Goal: Task Accomplishment & Management: Use online tool/utility

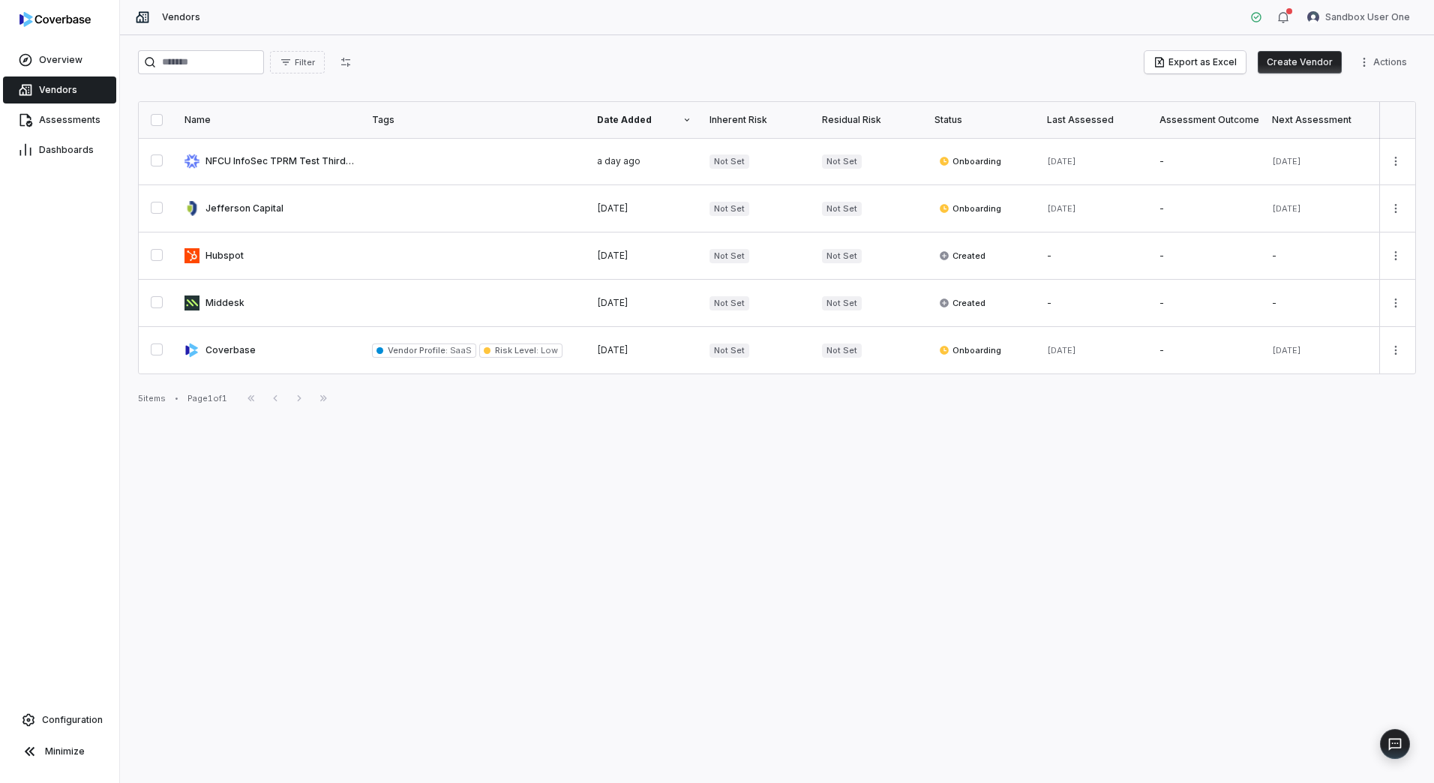
click at [1317, 62] on button "Create Vendor" at bounding box center [1299, 62] width 84 height 22
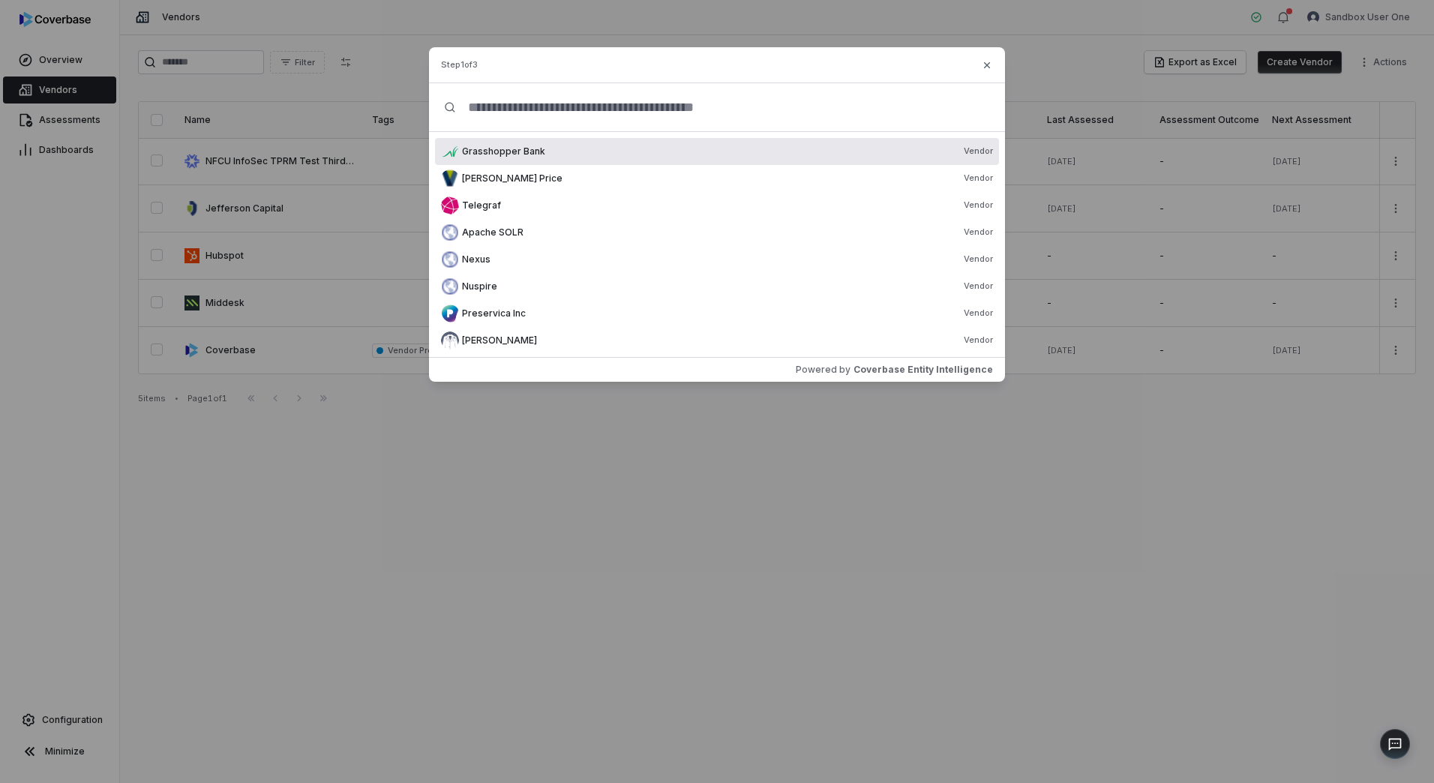
click at [512, 105] on input "text" at bounding box center [723, 107] width 534 height 48
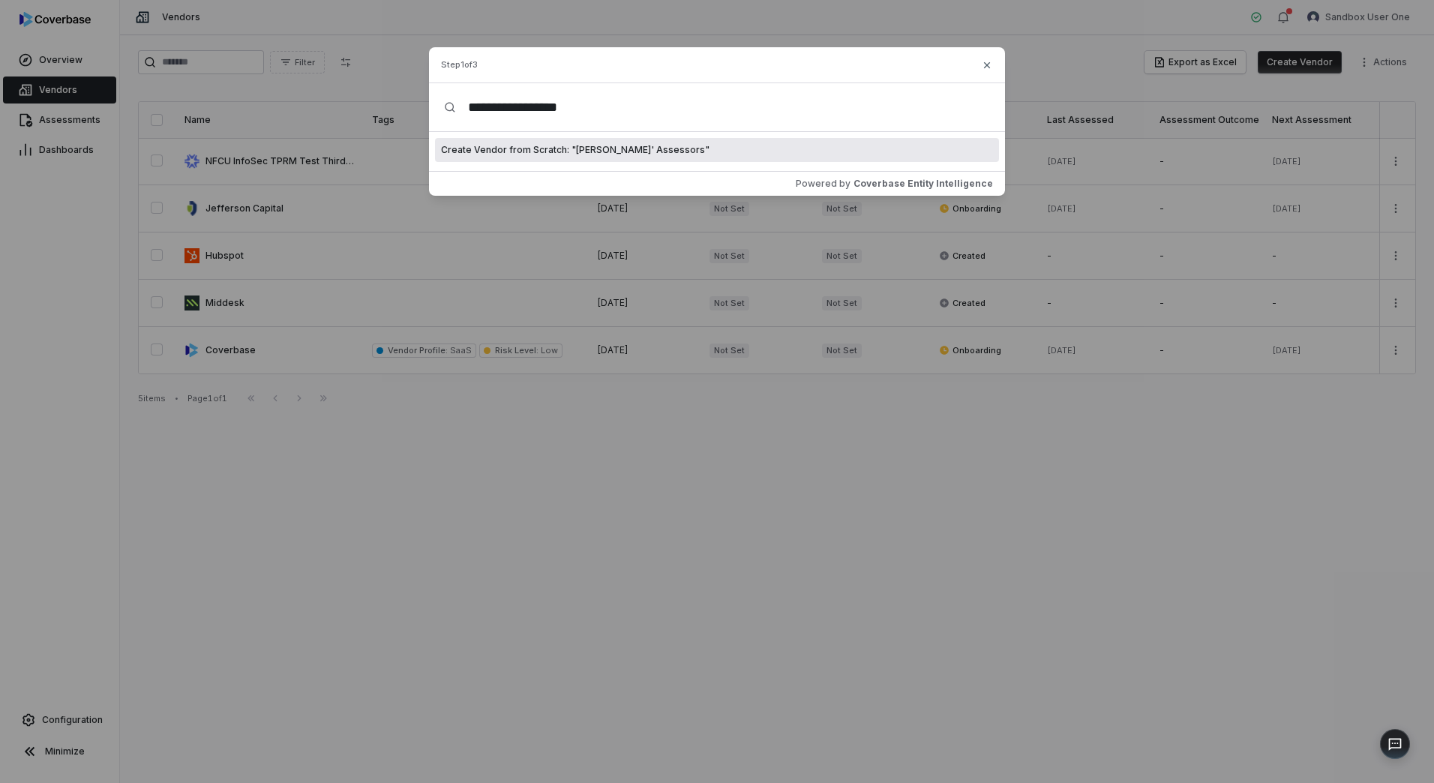
type input "**********"
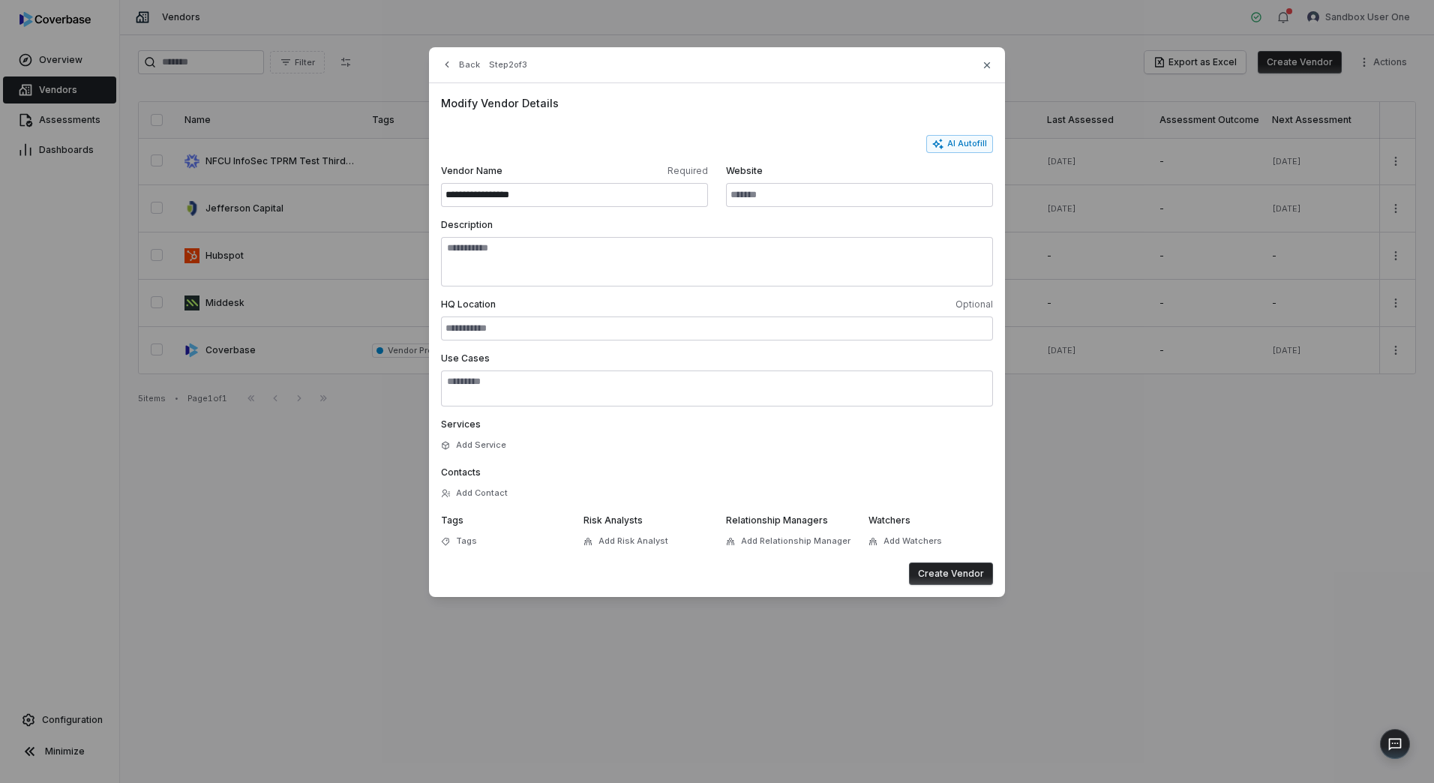
click at [969, 572] on button "Create Vendor" at bounding box center [951, 573] width 84 height 22
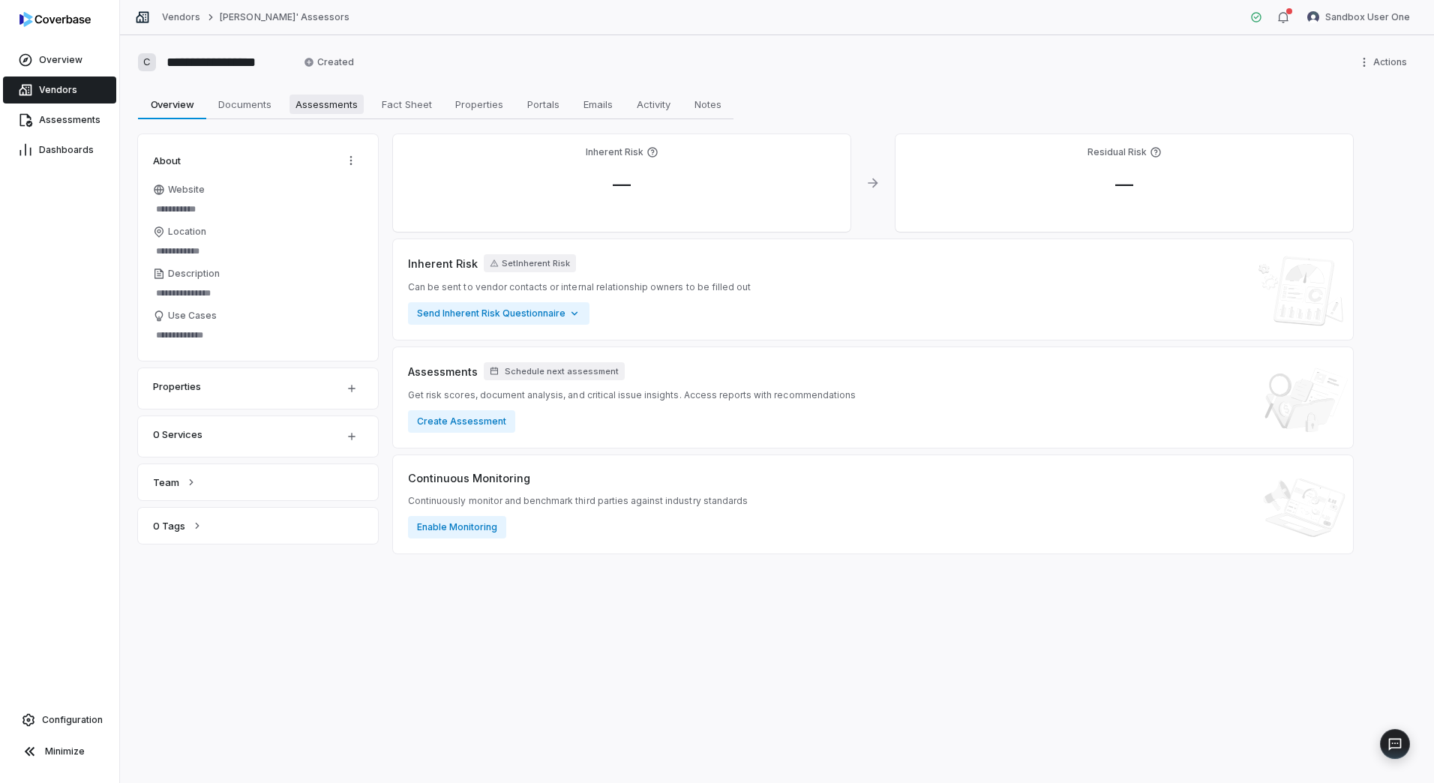
click at [346, 109] on span "Assessments" at bounding box center [326, 103] width 74 height 19
type textarea "*"
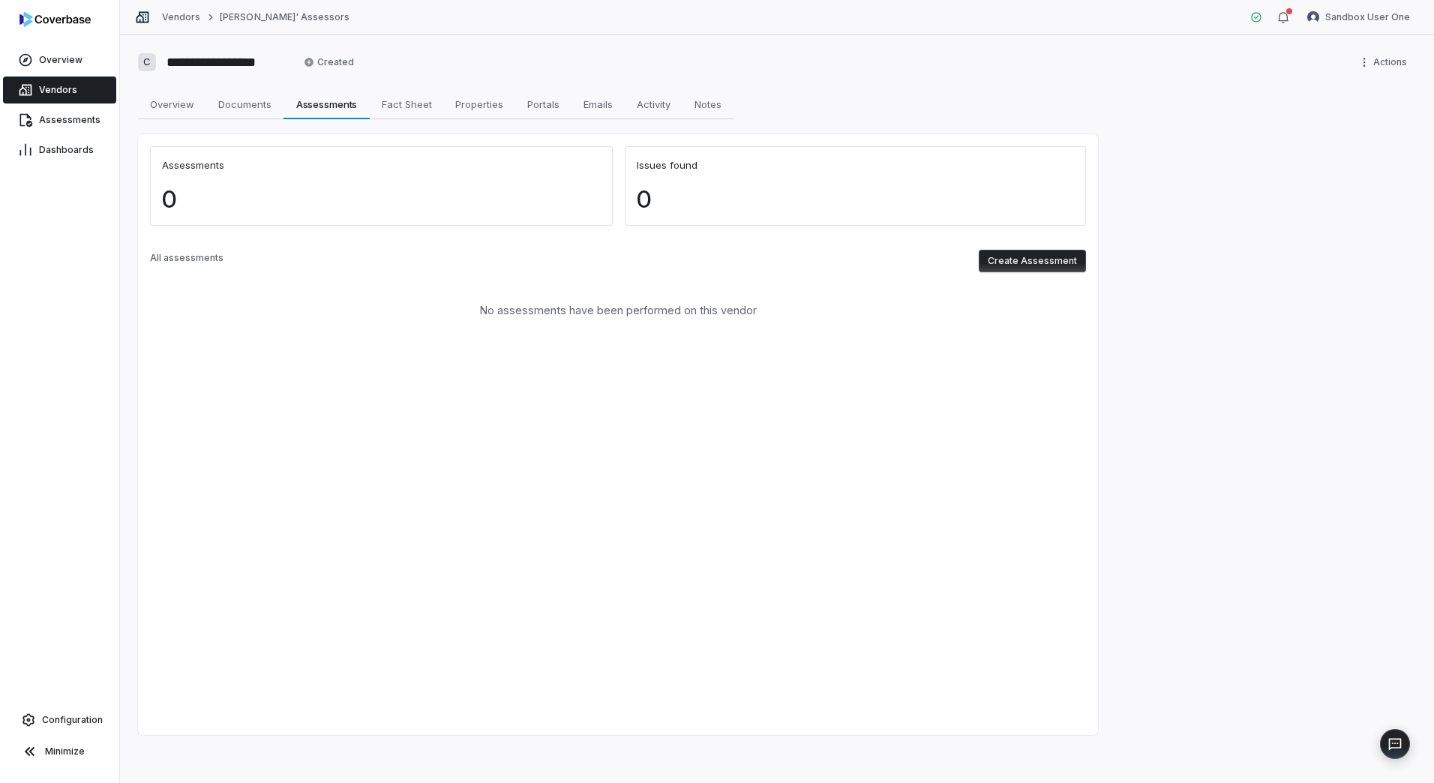
click at [1057, 259] on button "Create Assessment" at bounding box center [1031, 261] width 107 height 22
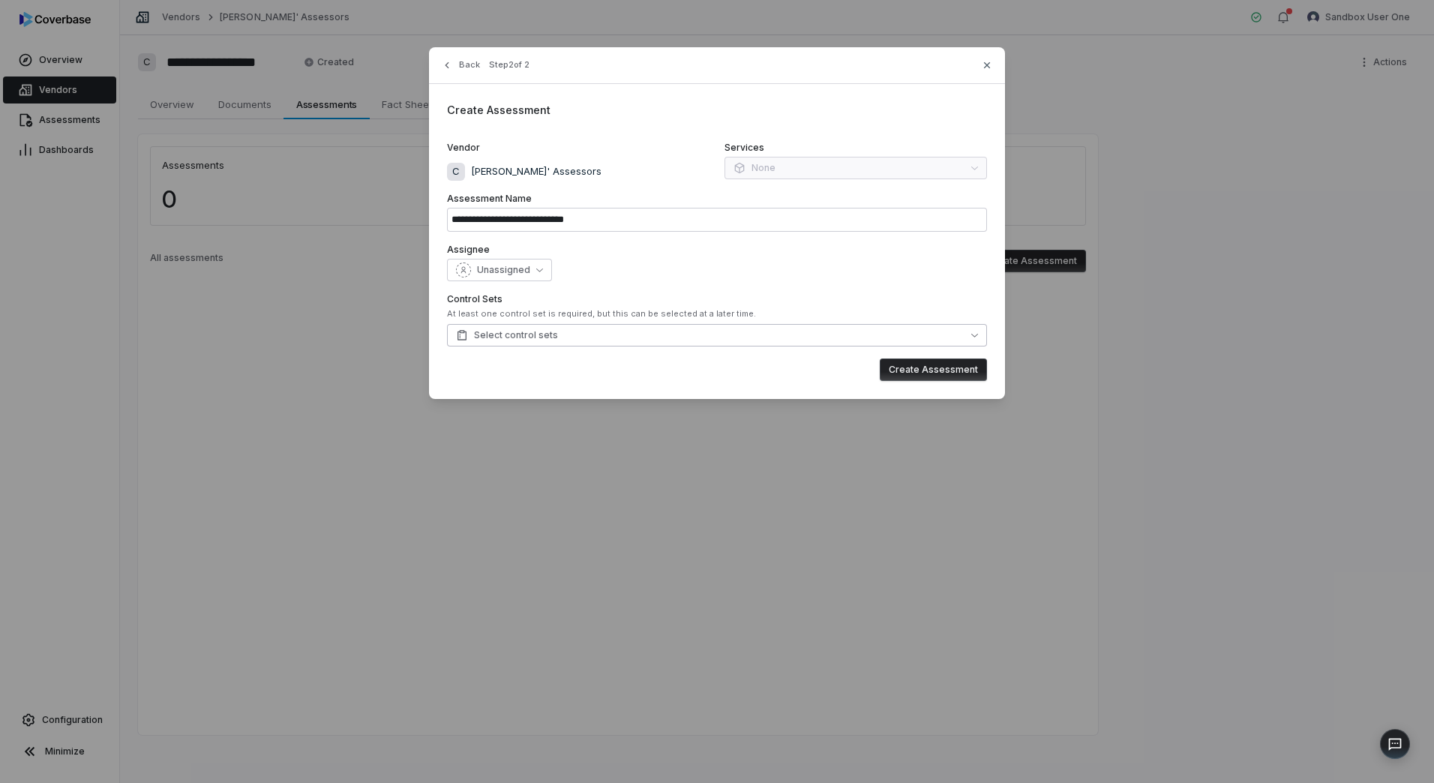
click at [559, 331] on button "Select control sets" at bounding box center [717, 335] width 540 height 22
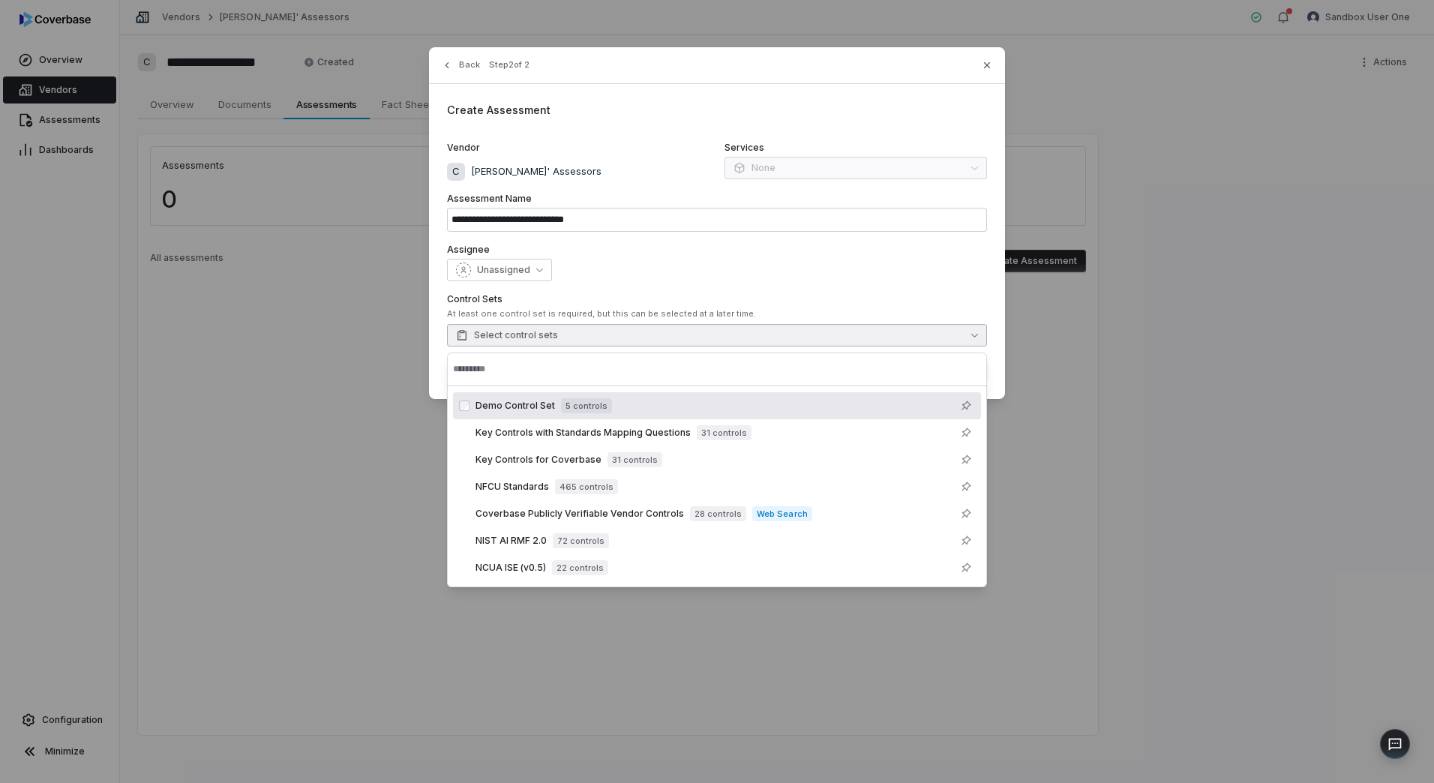
click at [525, 411] on span "Demo Control Set" at bounding box center [514, 406] width 79 height 12
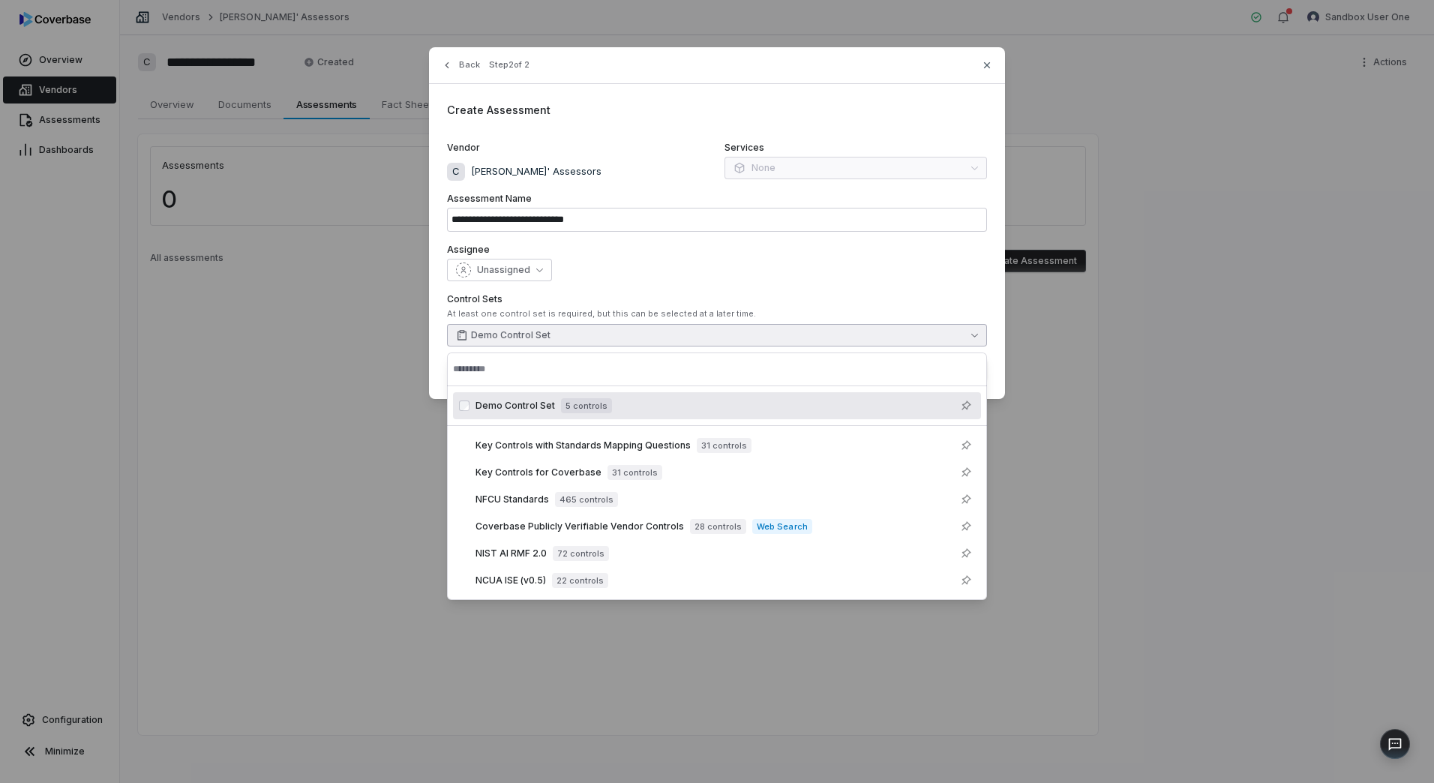
click at [899, 280] on div "Unassigned" at bounding box center [717, 270] width 540 height 22
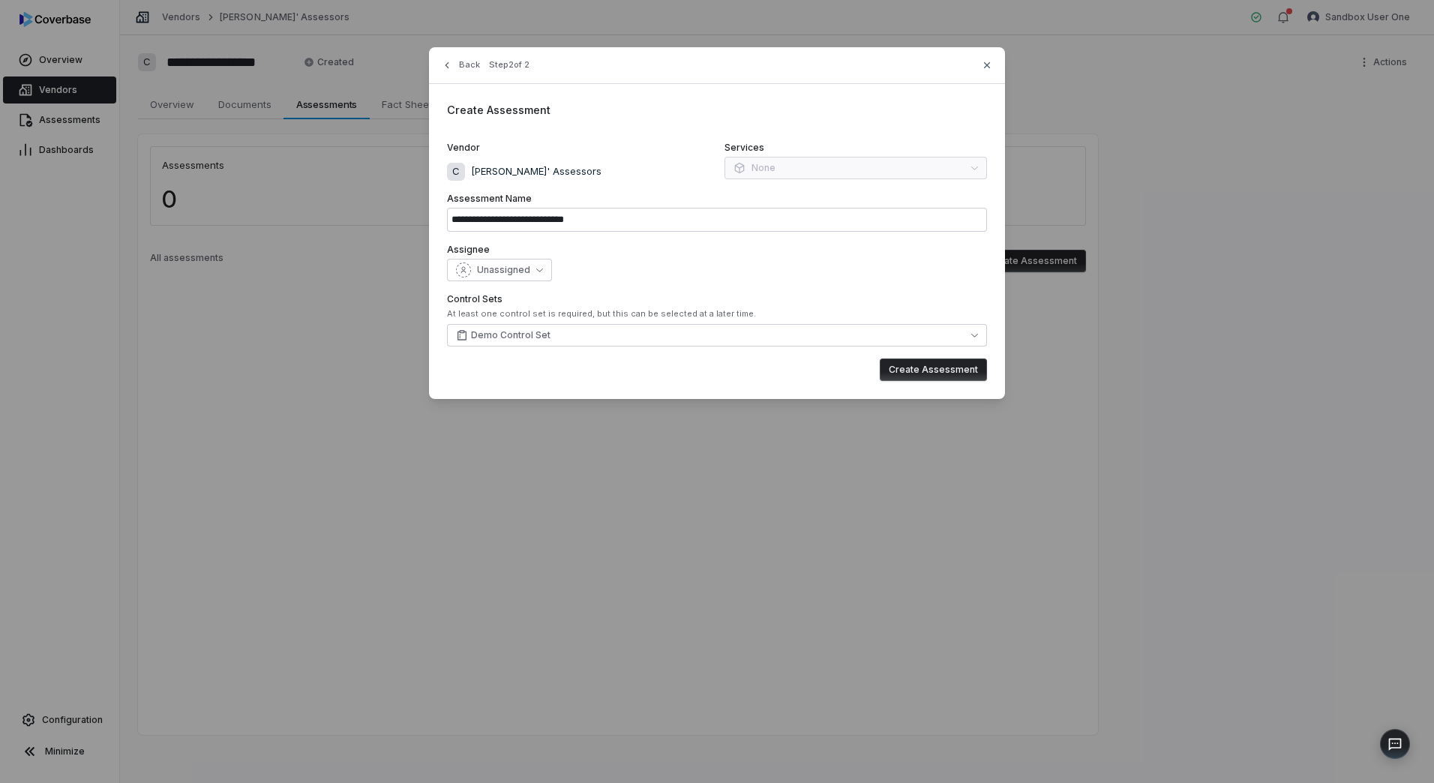
click at [915, 366] on button "Create Assessment" at bounding box center [932, 369] width 107 height 22
type input "**********"
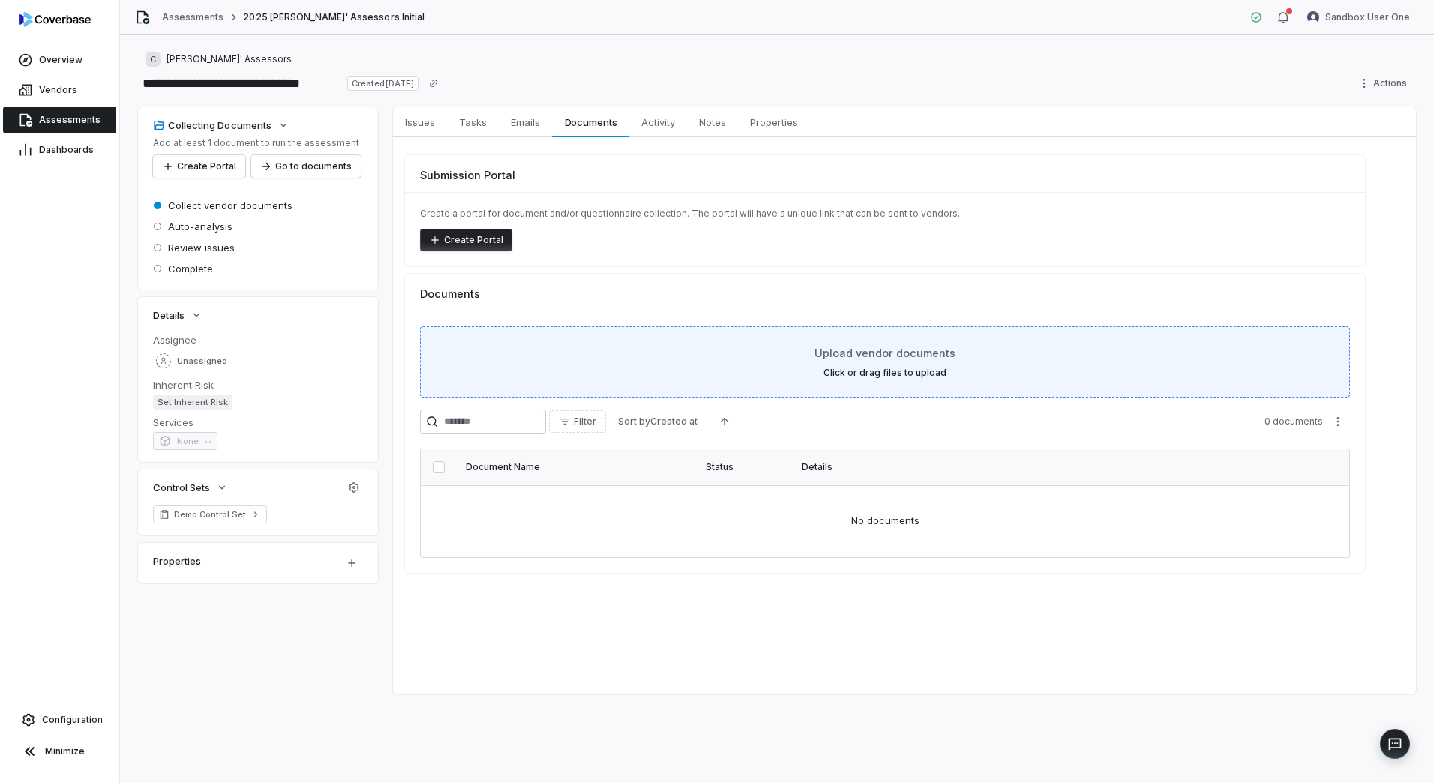
click at [933, 349] on span "Upload vendor documents" at bounding box center [884, 353] width 141 height 16
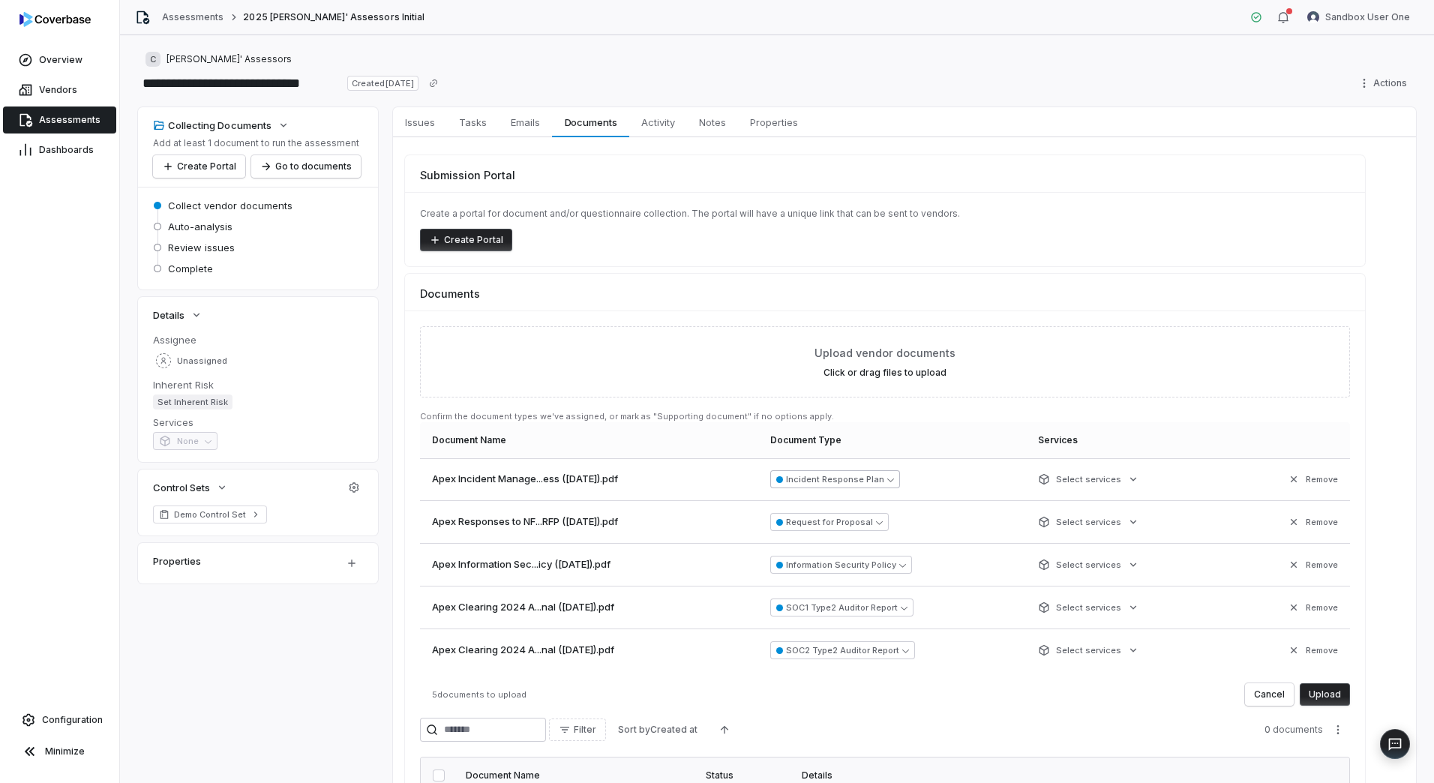
click at [900, 480] on button "Incident Response Plan" at bounding box center [835, 479] width 130 height 18
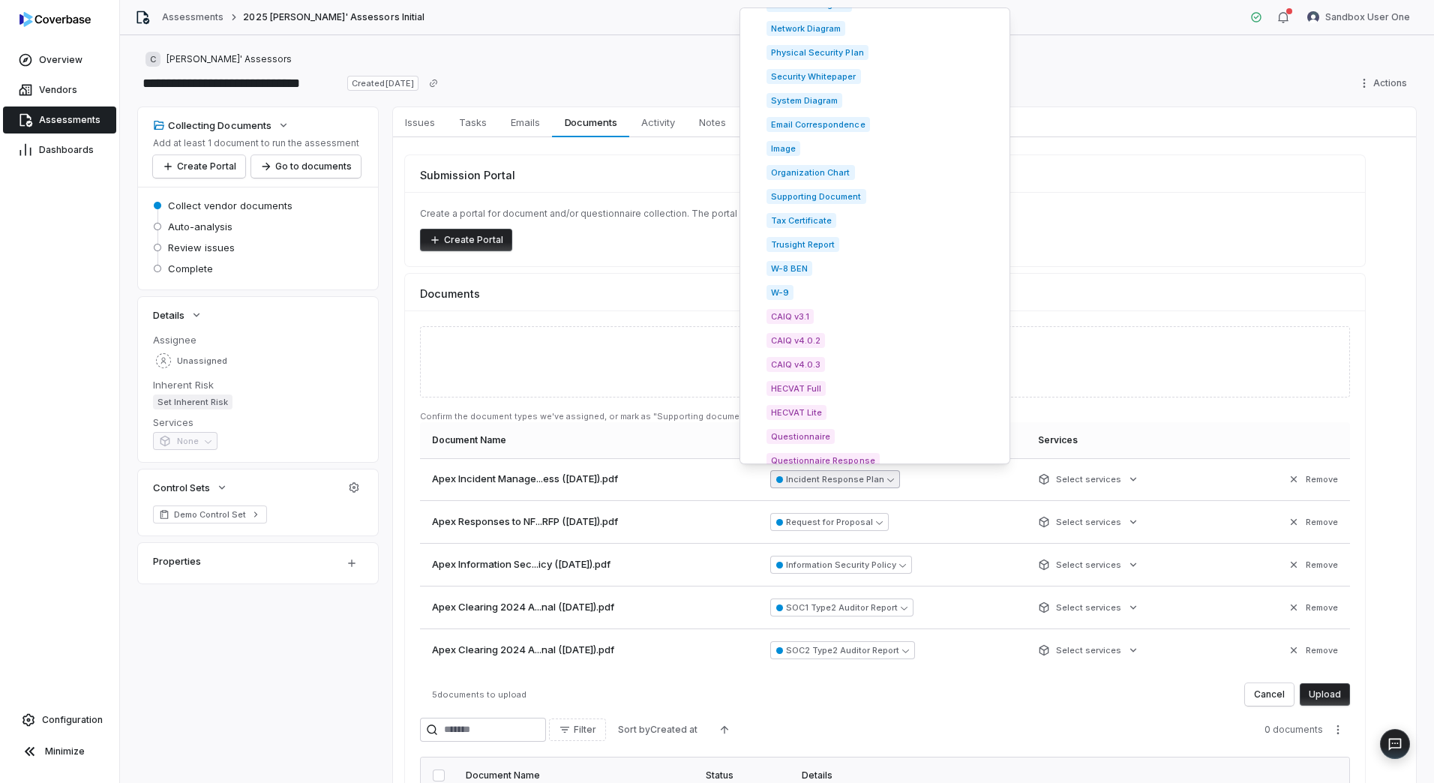
scroll to position [2201, 0]
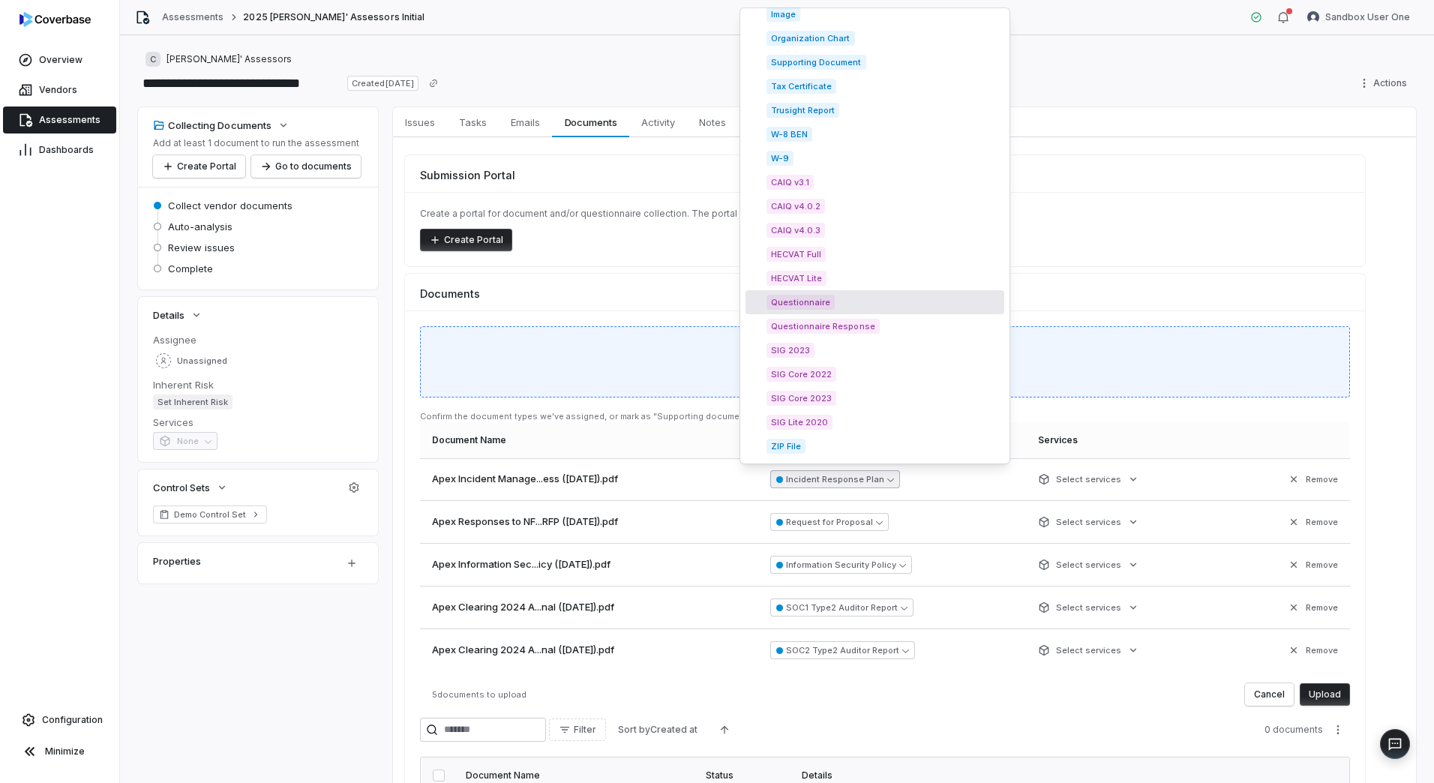
click at [1064, 326] on div "Upload vendor documents Click or drag files to upload" at bounding box center [885, 361] width 930 height 71
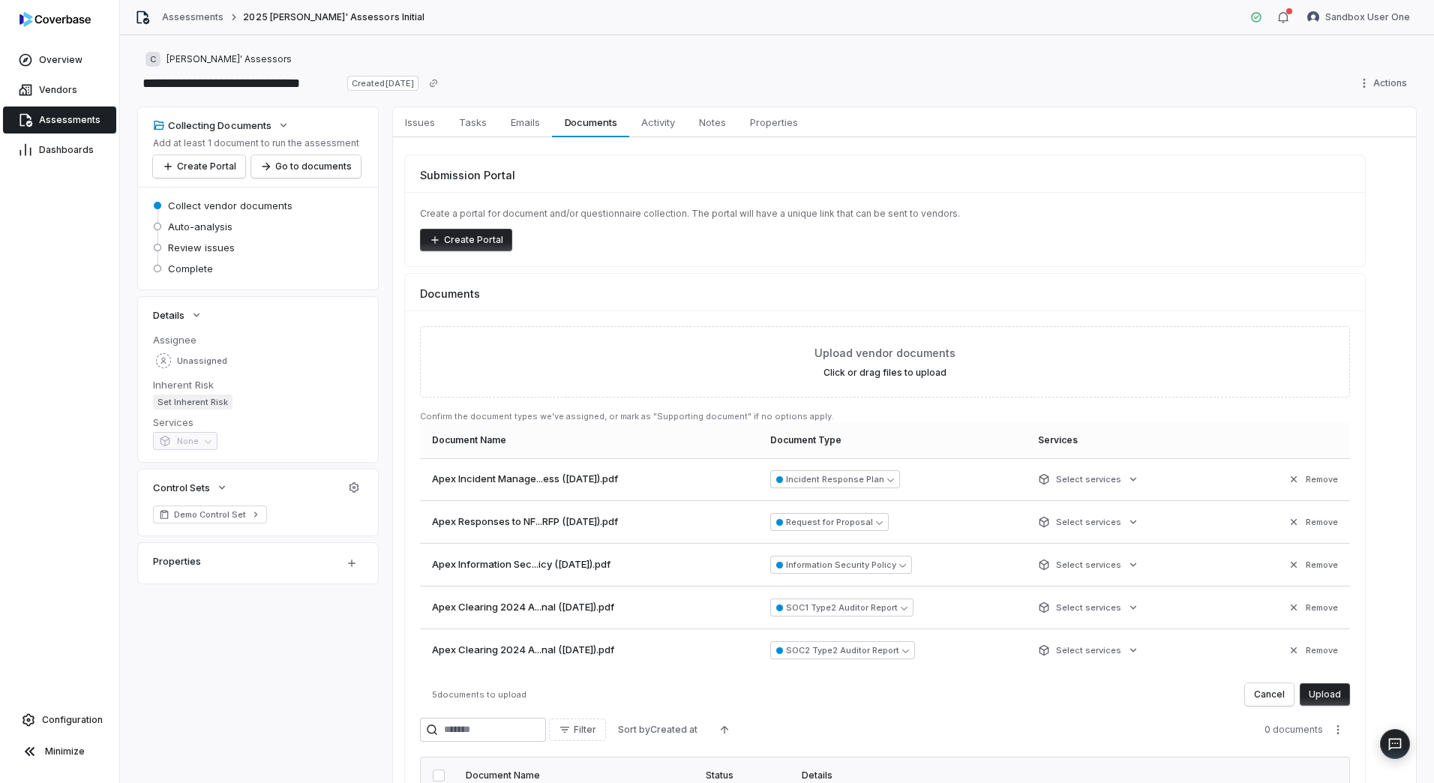
click at [1335, 686] on button "Upload" at bounding box center [1324, 694] width 50 height 22
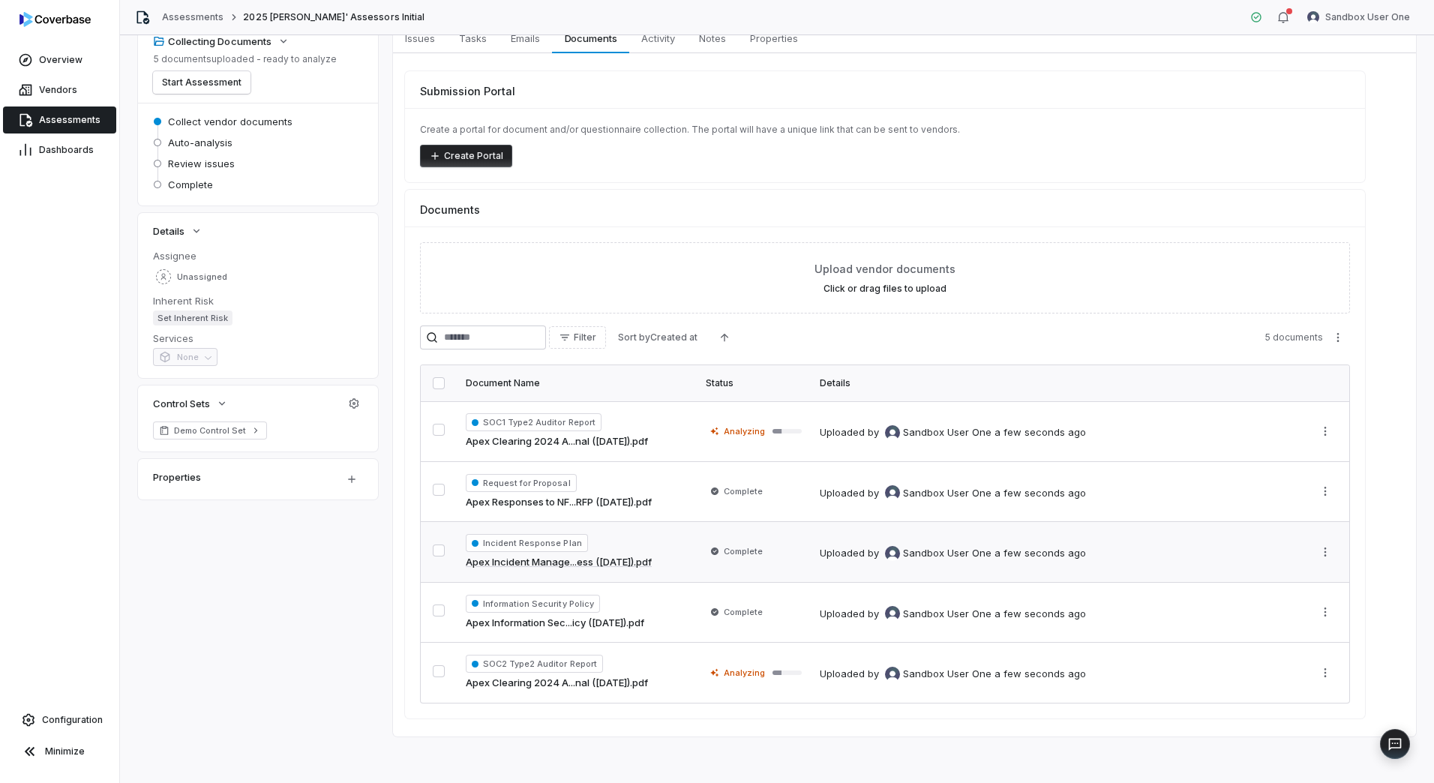
scroll to position [85, 0]
click at [97, 723] on span "Configuration" at bounding box center [72, 720] width 61 height 12
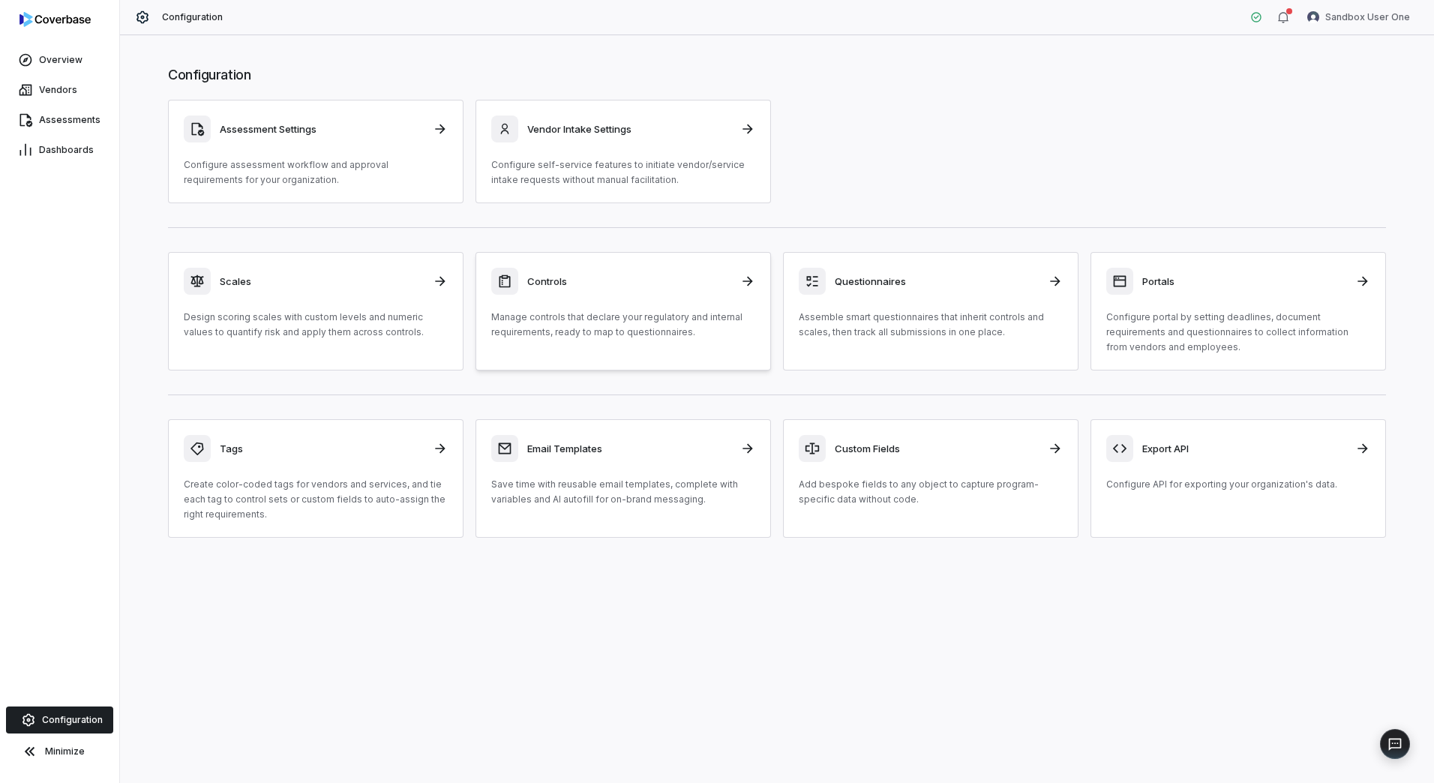
click at [531, 326] on p "Manage controls that declare your regulatory and internal requirements, ready t…" at bounding box center [623, 325] width 264 height 30
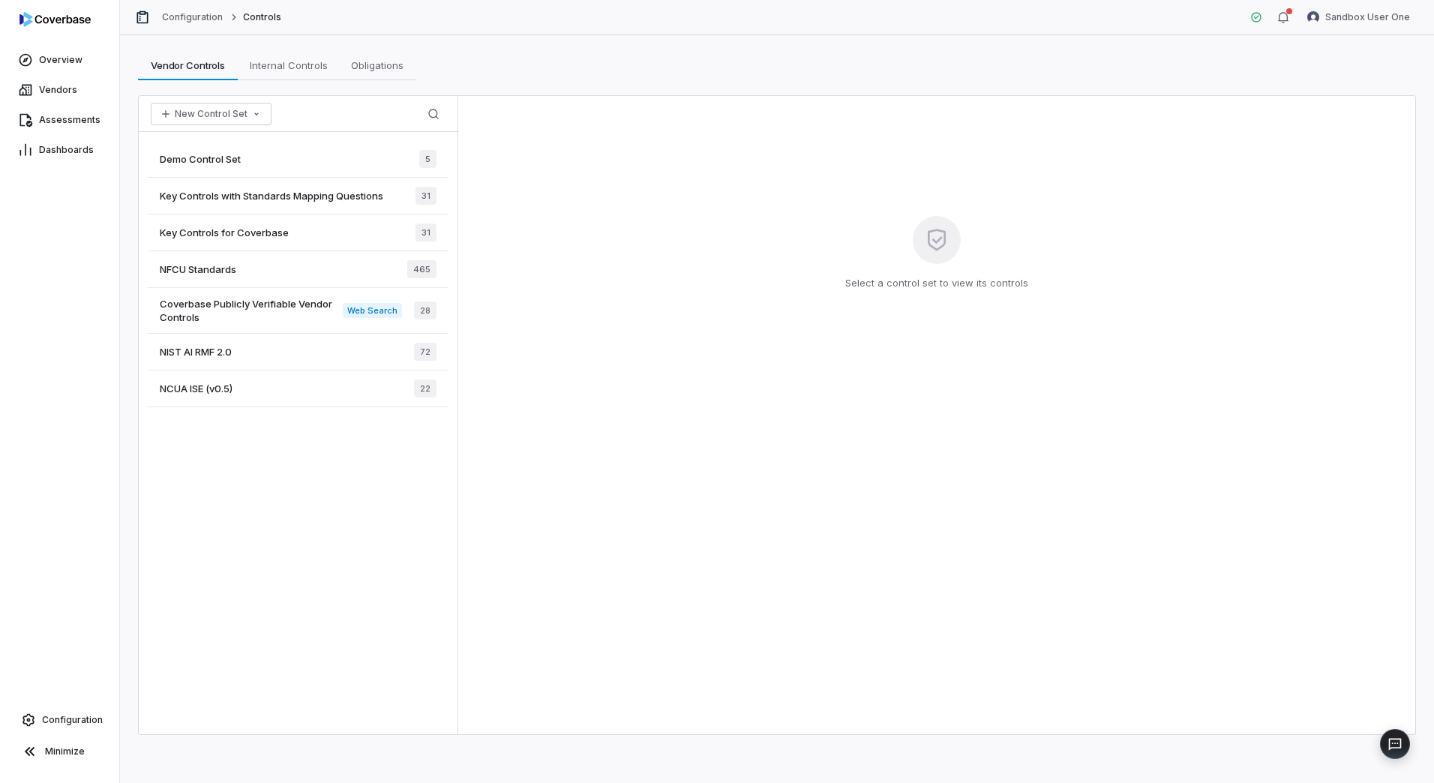
click at [242, 158] on div "Demo Control Set 5" at bounding box center [298, 159] width 301 height 37
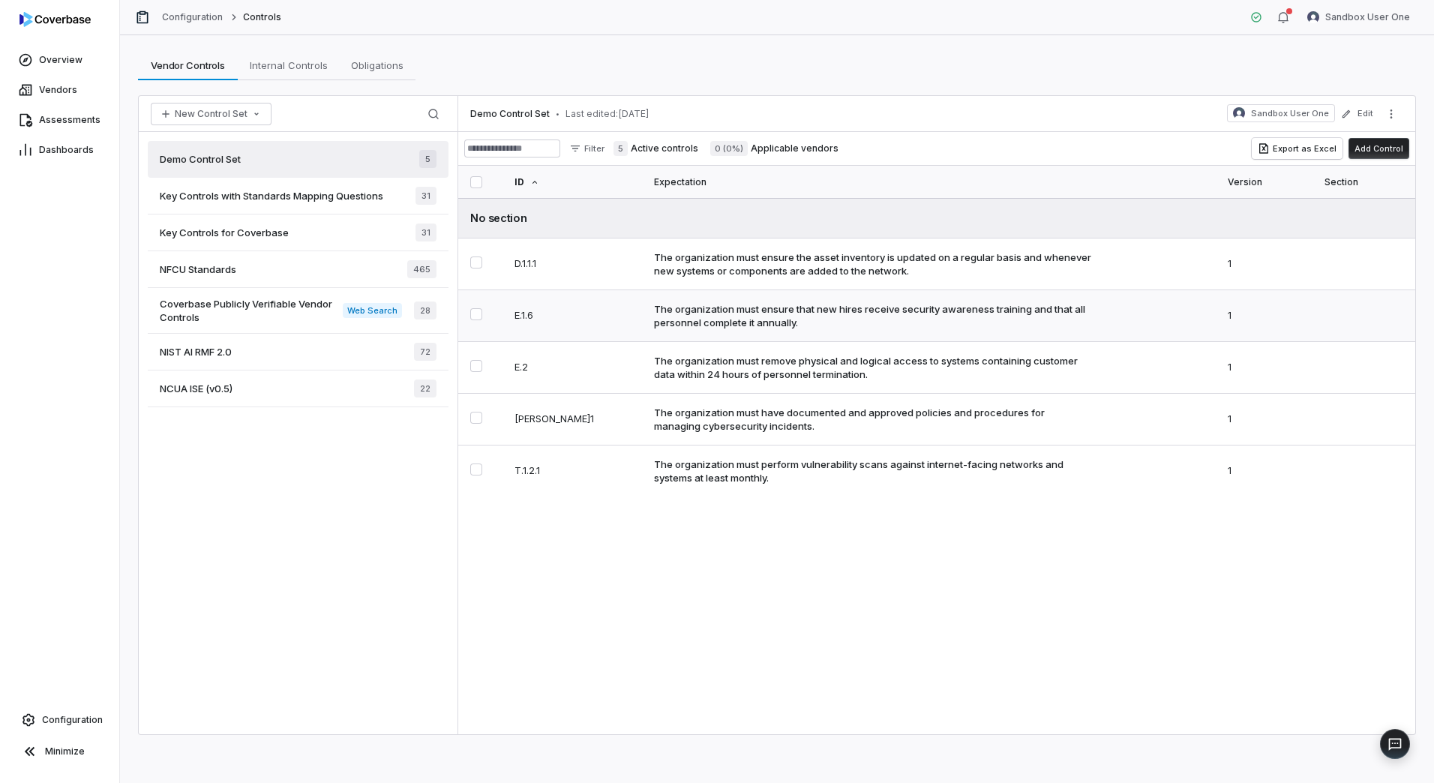
click at [757, 307] on div "The organization must ensure that new hires receive security awareness training…" at bounding box center [873, 315] width 439 height 27
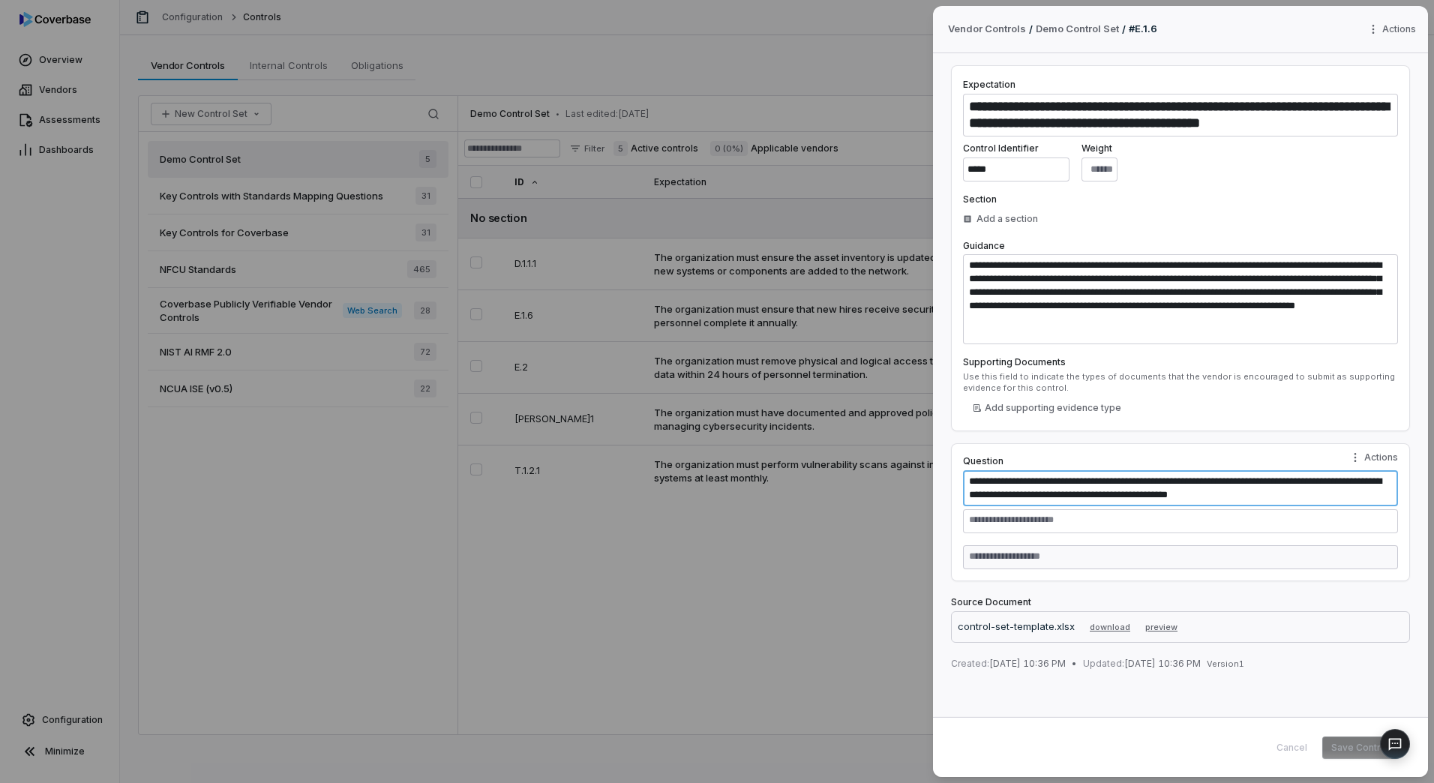
drag, startPoint x: 969, startPoint y: 481, endPoint x: 1370, endPoint y: 499, distance: 400.8
click at [1371, 499] on textarea "**********" at bounding box center [1180, 488] width 435 height 36
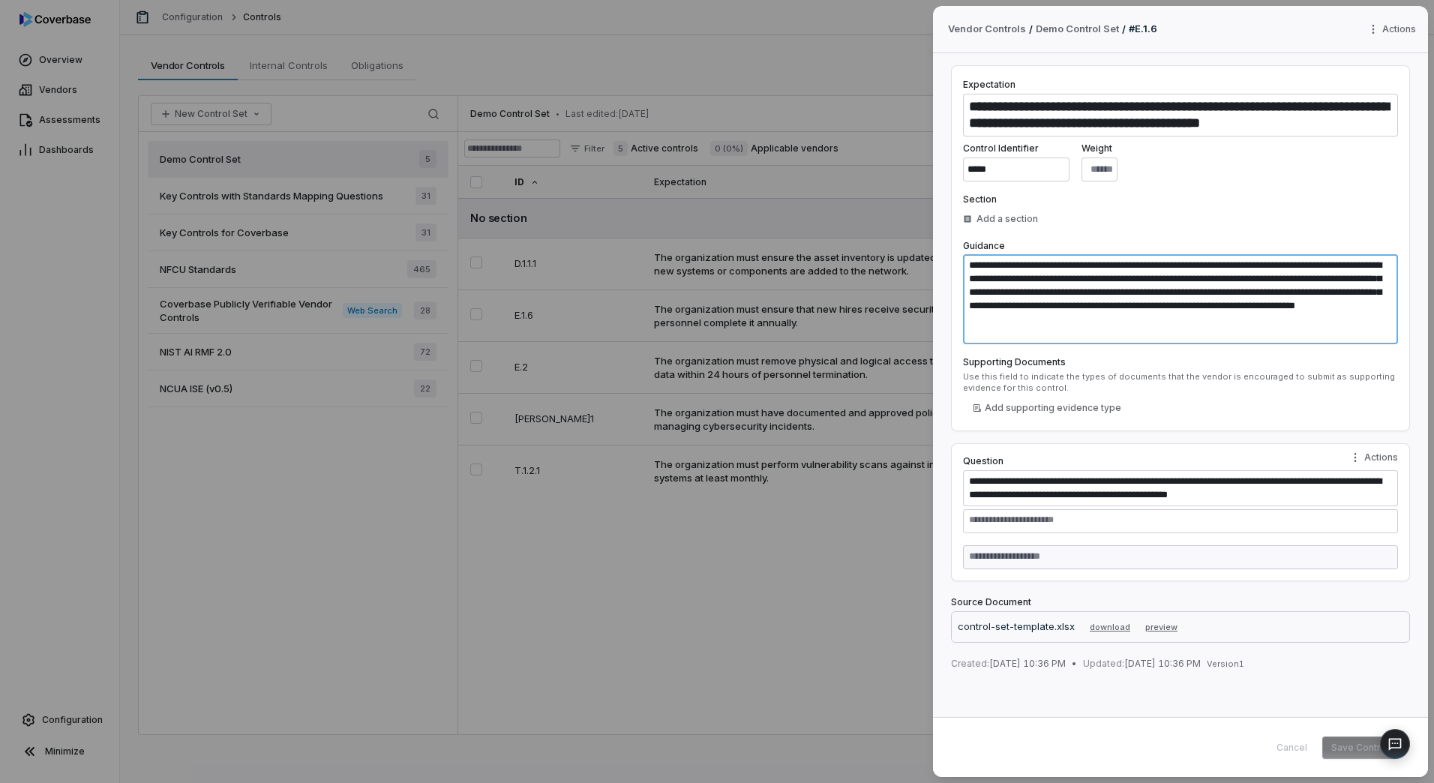
drag, startPoint x: 973, startPoint y: 261, endPoint x: 1263, endPoint y: 313, distance: 294.1
click at [1263, 313] on textarea "**********" at bounding box center [1180, 299] width 435 height 90
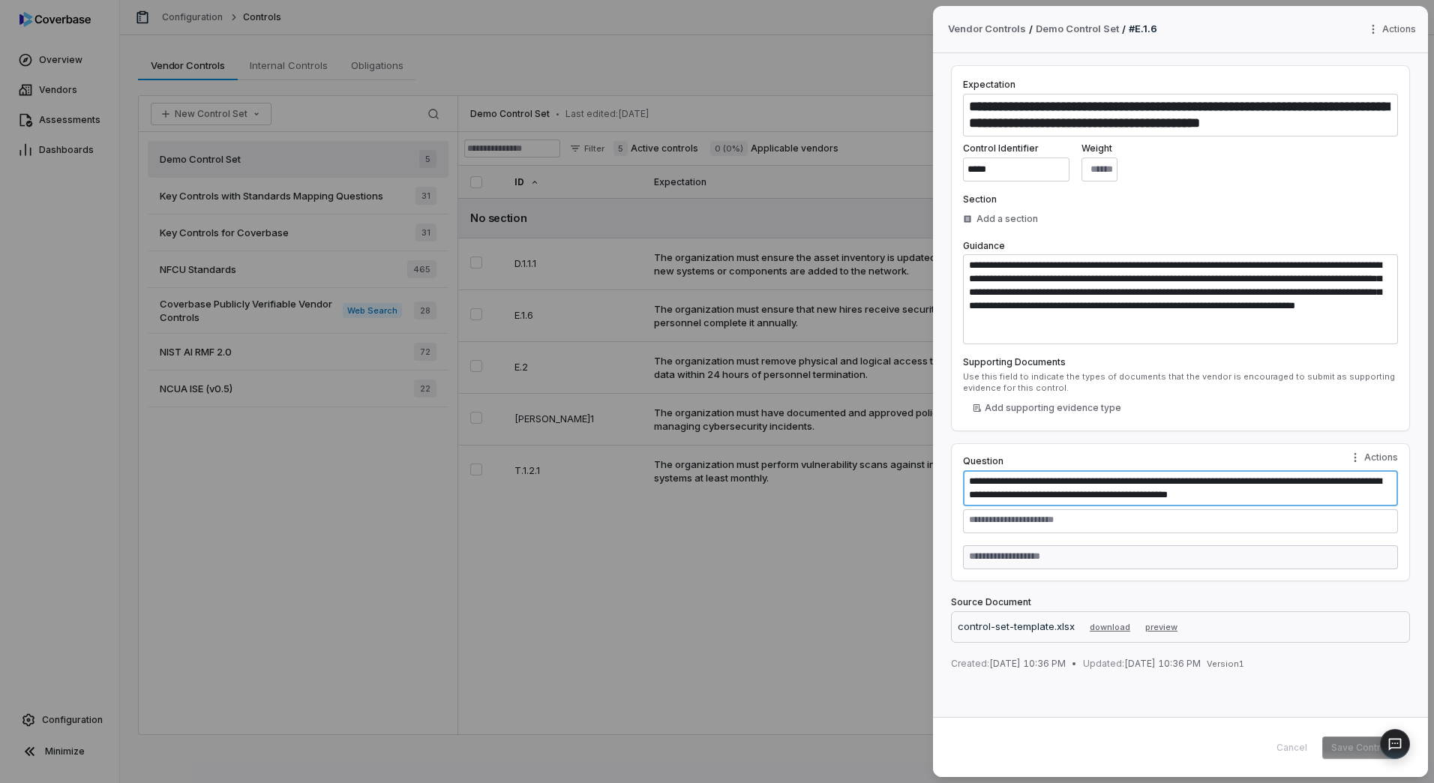
click at [1271, 479] on textarea "**********" at bounding box center [1180, 488] width 435 height 36
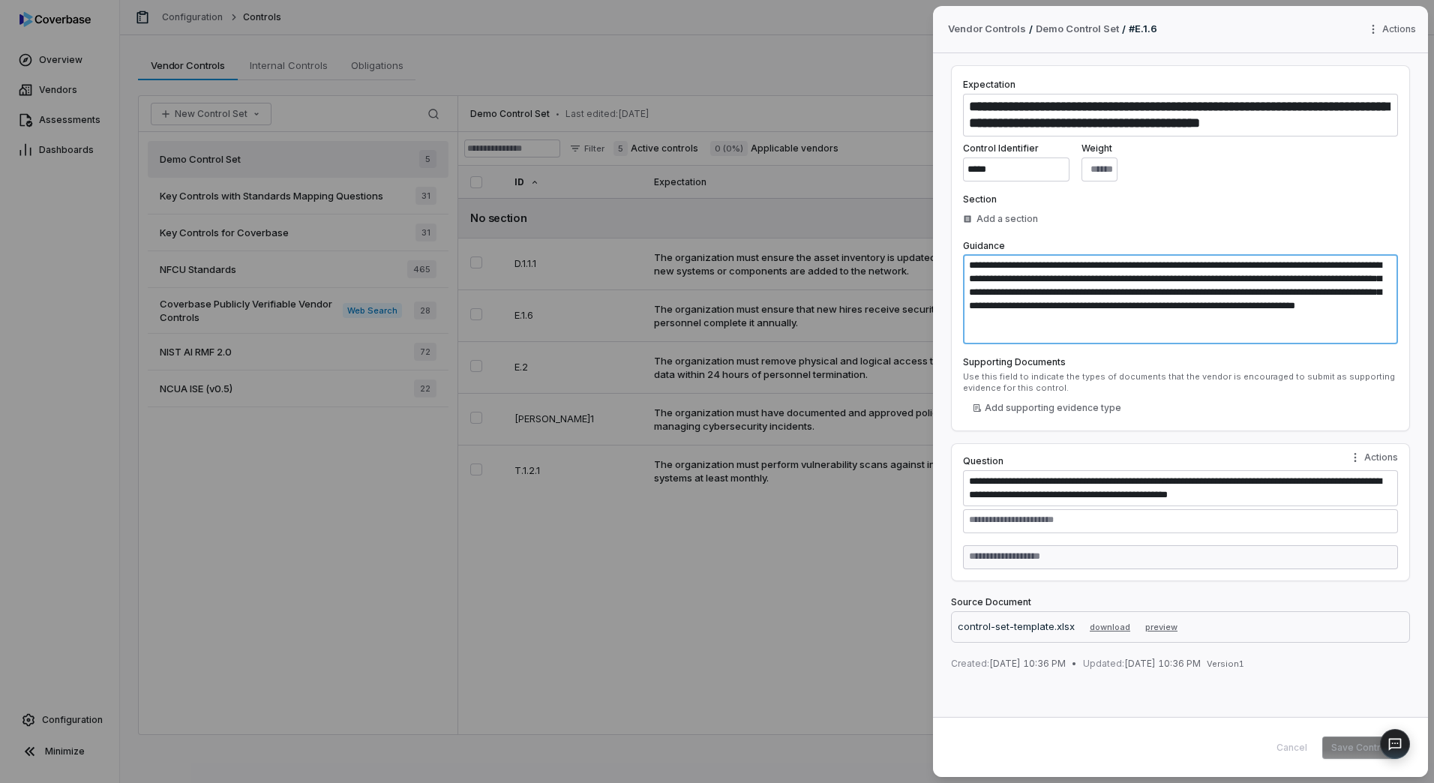
click at [1056, 286] on textarea "**********" at bounding box center [1180, 299] width 435 height 90
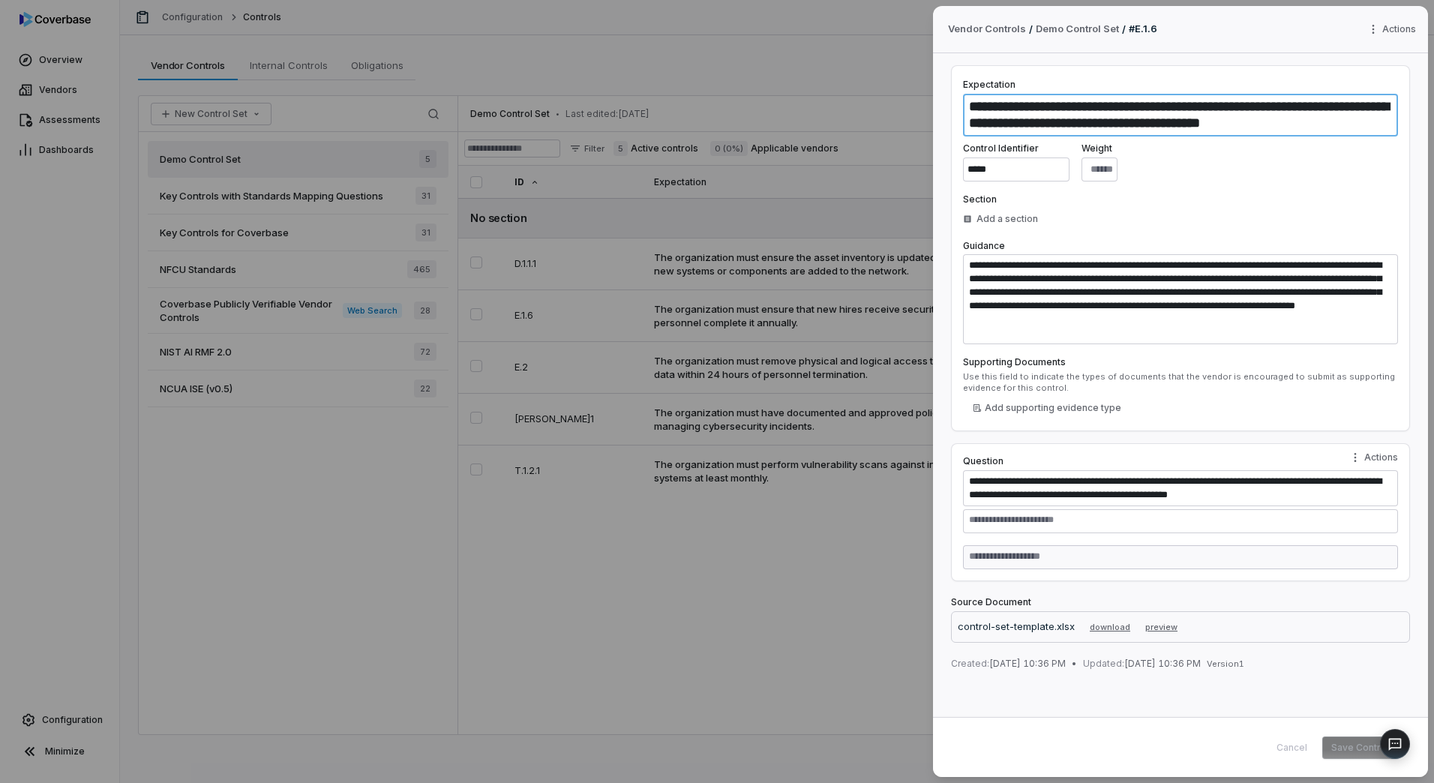
click at [1033, 119] on textarea "**********" at bounding box center [1180, 115] width 435 height 43
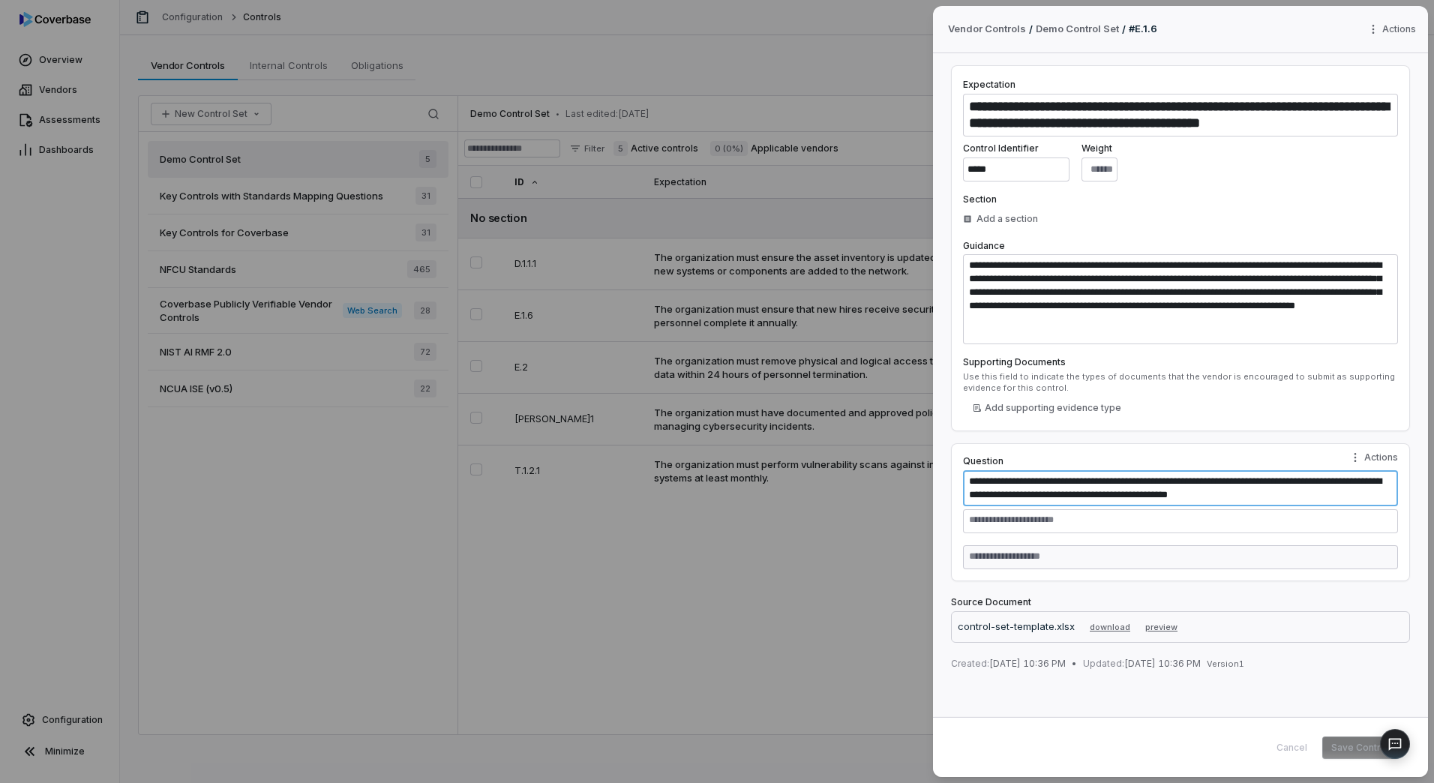
type textarea "*"
type textarea "**********"
type textarea "*"
type textarea "**********"
click at [1297, 742] on button "Cancel" at bounding box center [1291, 747] width 49 height 22
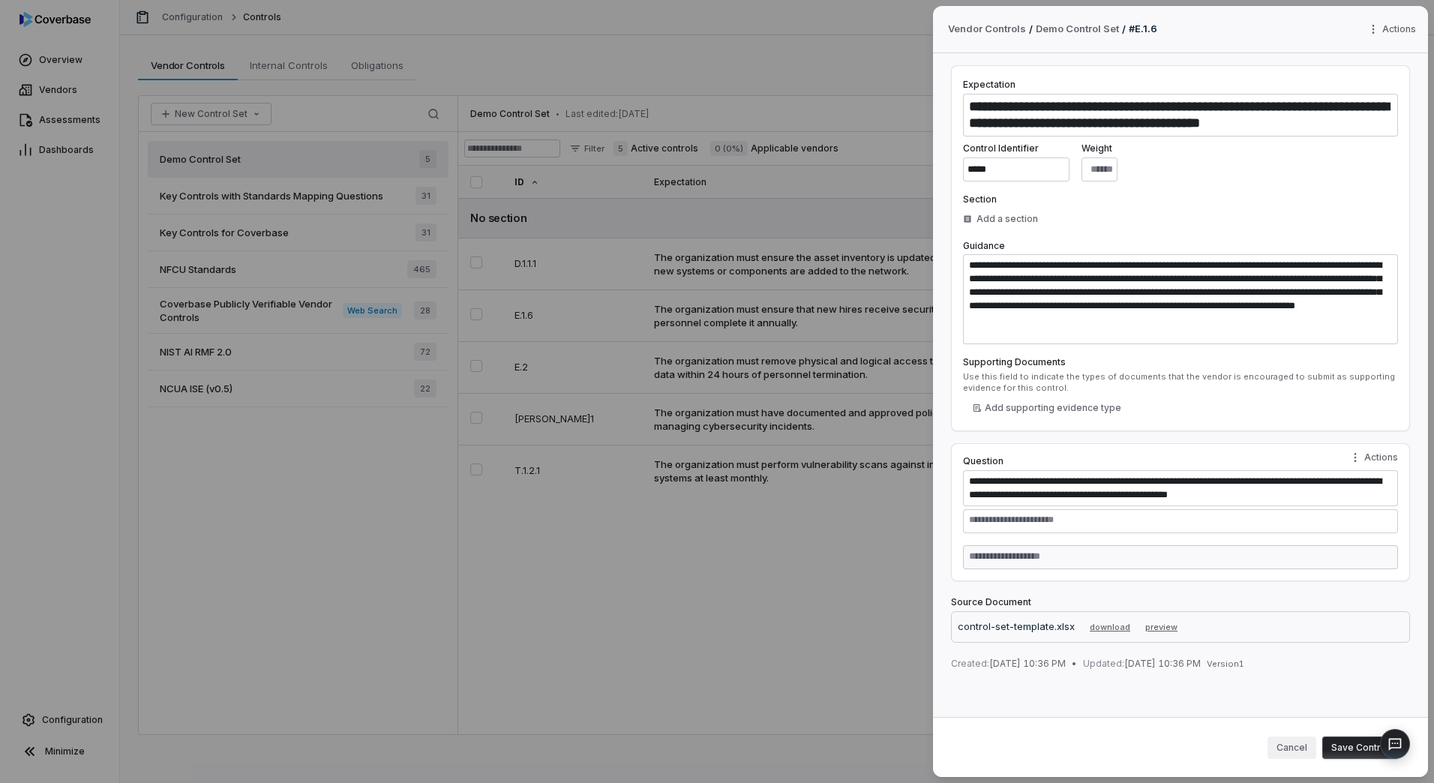
type textarea "*"
type textarea "**********"
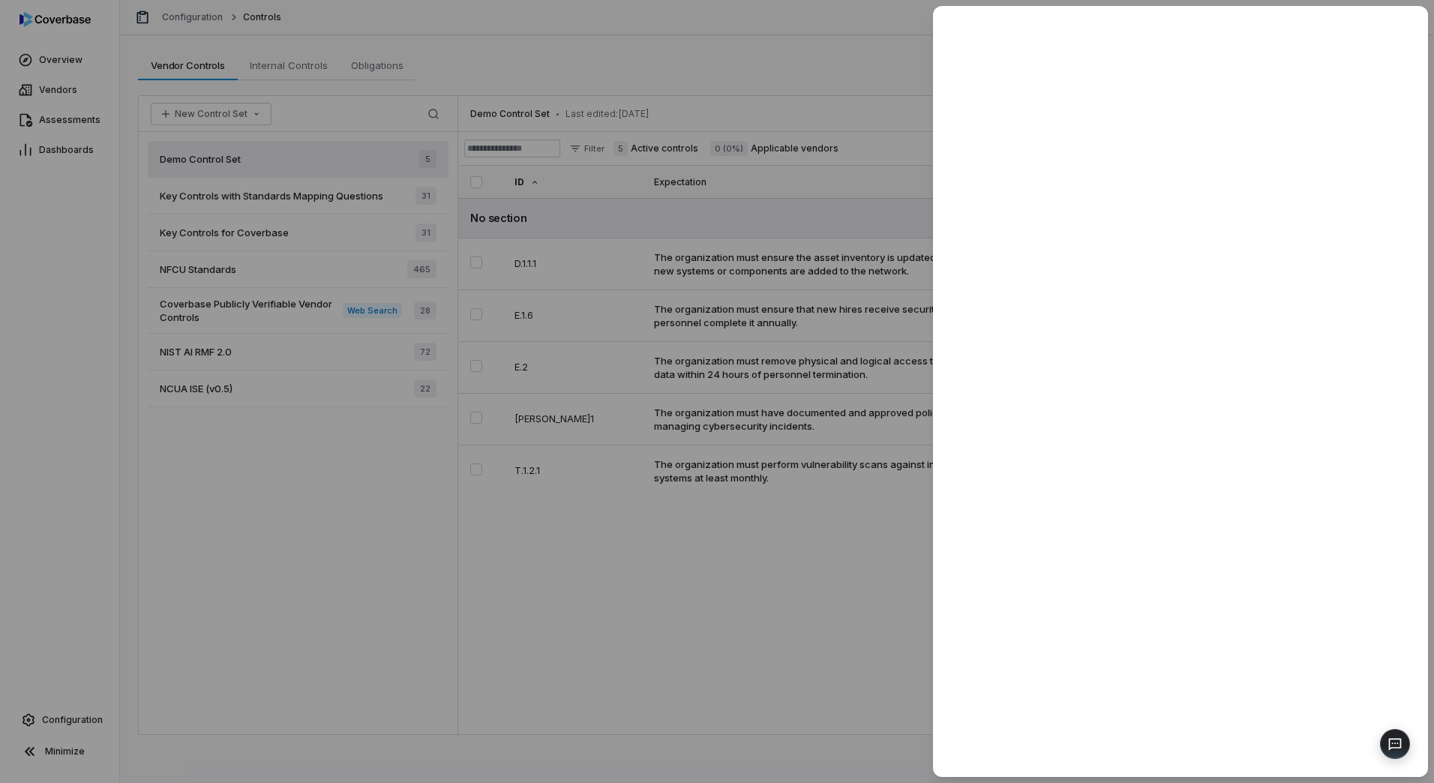
click at [717, 563] on div at bounding box center [717, 391] width 1434 height 783
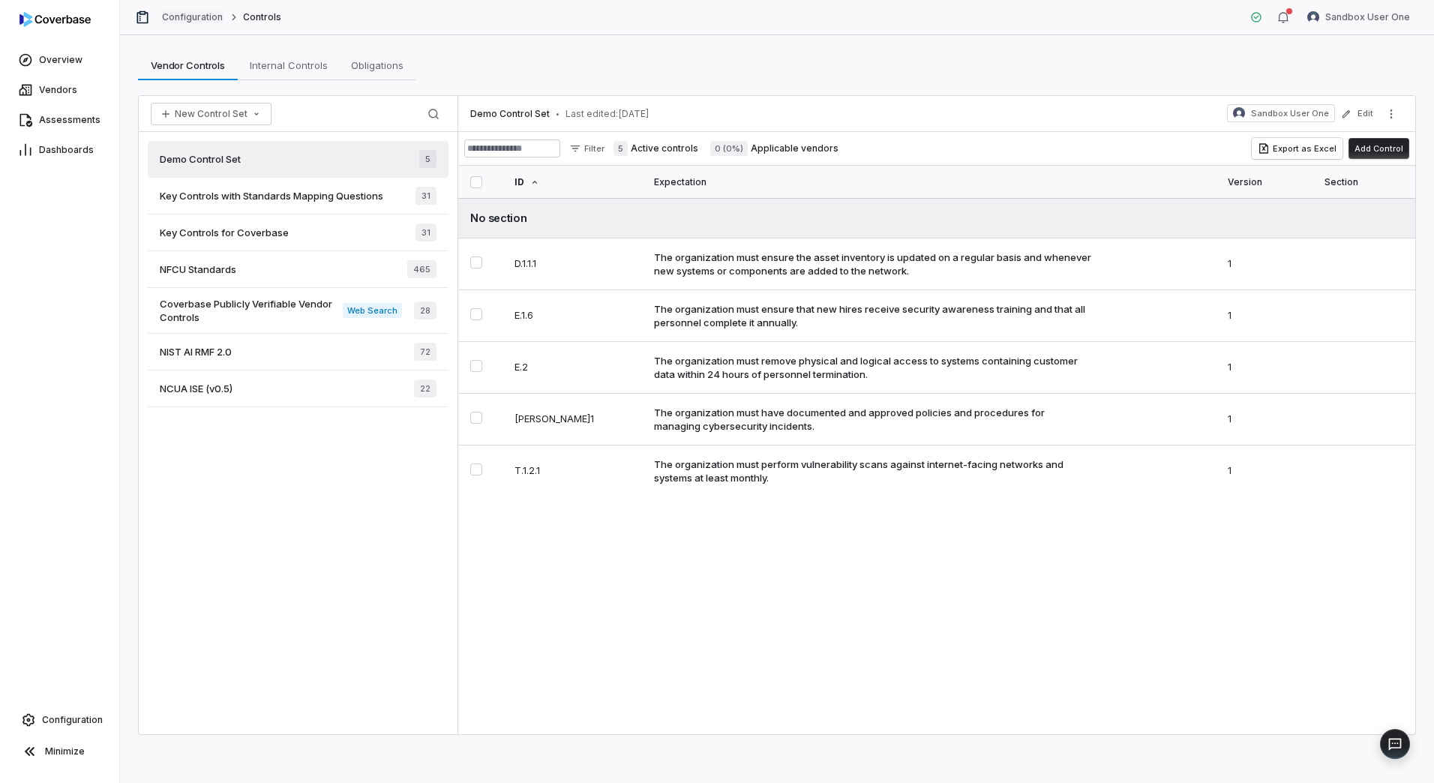
click at [214, 14] on link "Configuration" at bounding box center [192, 17] width 61 height 12
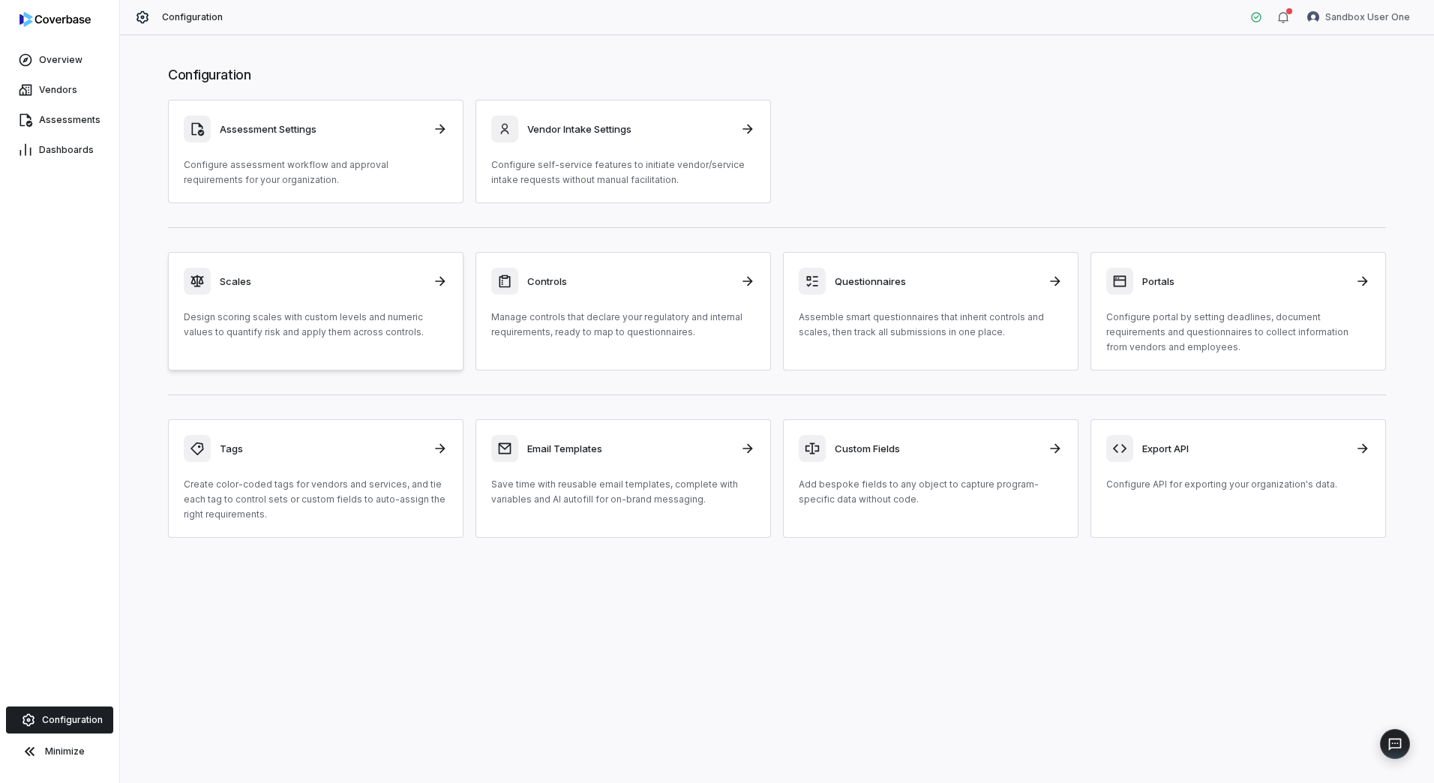
click at [235, 291] on div "Scales" at bounding box center [316, 281] width 264 height 27
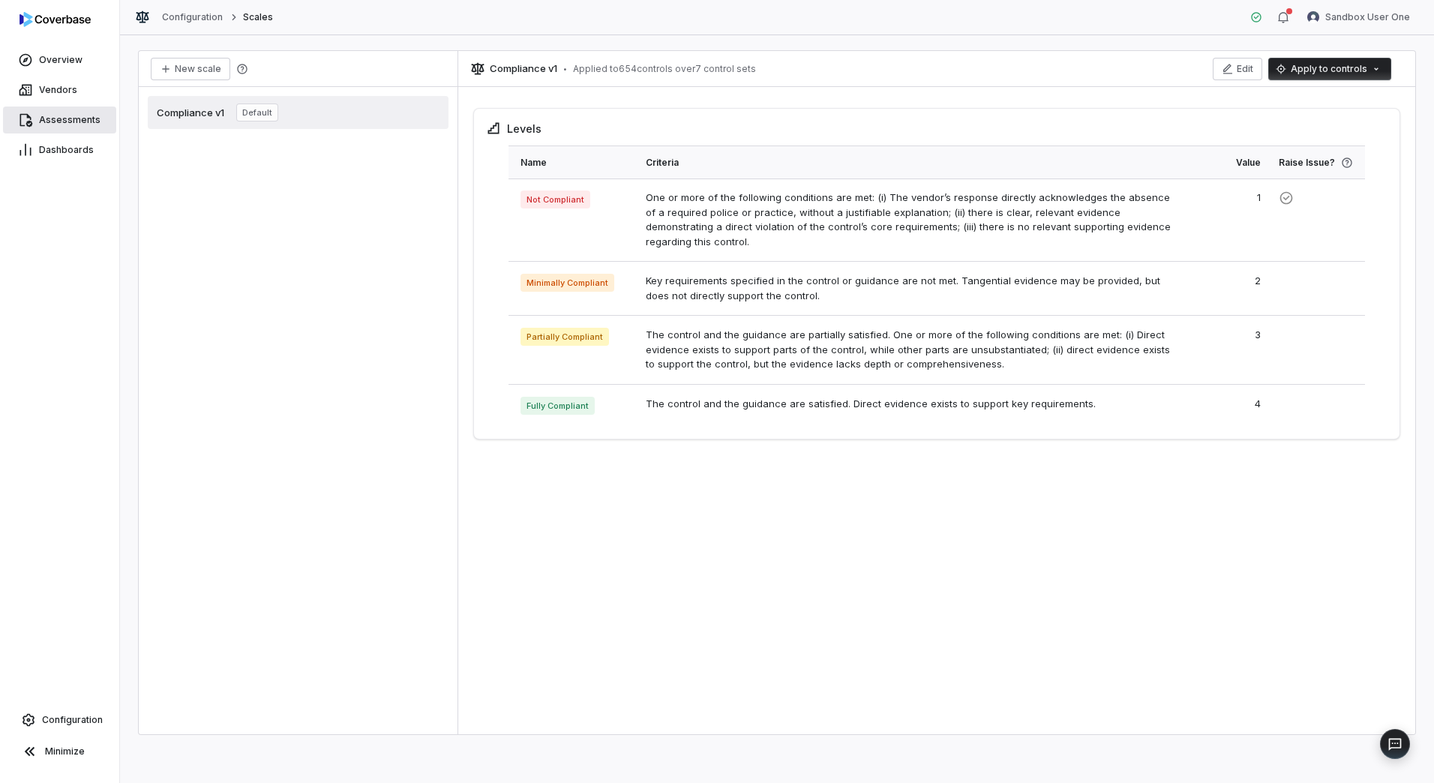
click at [86, 121] on span "Assessments" at bounding box center [69, 120] width 61 height 12
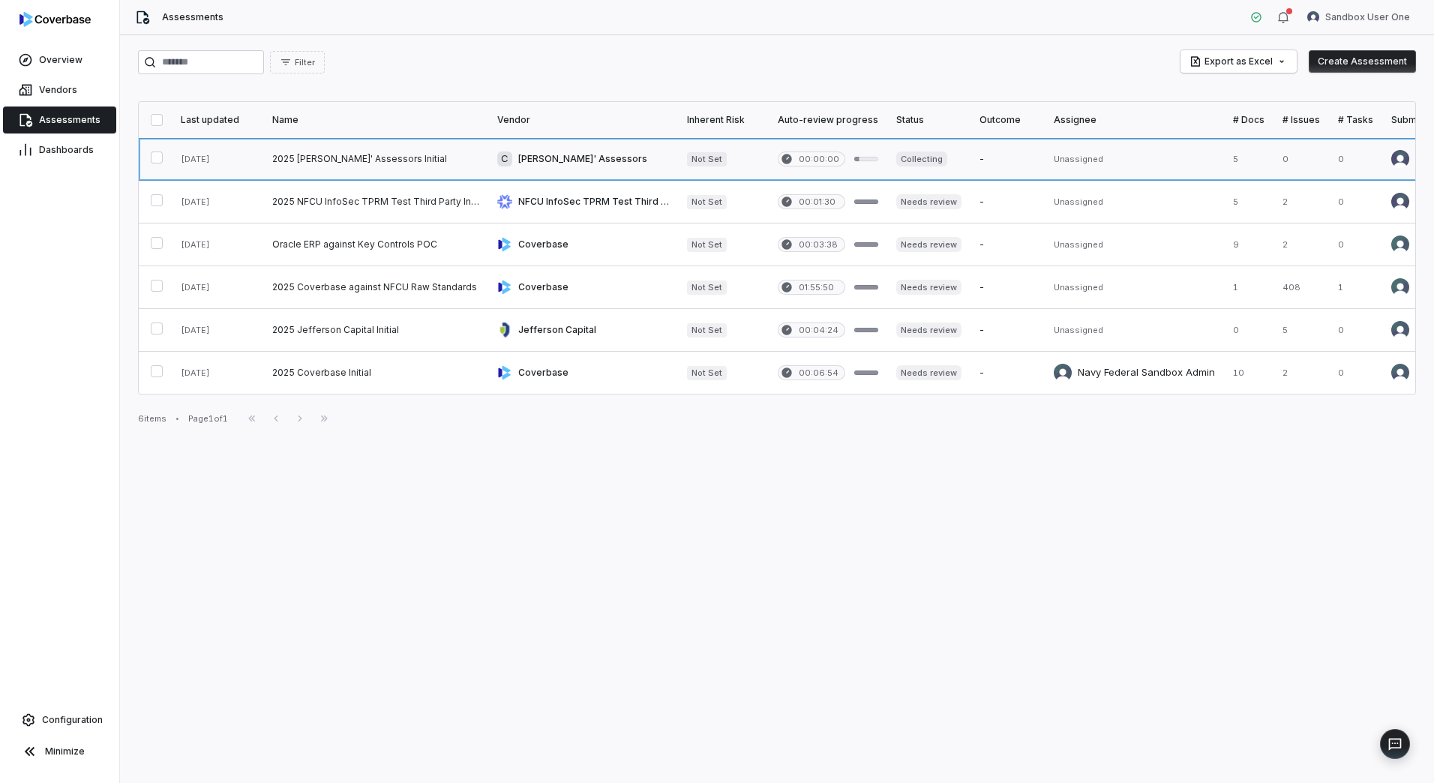
click at [576, 160] on link at bounding box center [583, 159] width 190 height 42
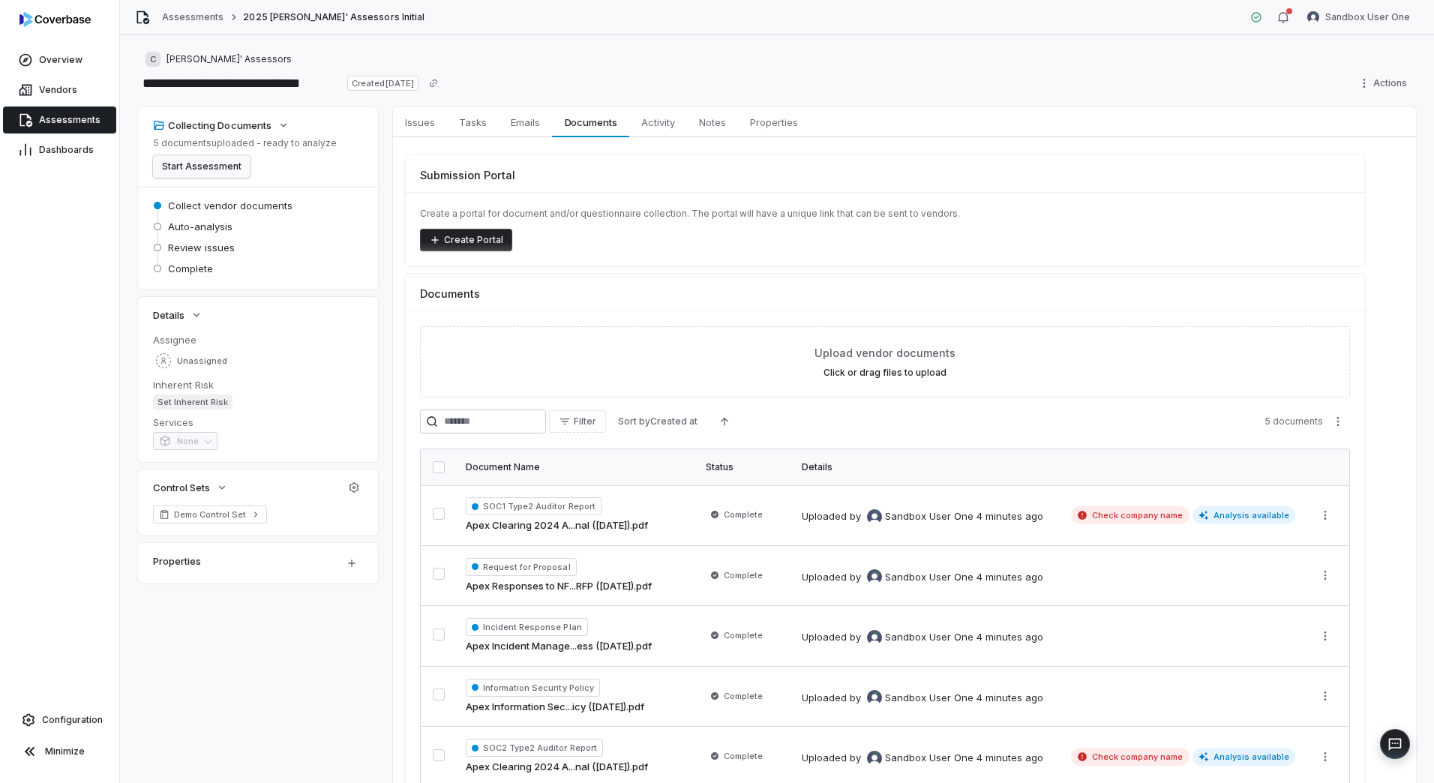
click at [209, 159] on button "Start Assessment" at bounding box center [201, 166] width 97 height 22
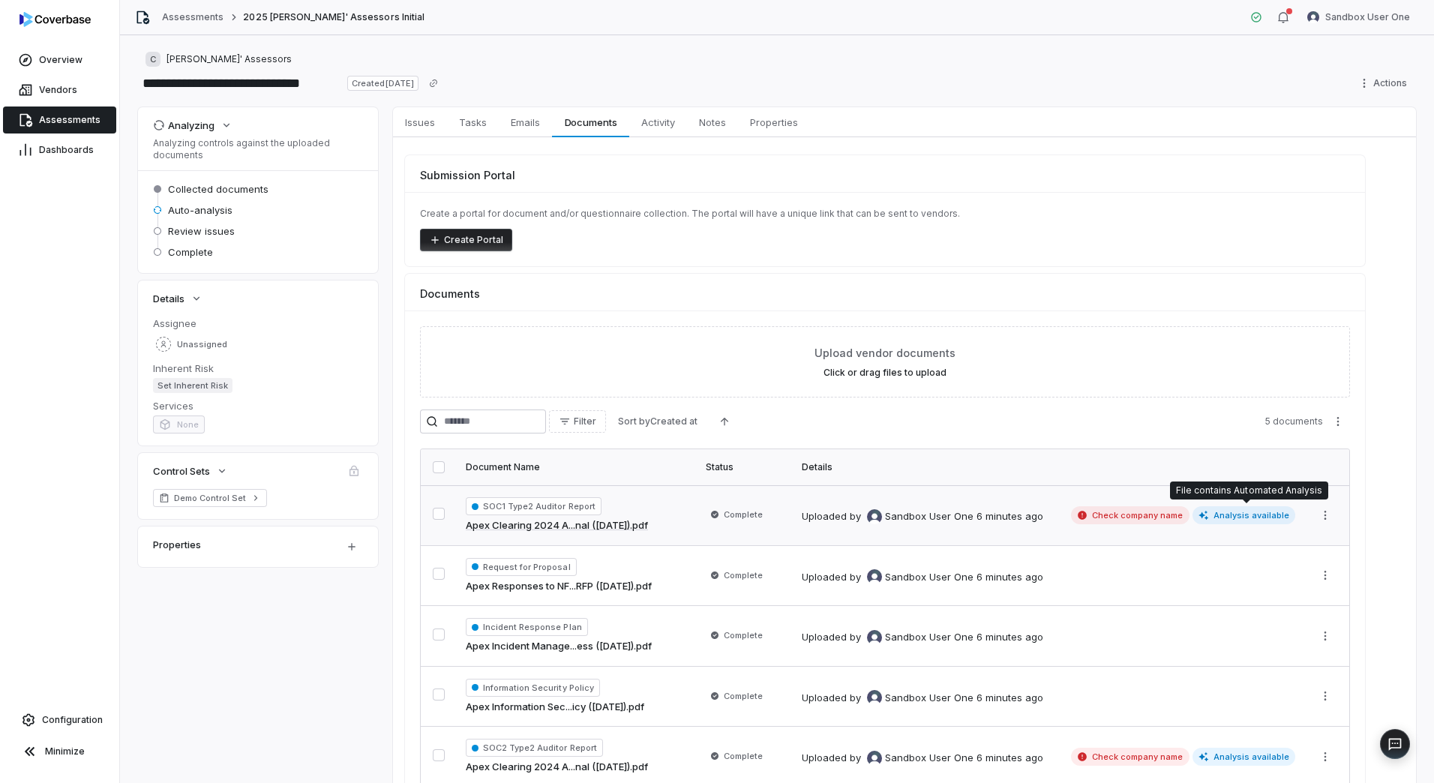
click at [1260, 516] on span "Analysis available" at bounding box center [1243, 515] width 103 height 18
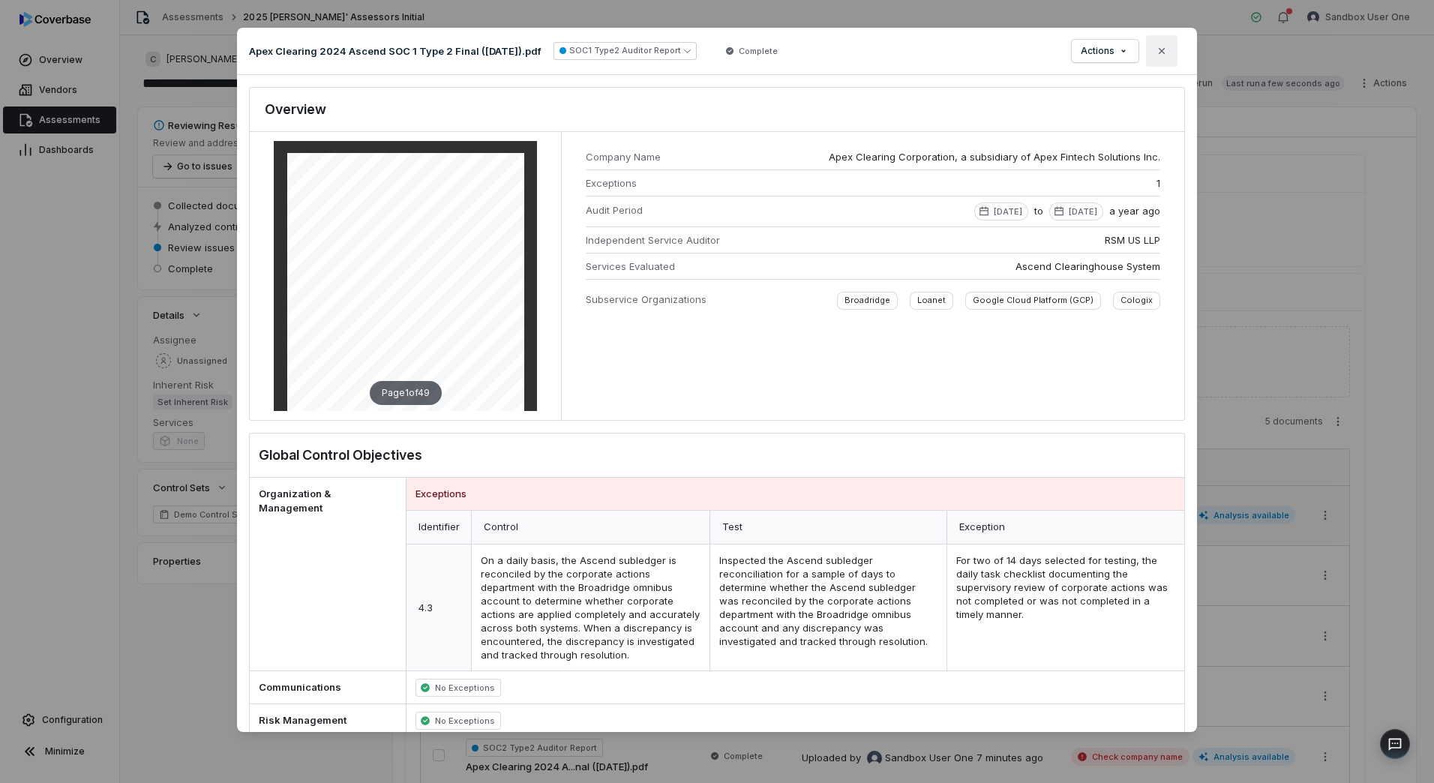
click at [1165, 49] on icon "button" at bounding box center [1161, 51] width 12 height 12
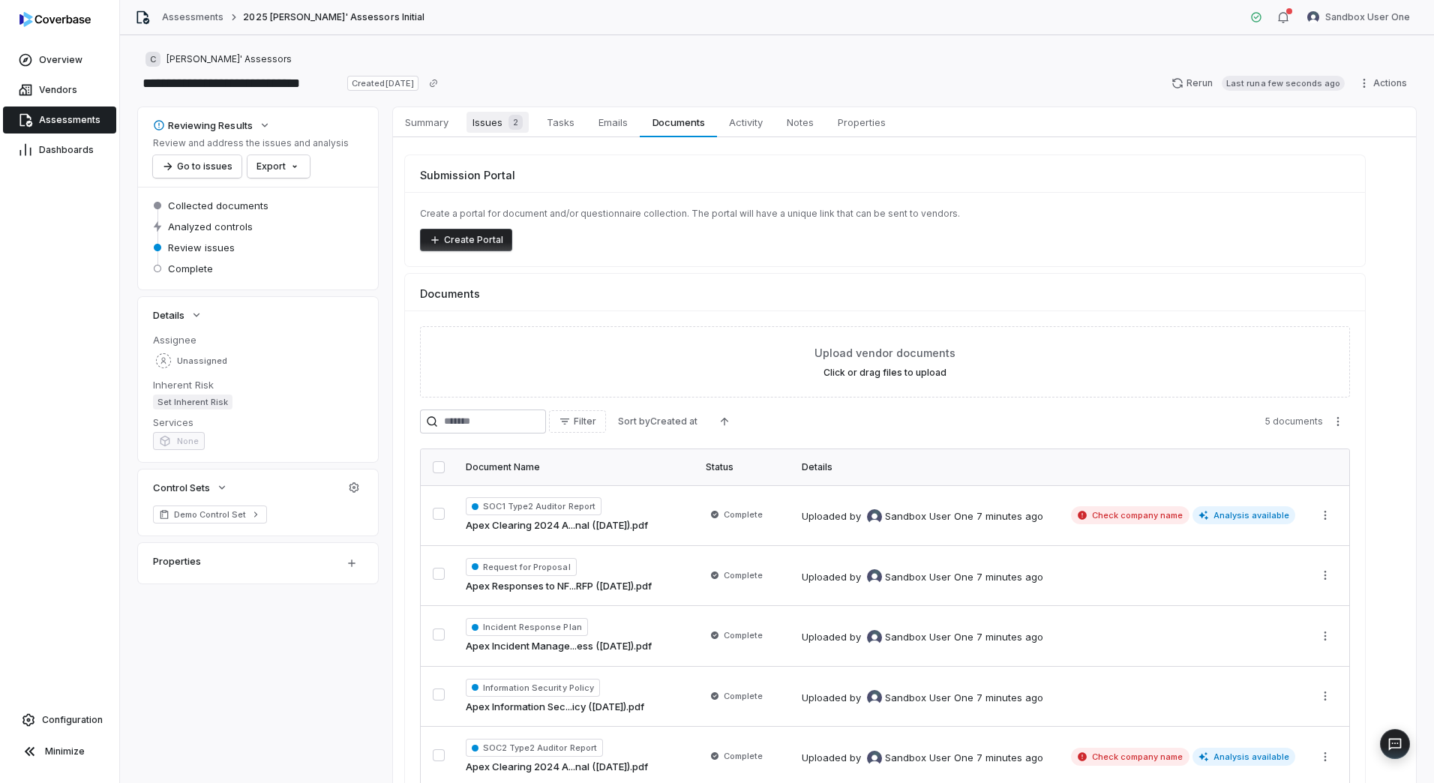
click at [499, 127] on span "Issues 2" at bounding box center [497, 122] width 62 height 21
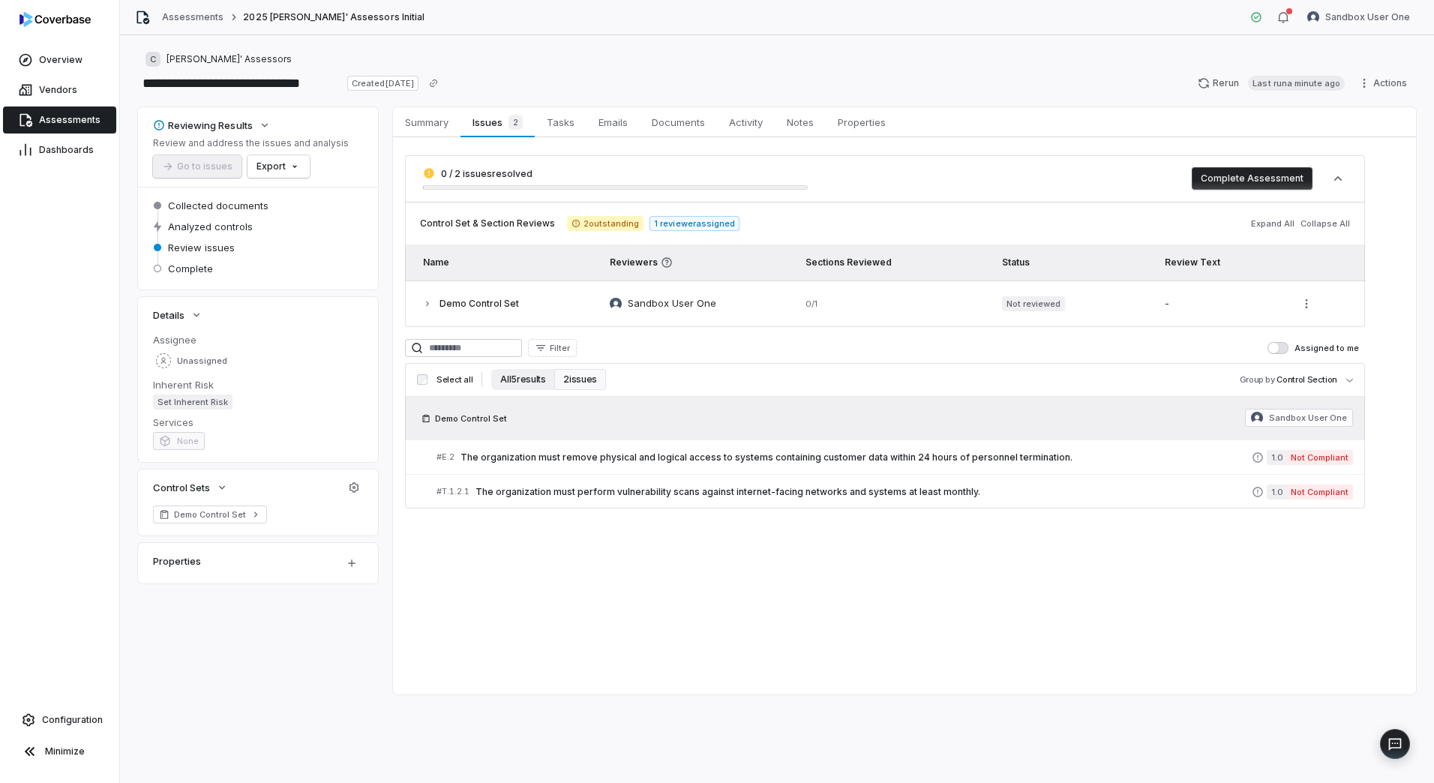
click at [538, 373] on button "All 5 results" at bounding box center [522, 379] width 63 height 21
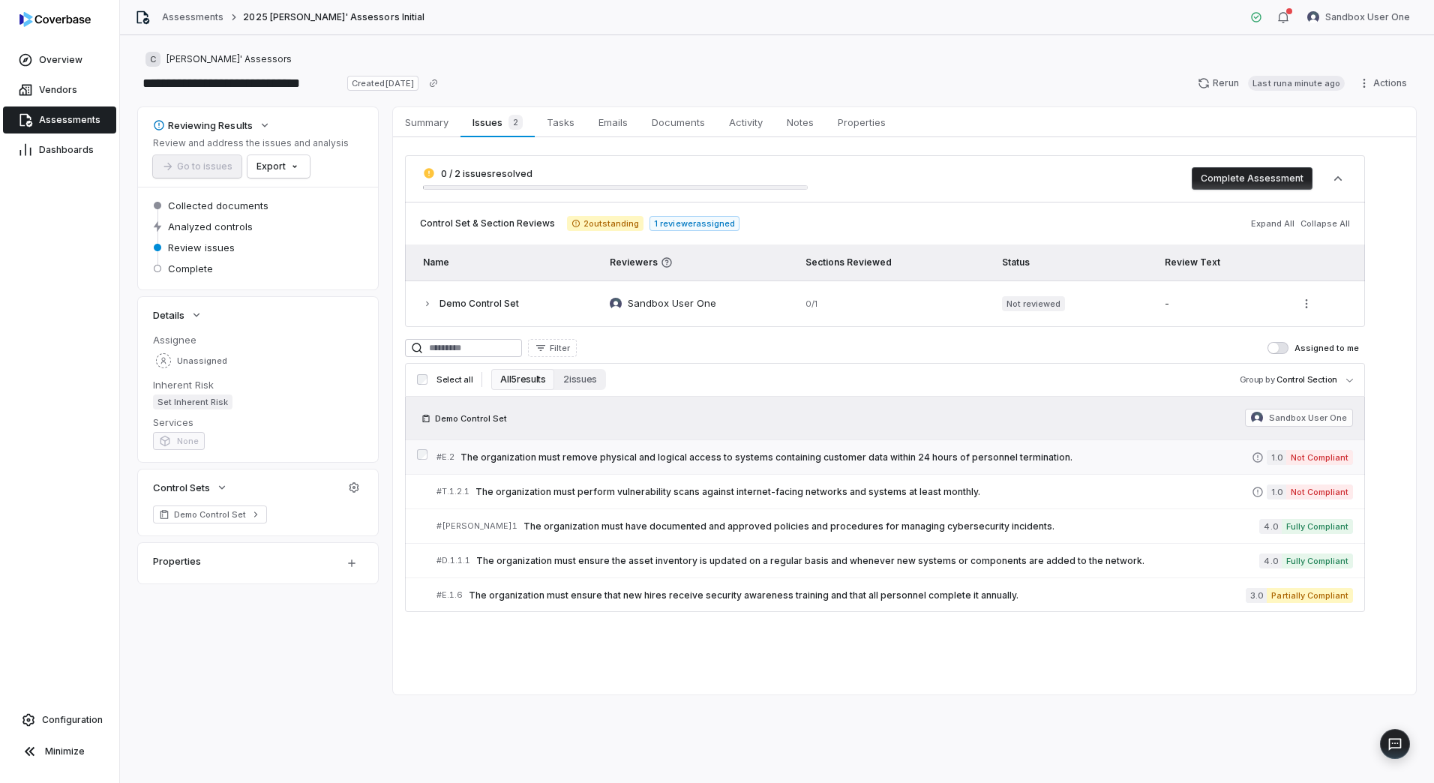
click at [888, 454] on span "The organization must remove physical and logical access to systems containing …" at bounding box center [855, 457] width 791 height 12
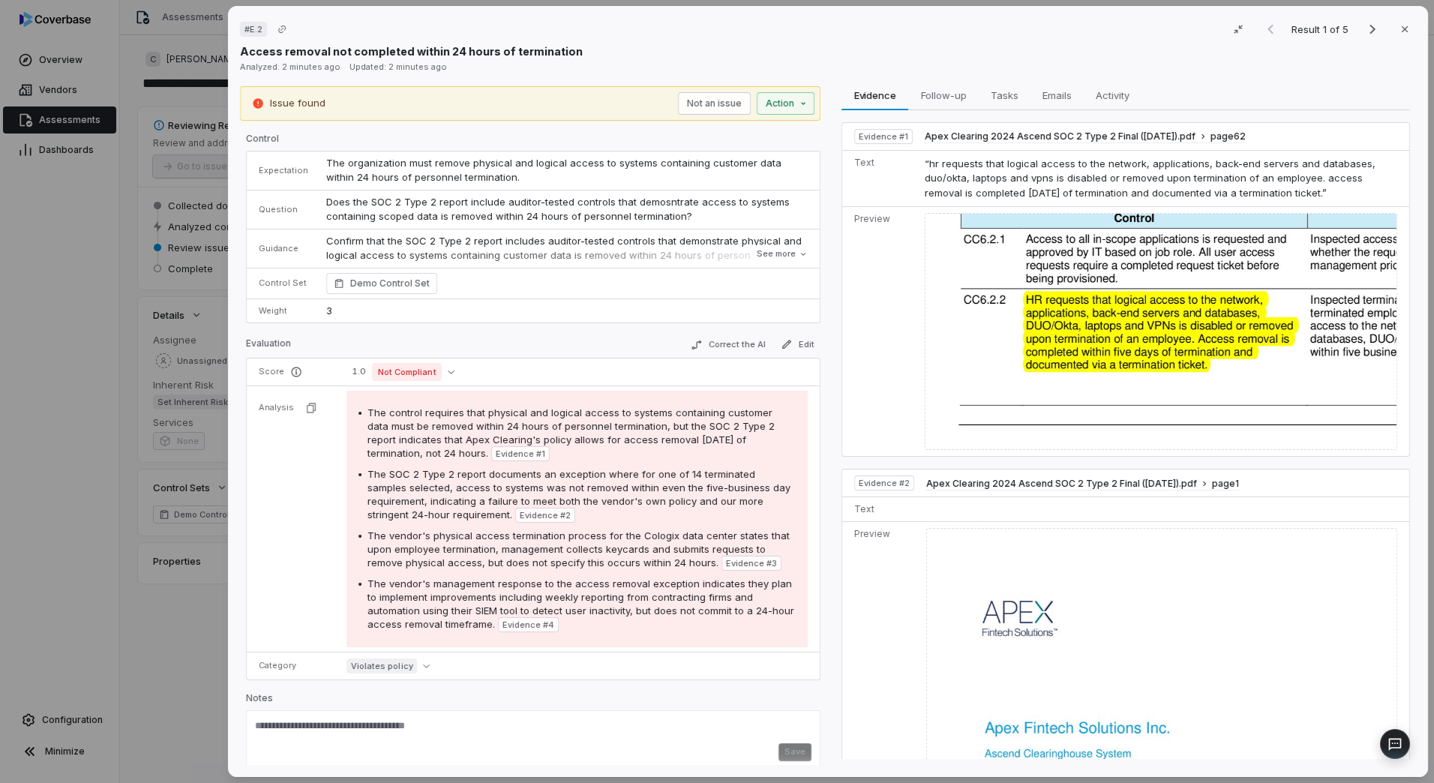
click at [276, 169] on p "Expectation" at bounding box center [283, 170] width 49 height 11
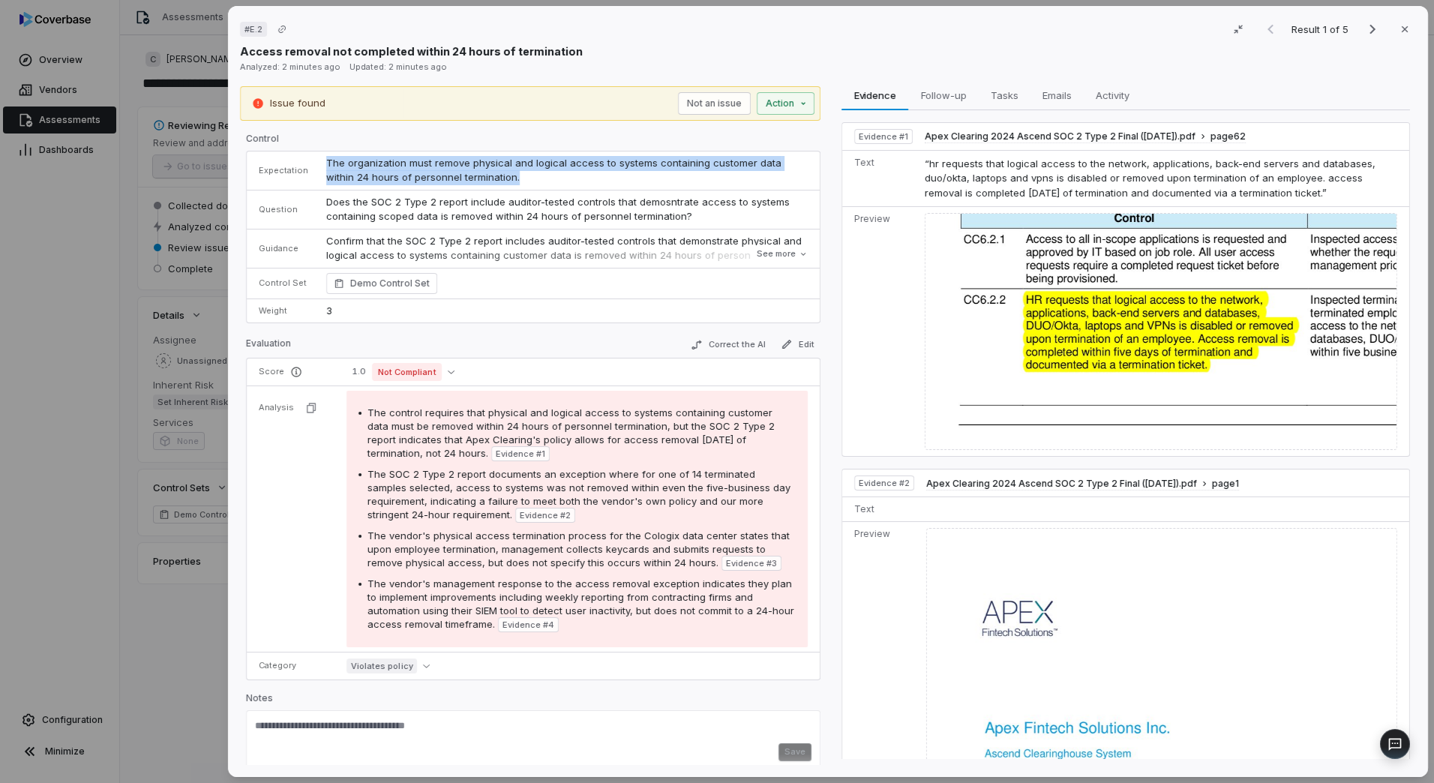
drag, startPoint x: 328, startPoint y: 160, endPoint x: 500, endPoint y: 185, distance: 173.6
click at [500, 185] on td "The organization must remove physical and logical access to systems containing …" at bounding box center [568, 170] width 502 height 39
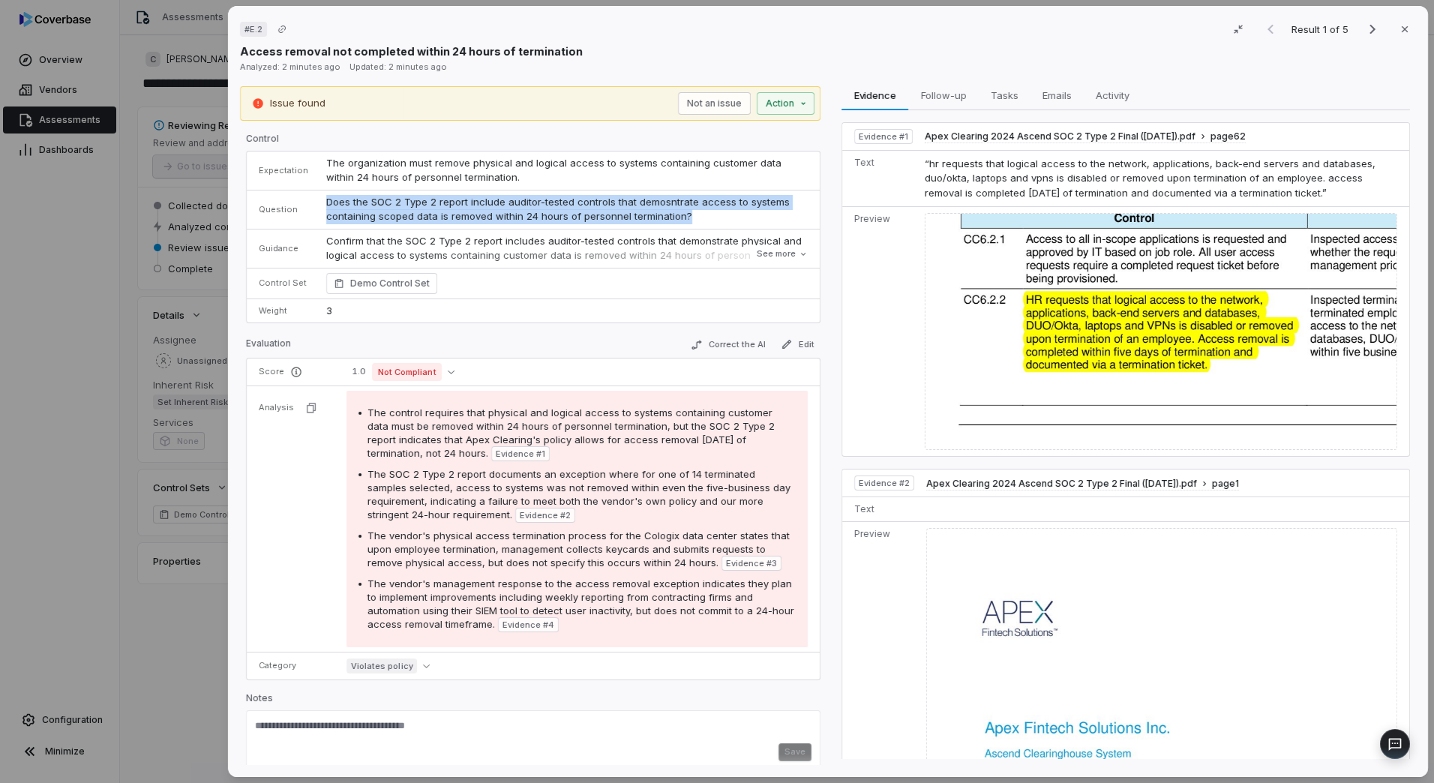
drag, startPoint x: 321, startPoint y: 199, endPoint x: 682, endPoint y: 211, distance: 360.9
click at [682, 211] on td "Does the SOC 2 Type 2 report include auditor-tested controls that demosntrate a…" at bounding box center [568, 209] width 502 height 39
drag, startPoint x: 682, startPoint y: 211, endPoint x: 780, endPoint y: 252, distance: 106.2
click at [780, 252] on button "See more" at bounding box center [782, 254] width 60 height 27
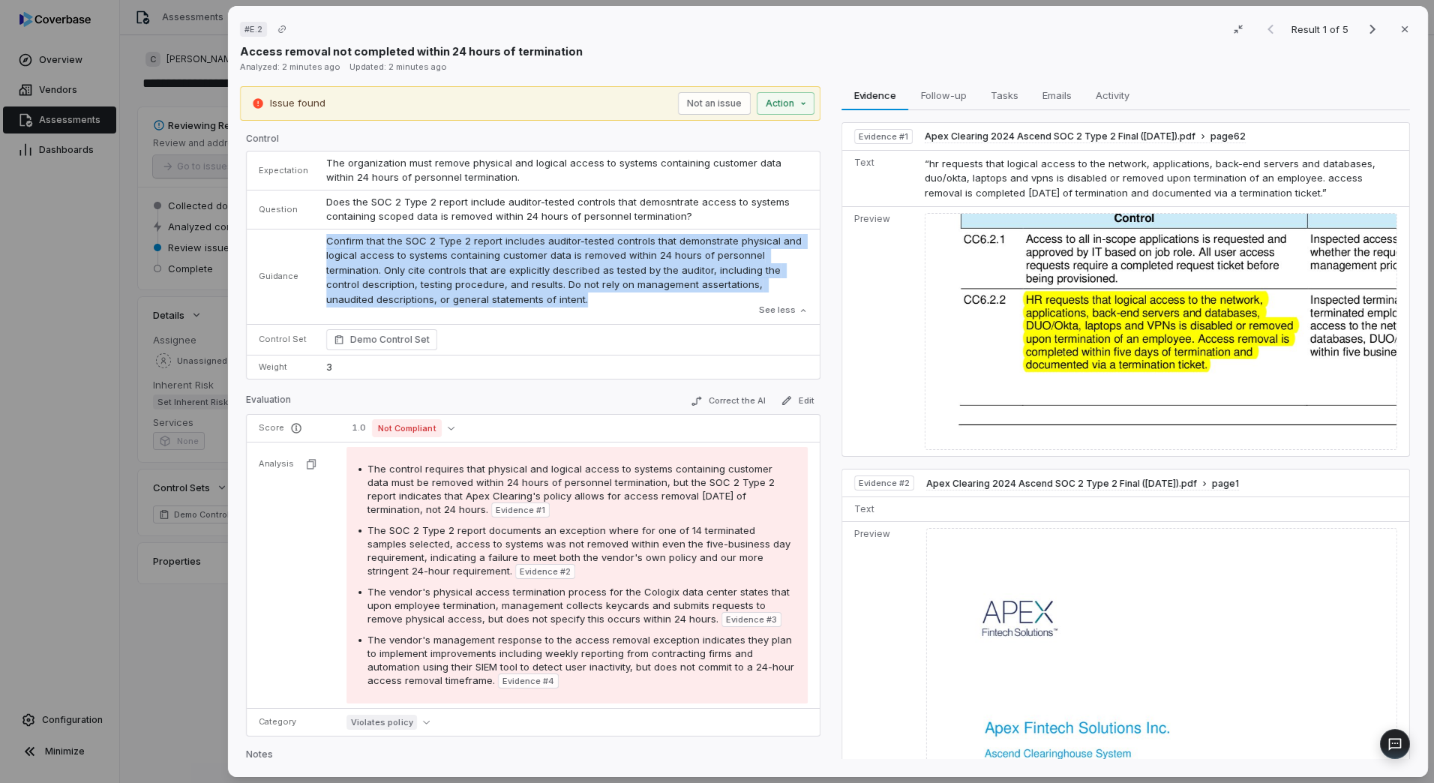
drag, startPoint x: 325, startPoint y: 241, endPoint x: 558, endPoint y: 301, distance: 239.9
click at [558, 301] on p "Confirm that the SOC 2 Type 2 report includes auditor-tested controls that demo…" at bounding box center [566, 270] width 481 height 73
click at [392, 430] on span "Not Compliant" at bounding box center [407, 428] width 70 height 18
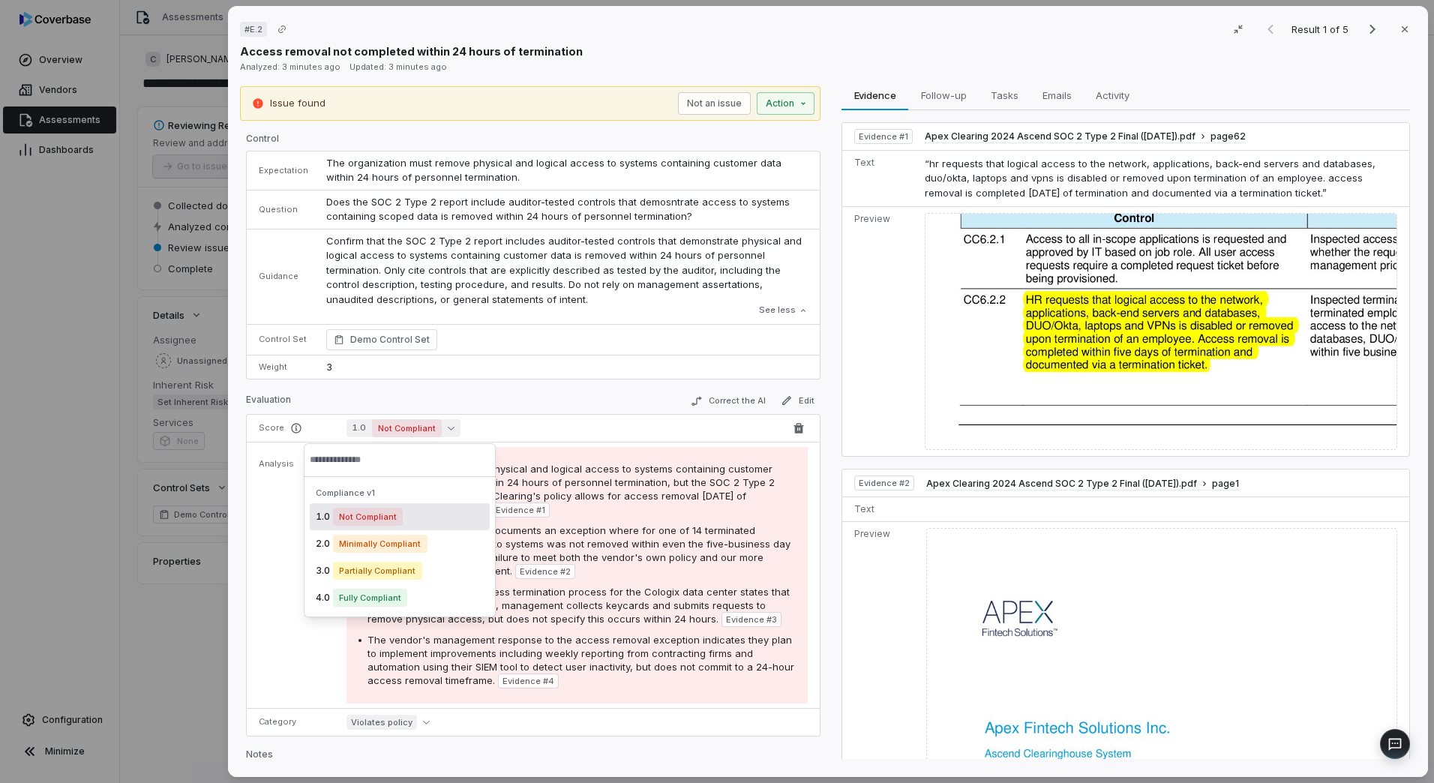
click at [541, 424] on span "1.0 Not Compliant" at bounding box center [564, 428] width 437 height 18
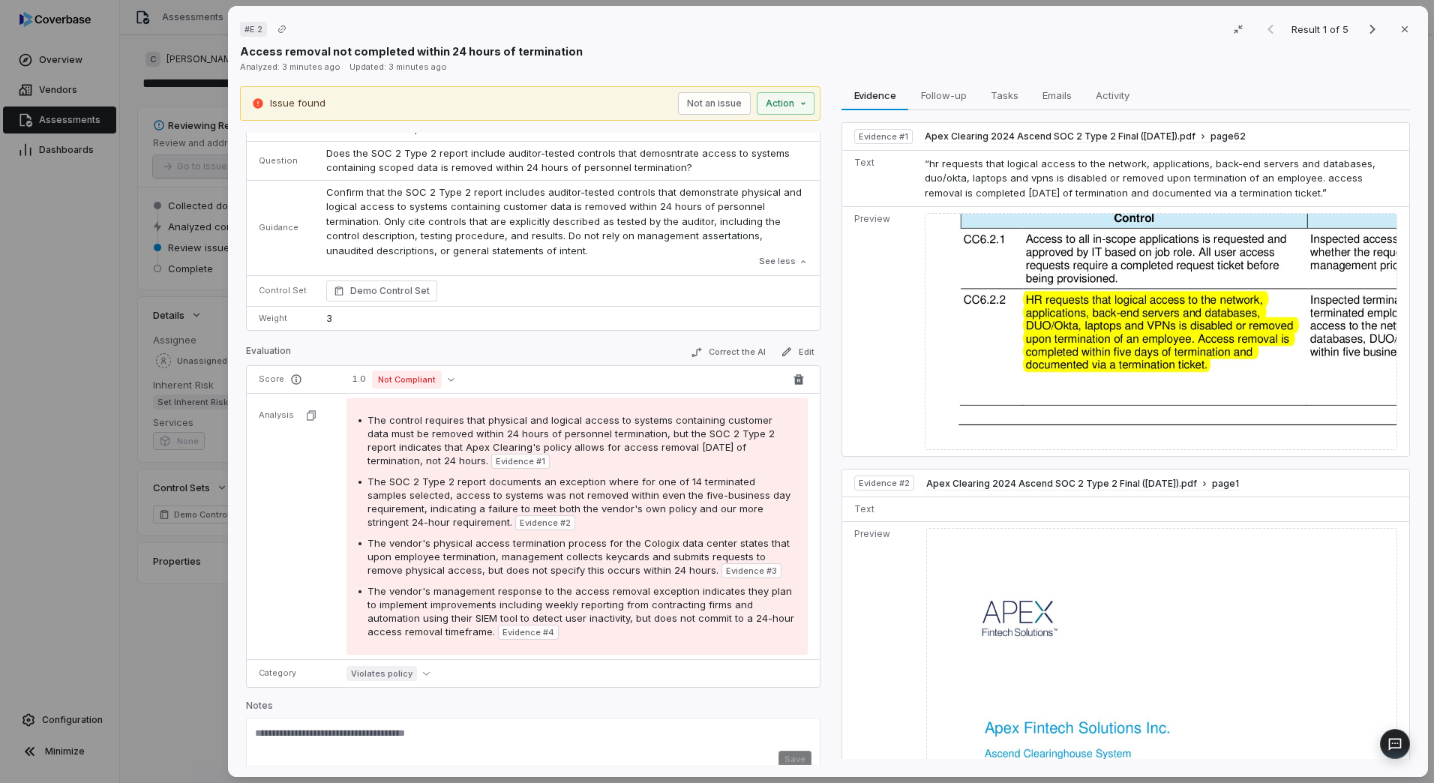
scroll to position [67, 0]
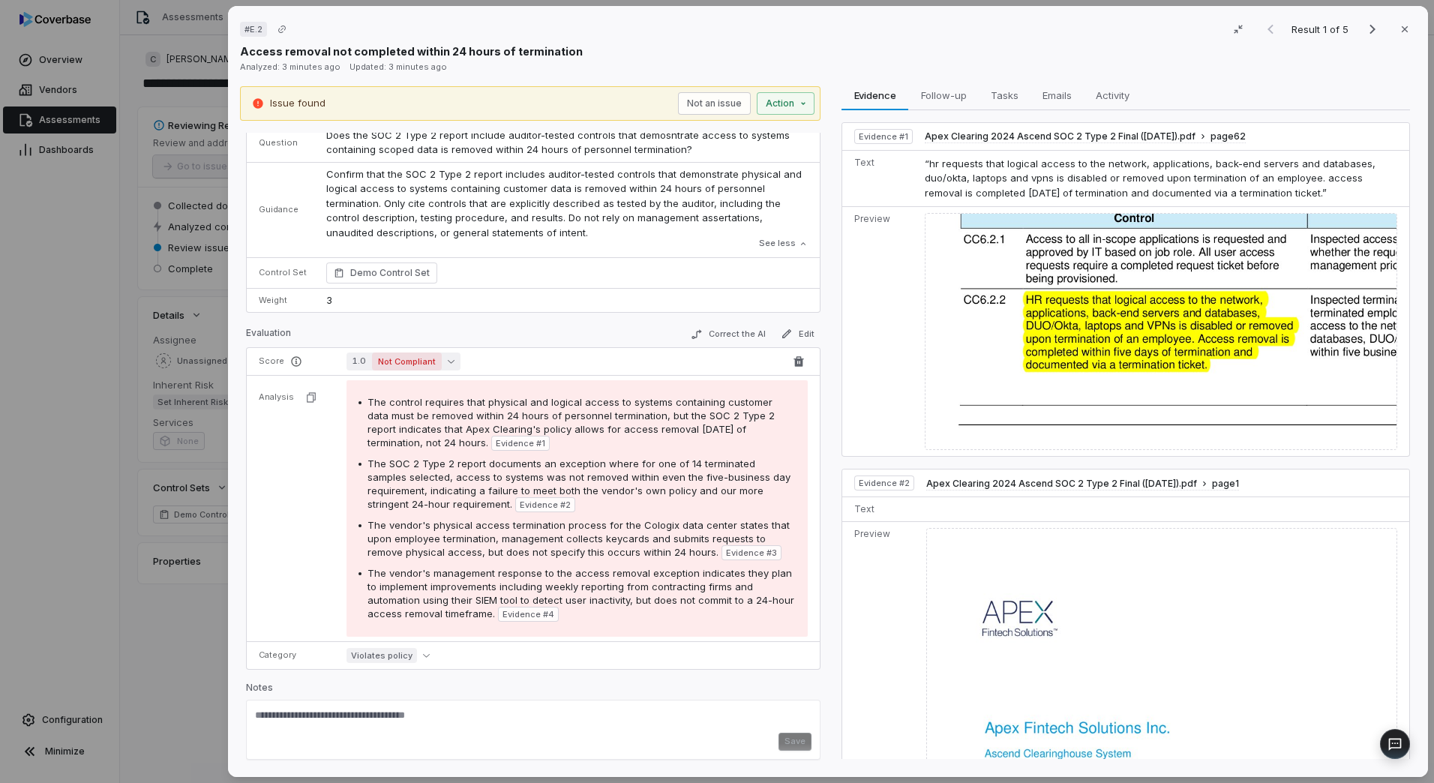
click at [431, 368] on span "Not Compliant" at bounding box center [407, 361] width 70 height 18
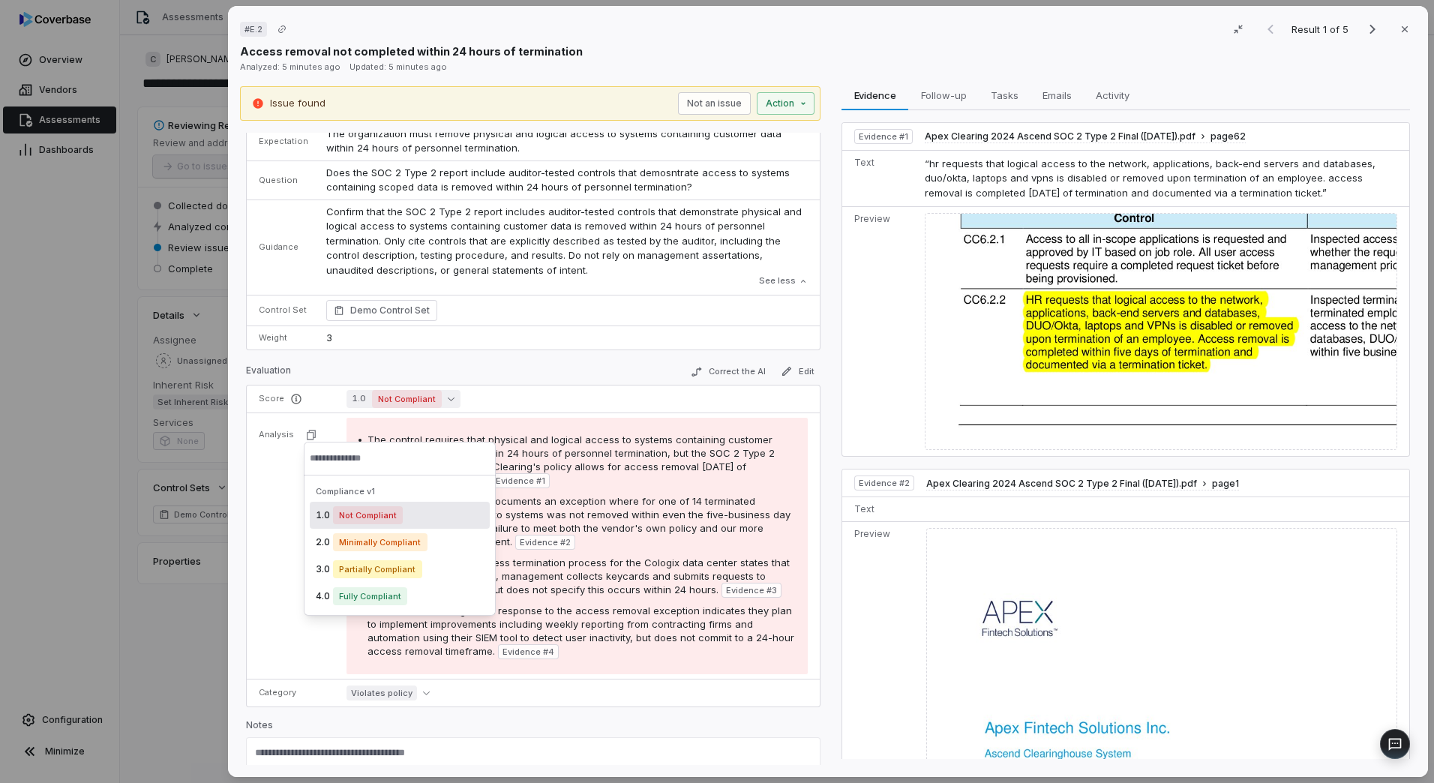
scroll to position [0, 0]
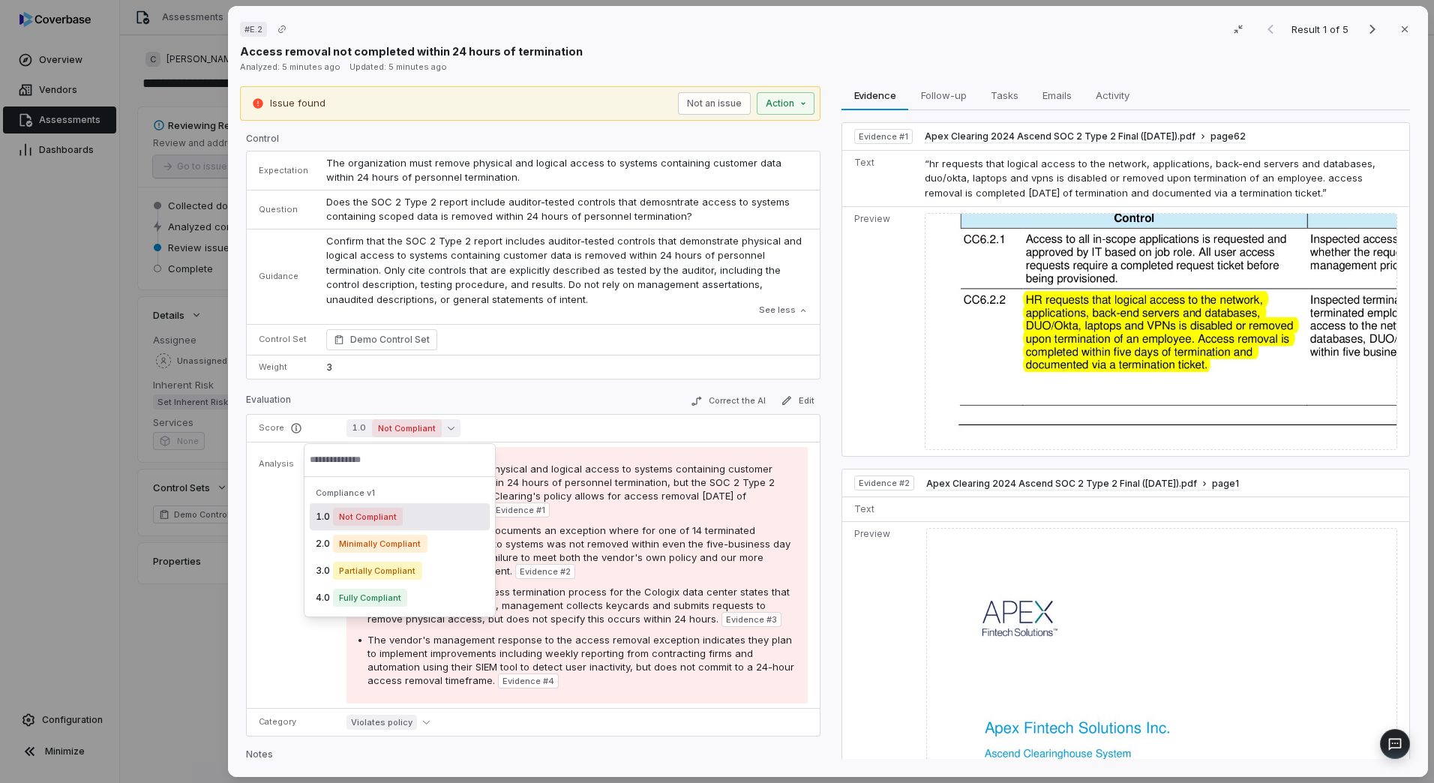
click at [563, 400] on div "Evaluation Correct the AI Edit" at bounding box center [533, 402] width 574 height 22
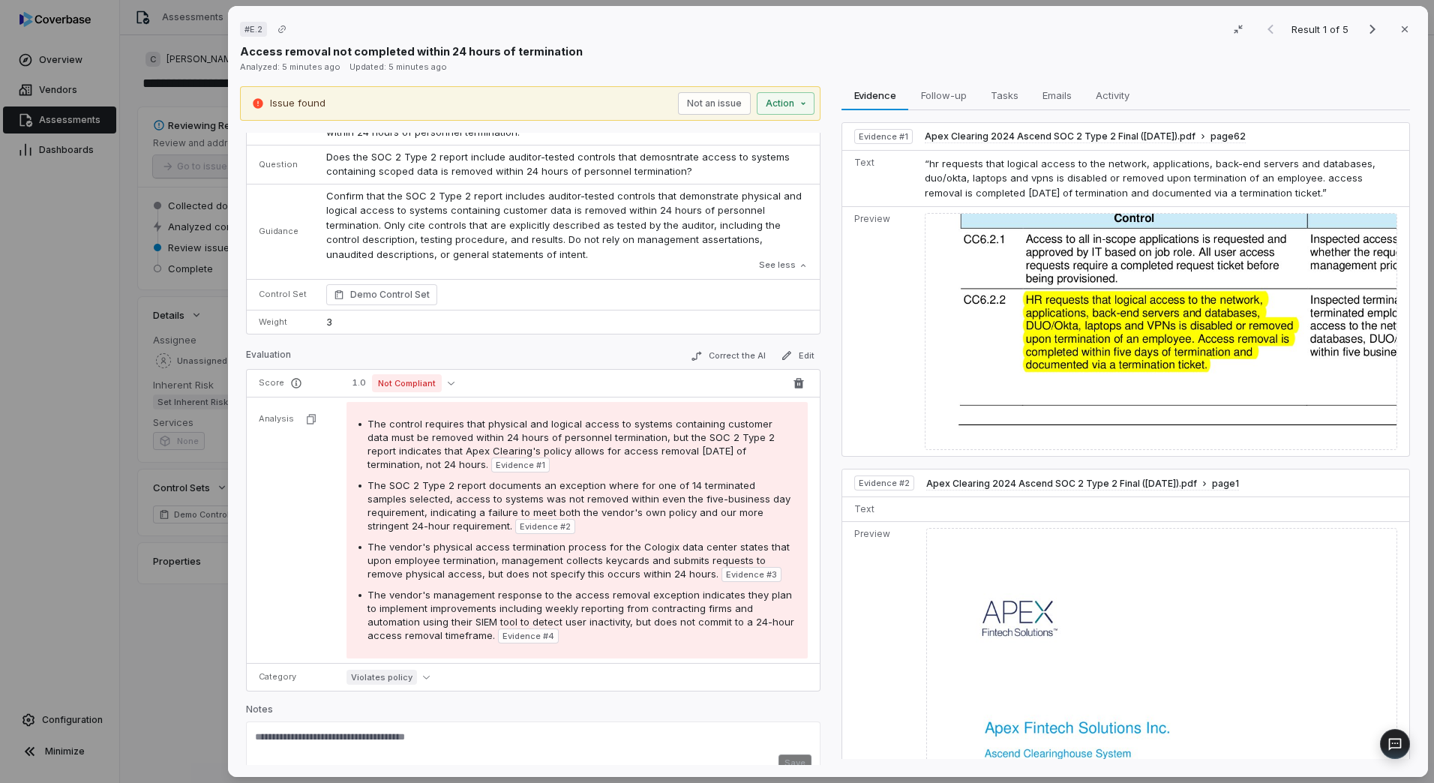
scroll to position [67, 0]
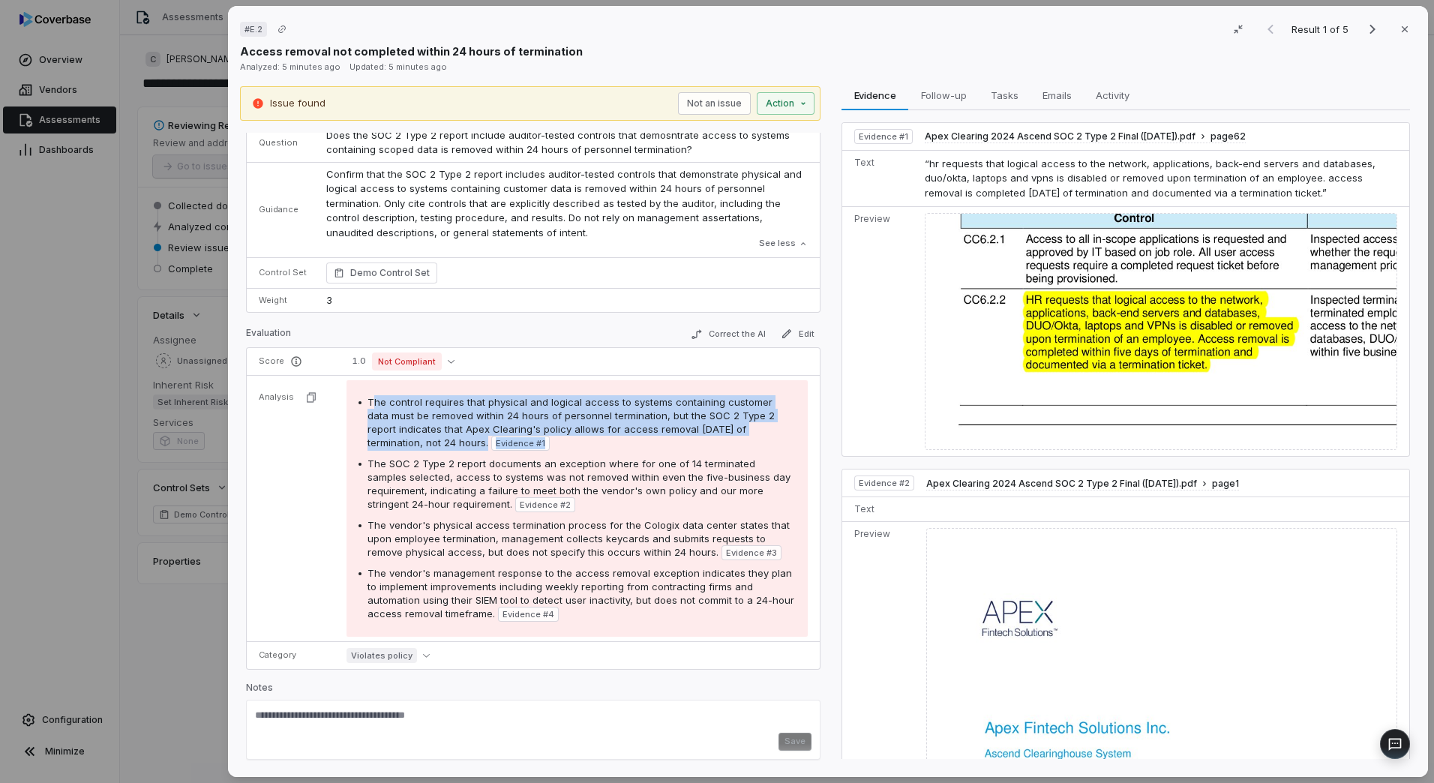
drag, startPoint x: 372, startPoint y: 402, endPoint x: 571, endPoint y: 440, distance: 203.1
click at [571, 440] on div "The control requires that physical and logical access to systems containing cus…" at bounding box center [581, 422] width 428 height 55
click at [1078, 333] on img at bounding box center [1160, 331] width 472 height 237
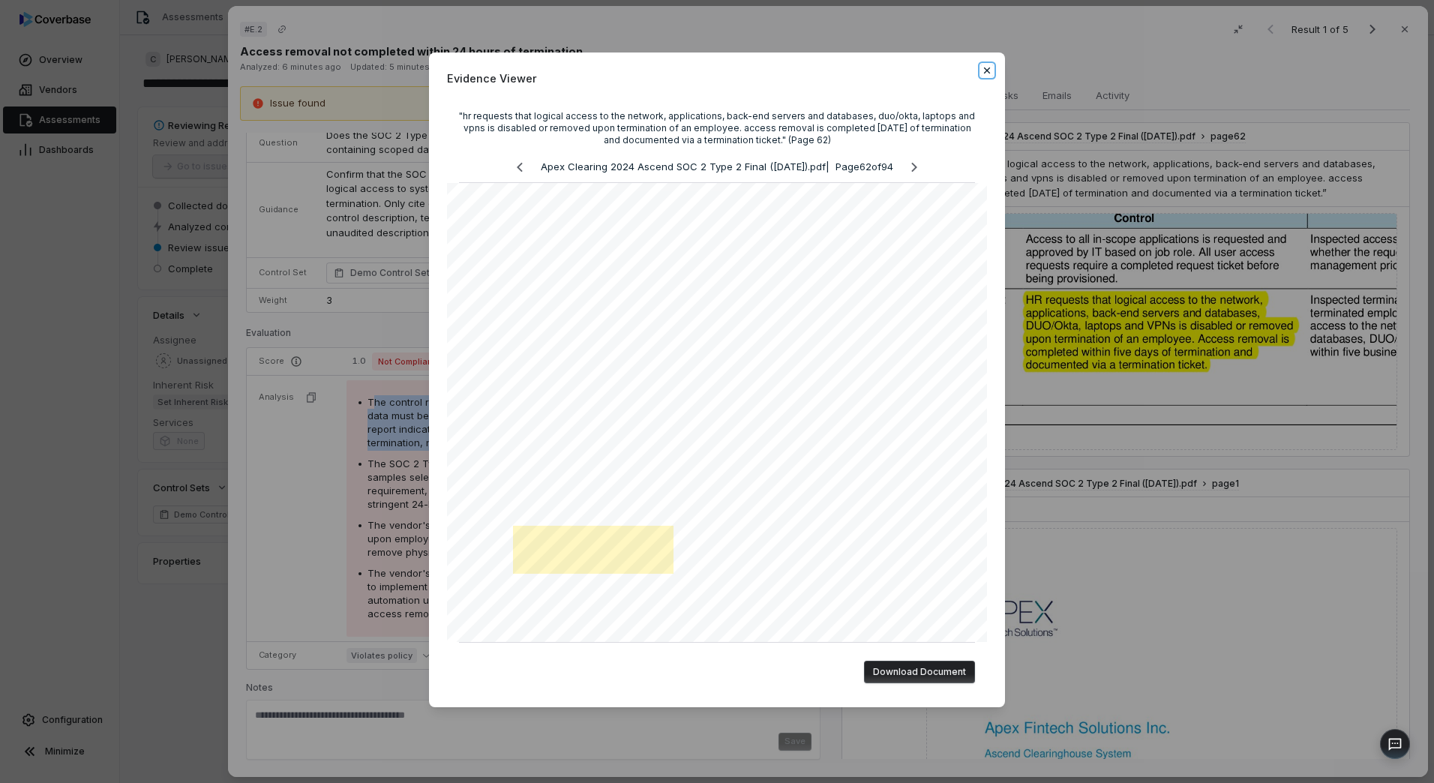
click at [986, 70] on icon "button" at bounding box center [987, 70] width 12 height 12
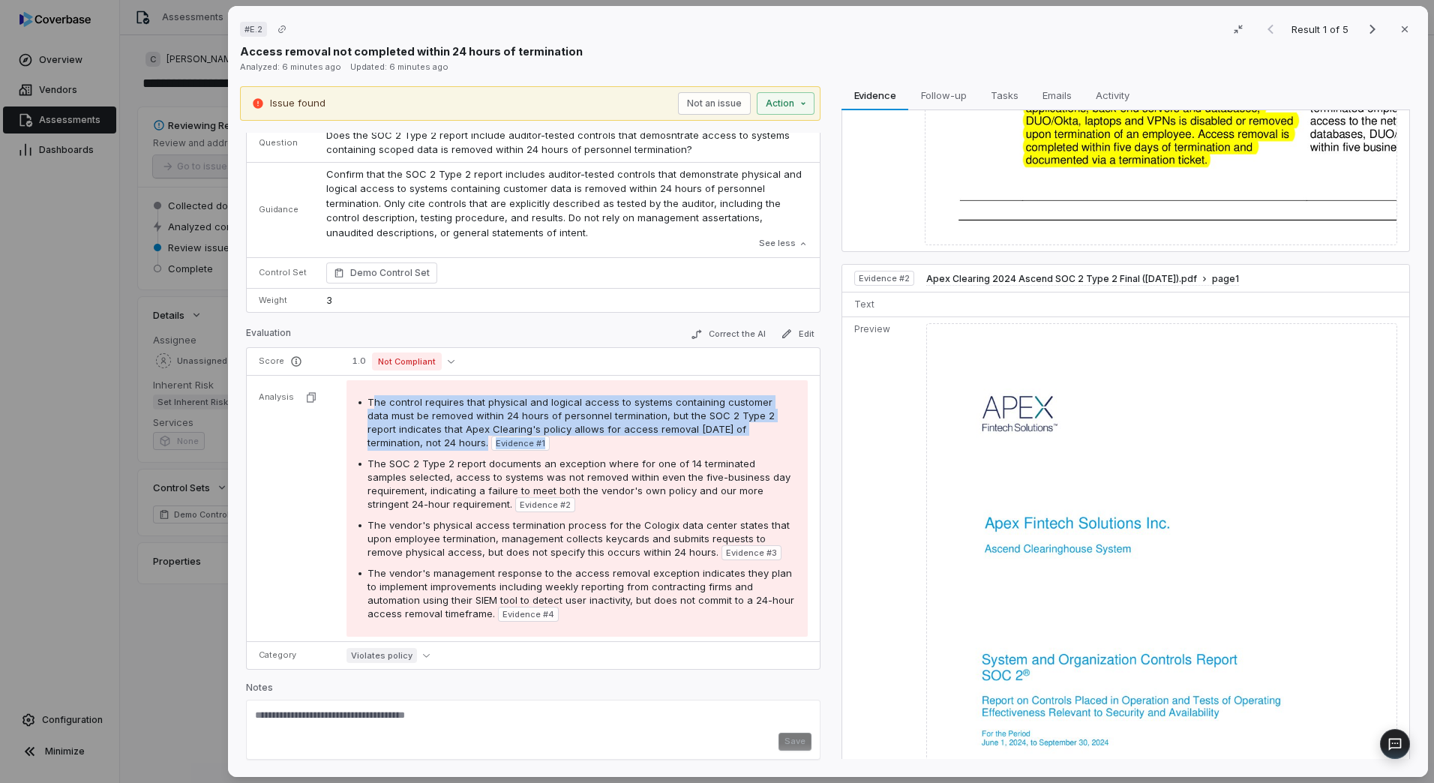
scroll to position [0, 0]
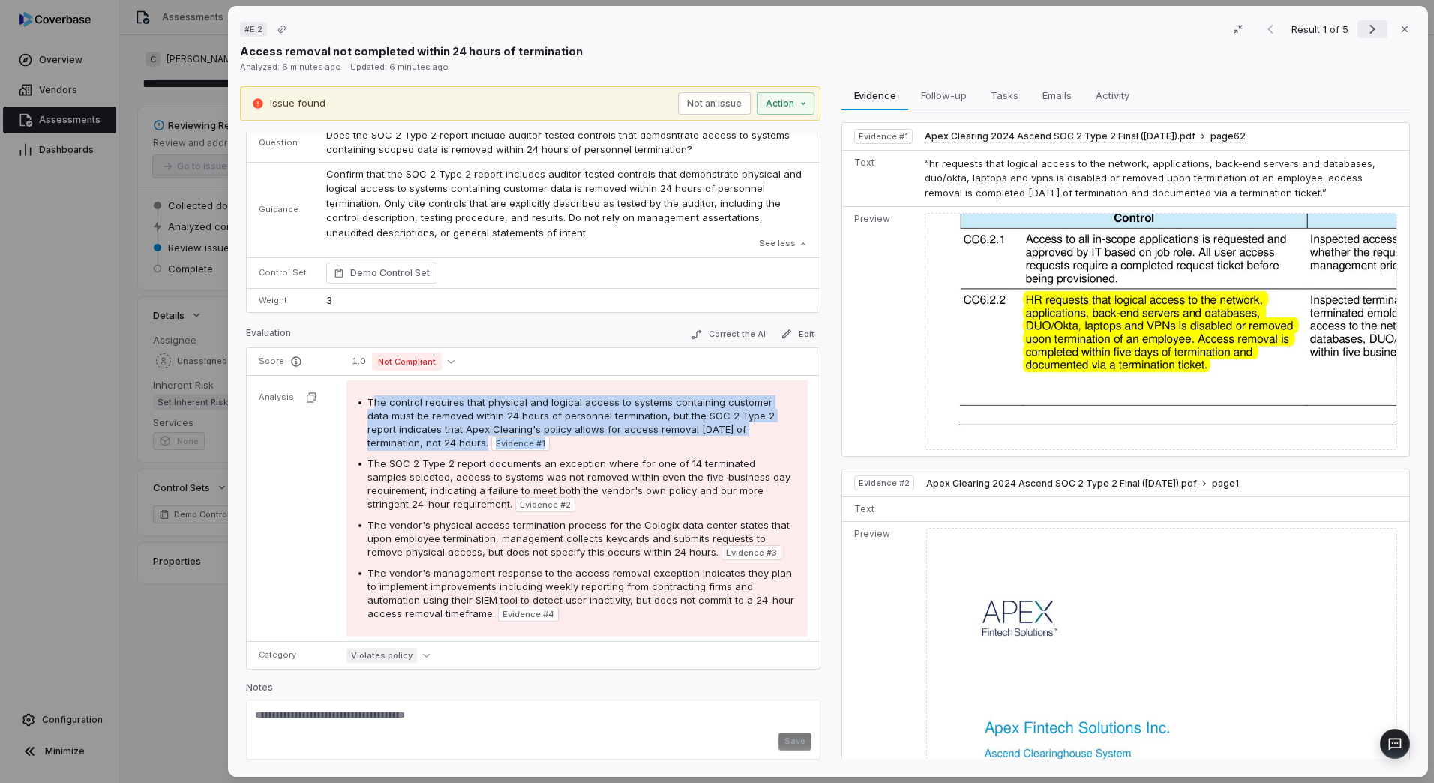
click at [1368, 31] on icon "Next result" at bounding box center [1372, 29] width 18 height 18
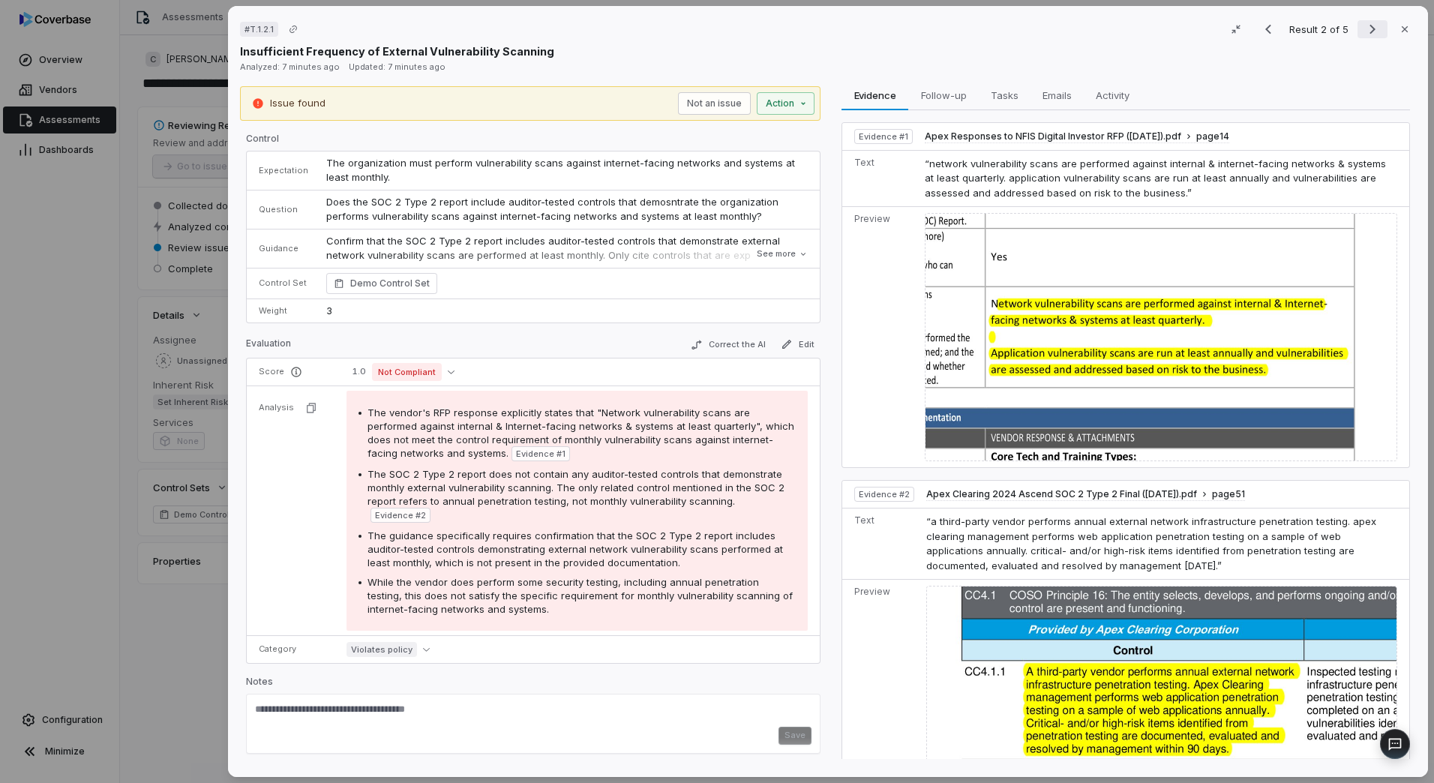
click at [1368, 31] on icon "Next result" at bounding box center [1372, 29] width 18 height 18
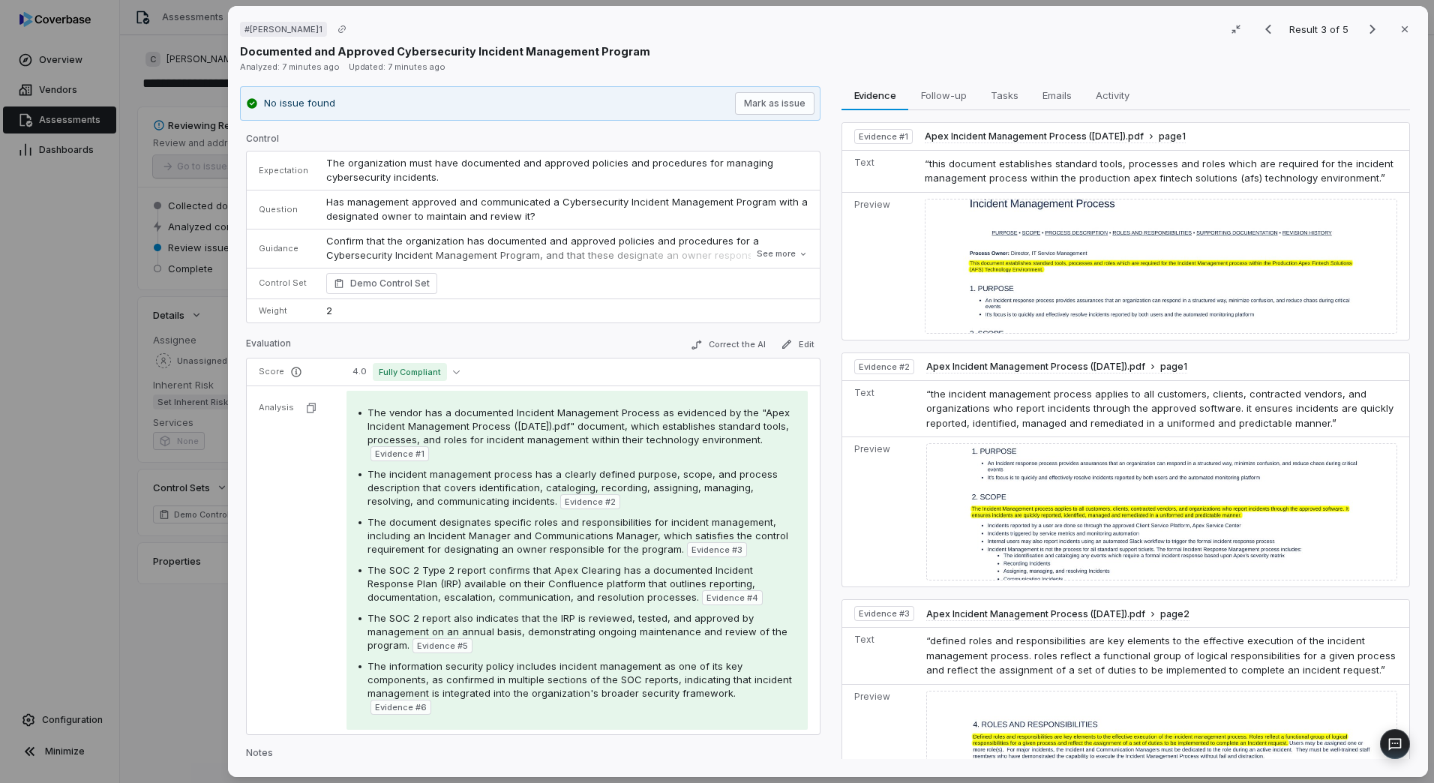
drag, startPoint x: 326, startPoint y: 162, endPoint x: 781, endPoint y: 178, distance: 455.4
click at [781, 178] on td "The organization must have documented and approved policies and procedures for …" at bounding box center [568, 170] width 502 height 39
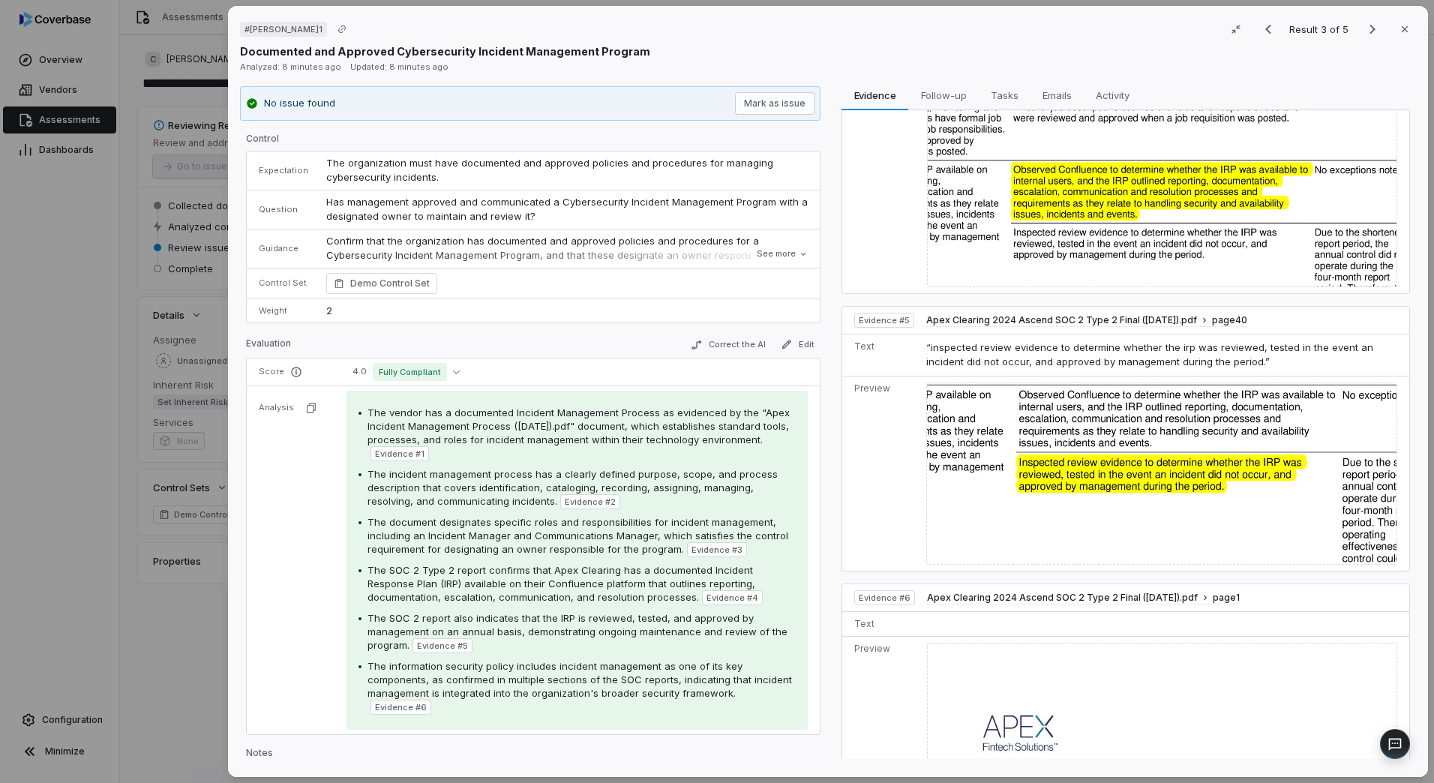
scroll to position [900, 0]
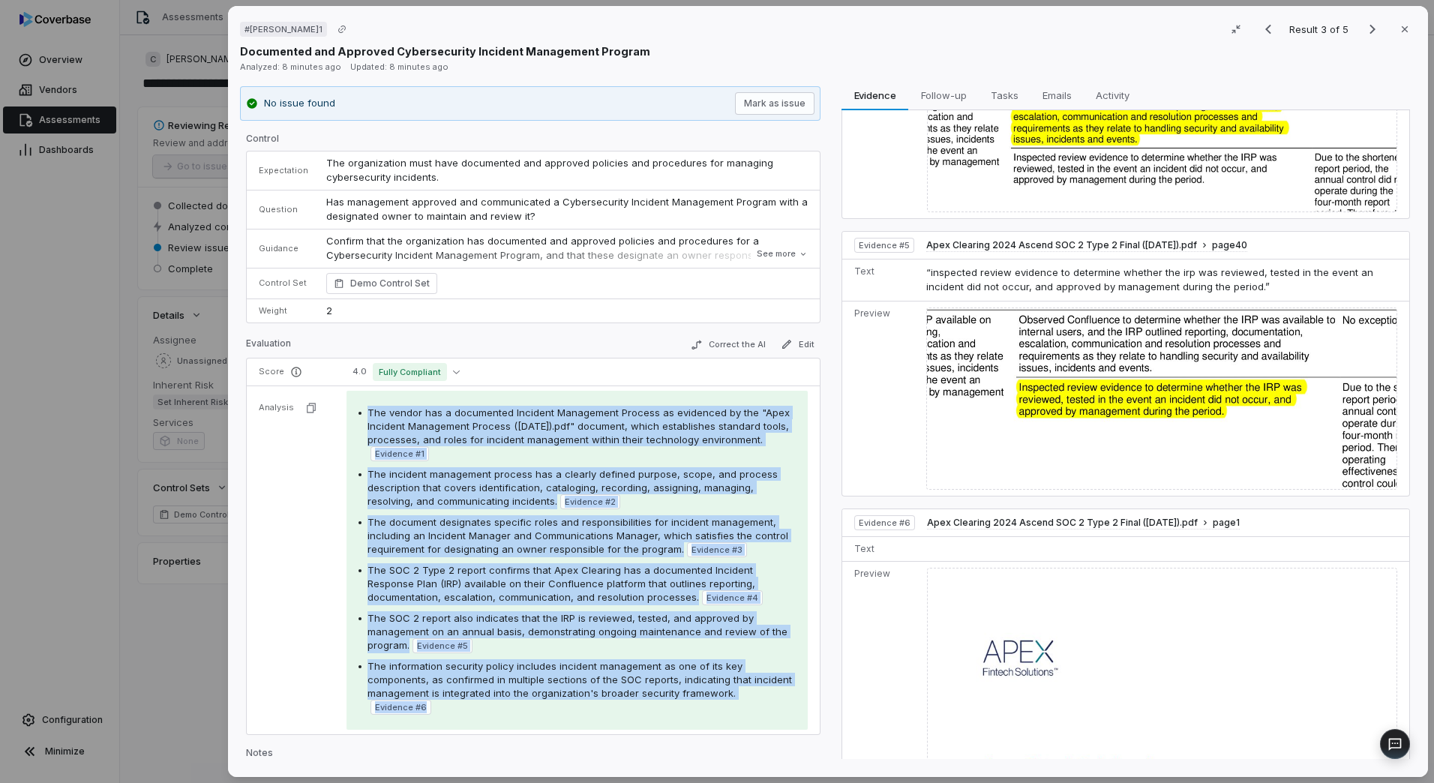
drag, startPoint x: 366, startPoint y: 412, endPoint x: 786, endPoint y: 706, distance: 513.1
click at [786, 706] on div "The vendor has a documented Incident Management Process as evidenced by the "Ap…" at bounding box center [576, 560] width 461 height 339
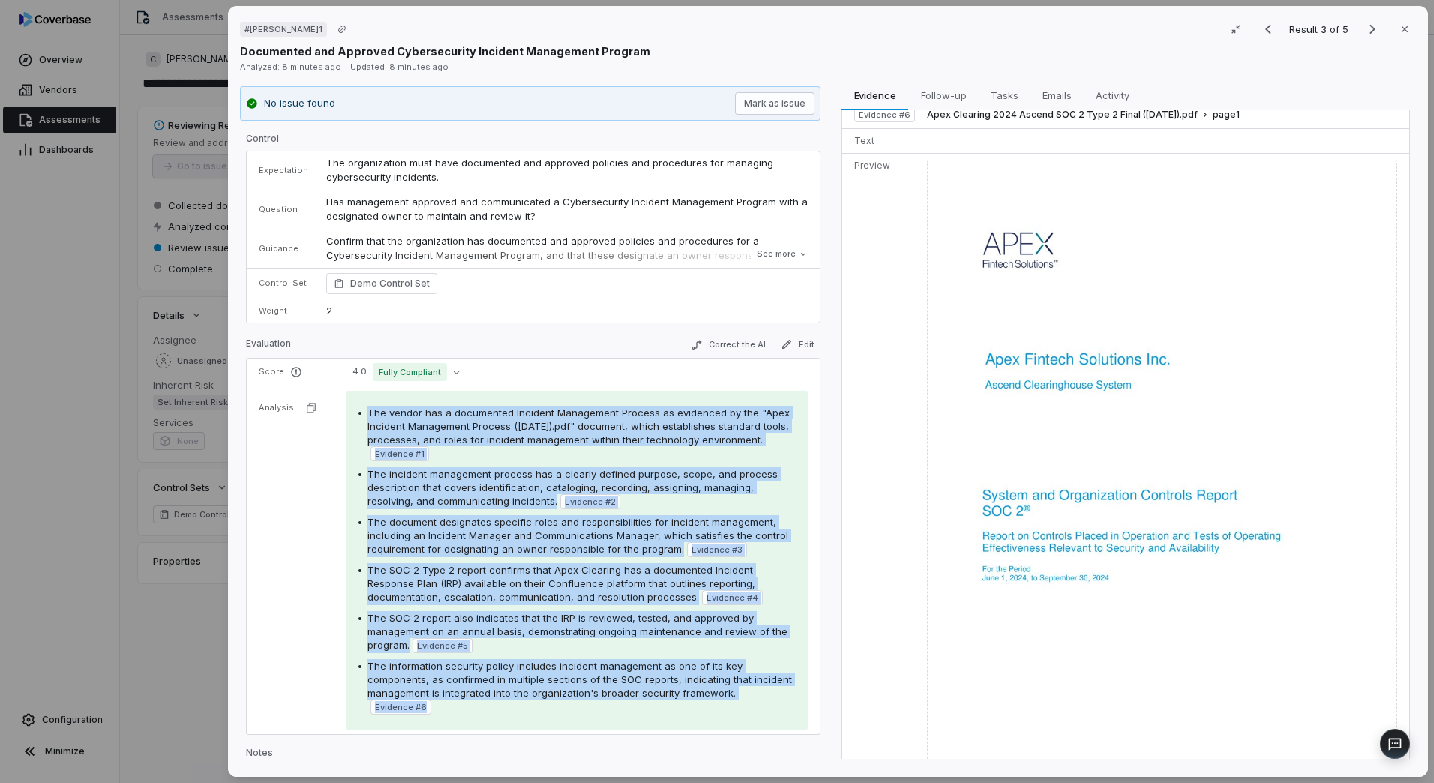
scroll to position [1309, 0]
click at [1398, 26] on icon "button" at bounding box center [1404, 29] width 12 height 12
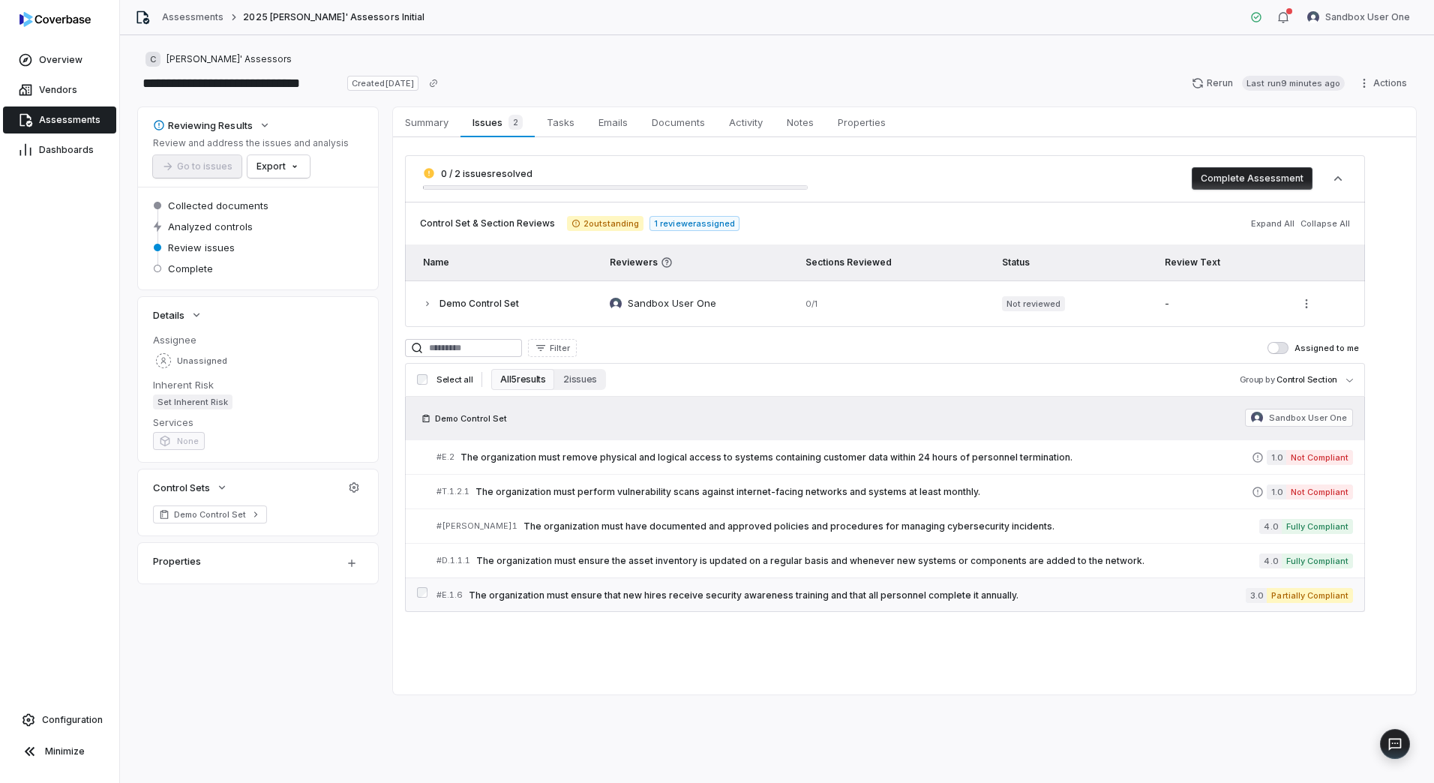
click at [900, 590] on span "The organization must ensure that new hires receive security awareness training…" at bounding box center [857, 595] width 777 height 12
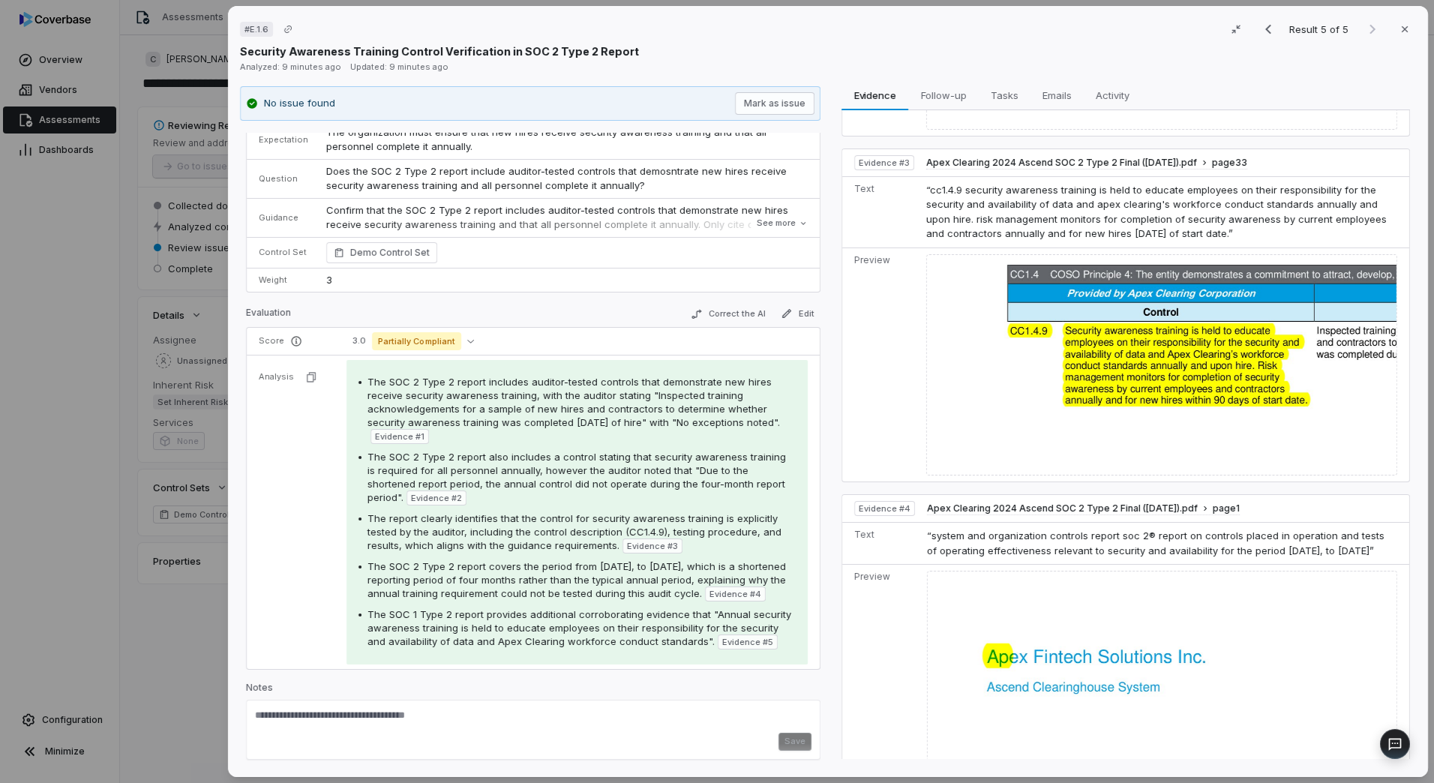
scroll to position [900, 0]
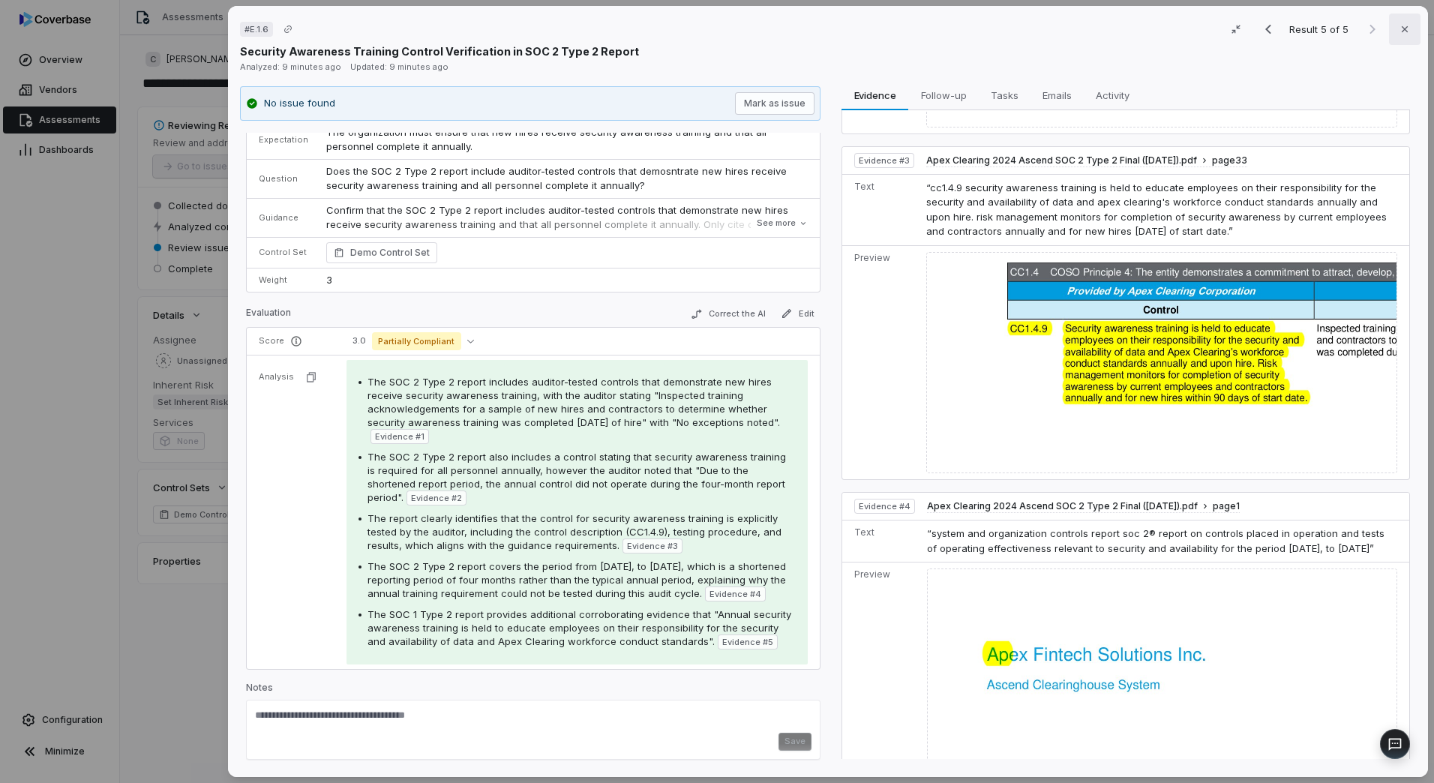
click at [1391, 33] on button "Close" at bounding box center [1404, 28] width 31 height 31
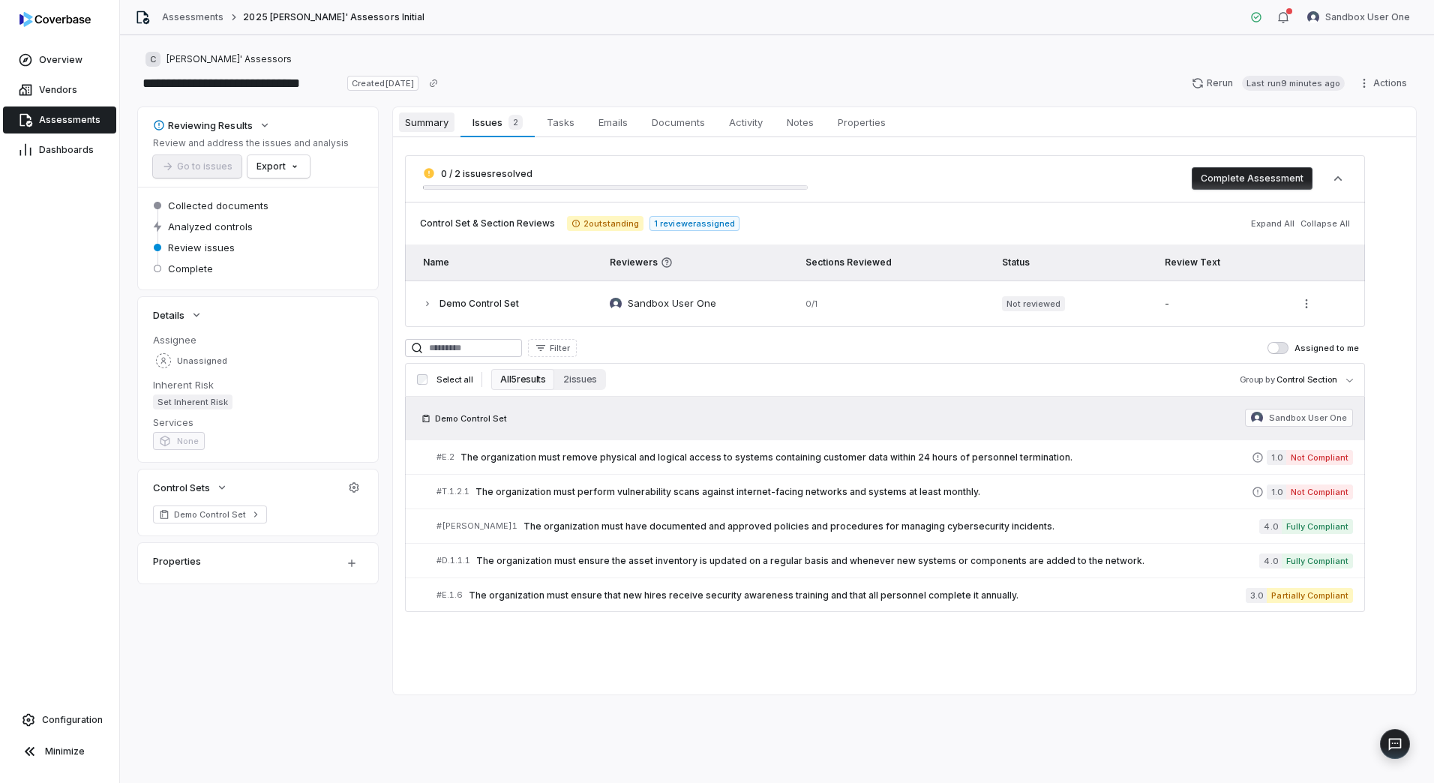
click at [427, 115] on span "Summary" at bounding box center [426, 121] width 55 height 19
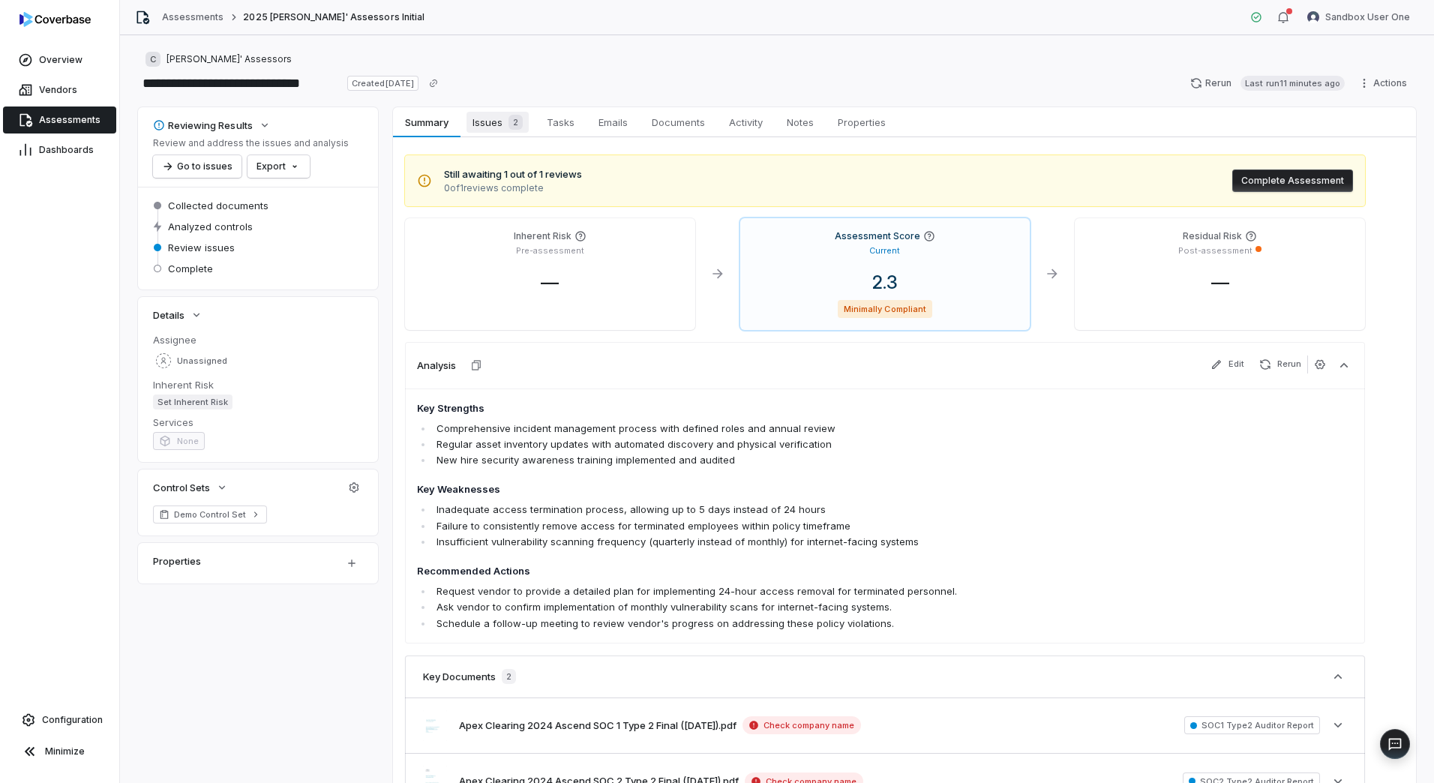
click at [496, 119] on span "Issues 2" at bounding box center [497, 122] width 62 height 21
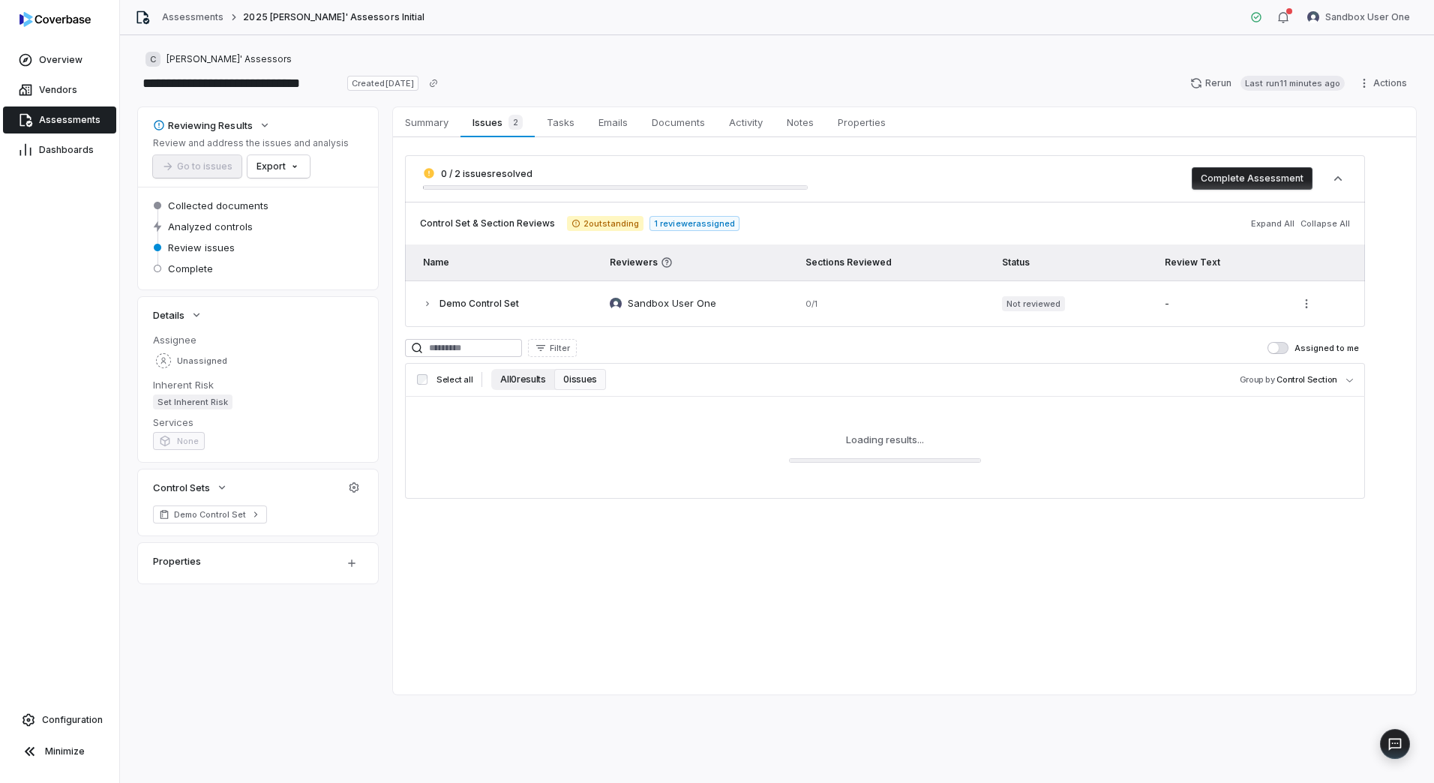
click at [541, 379] on button "All 0 results" at bounding box center [522, 379] width 63 height 21
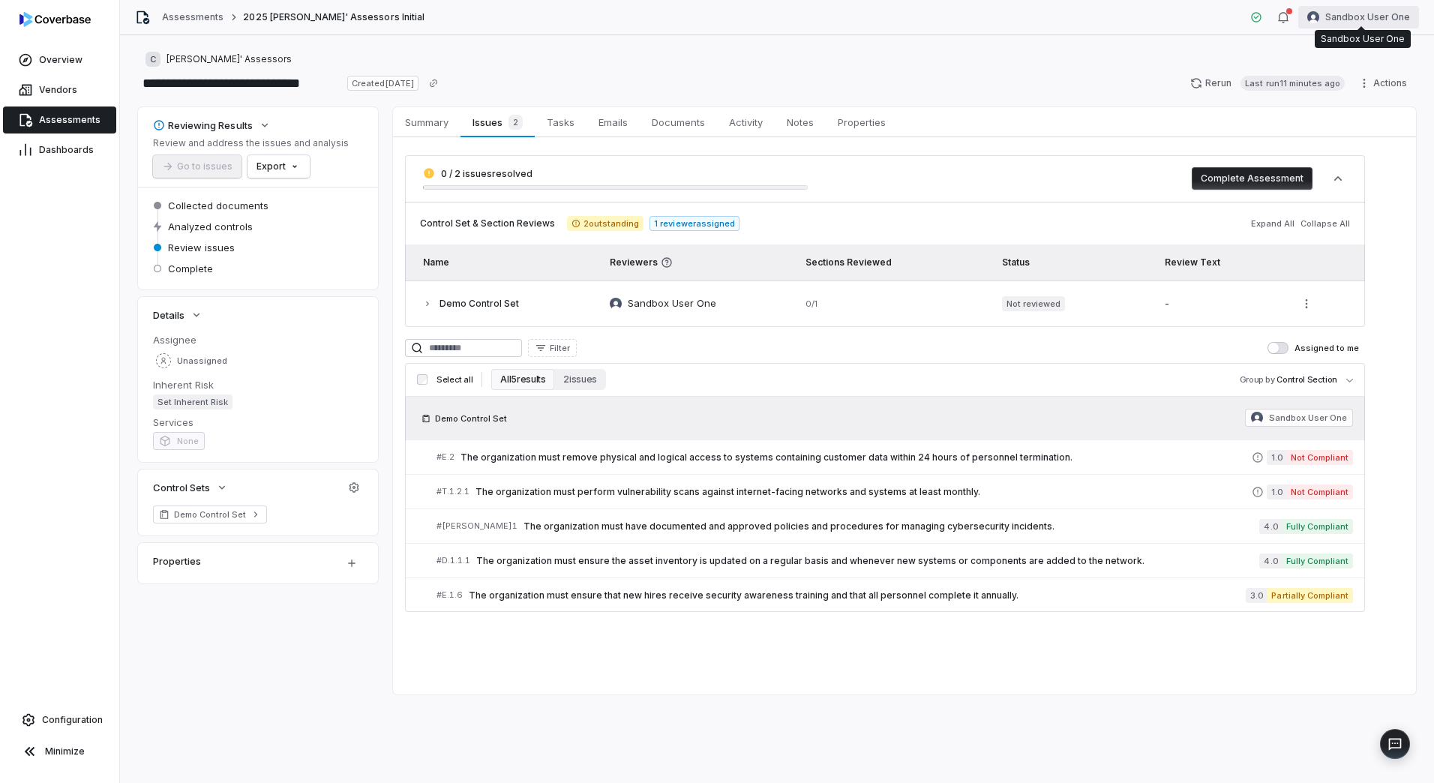
click at [1356, 20] on html "**********" at bounding box center [717, 391] width 1434 height 783
click at [1365, 137] on div "Log out" at bounding box center [1355, 138] width 115 height 24
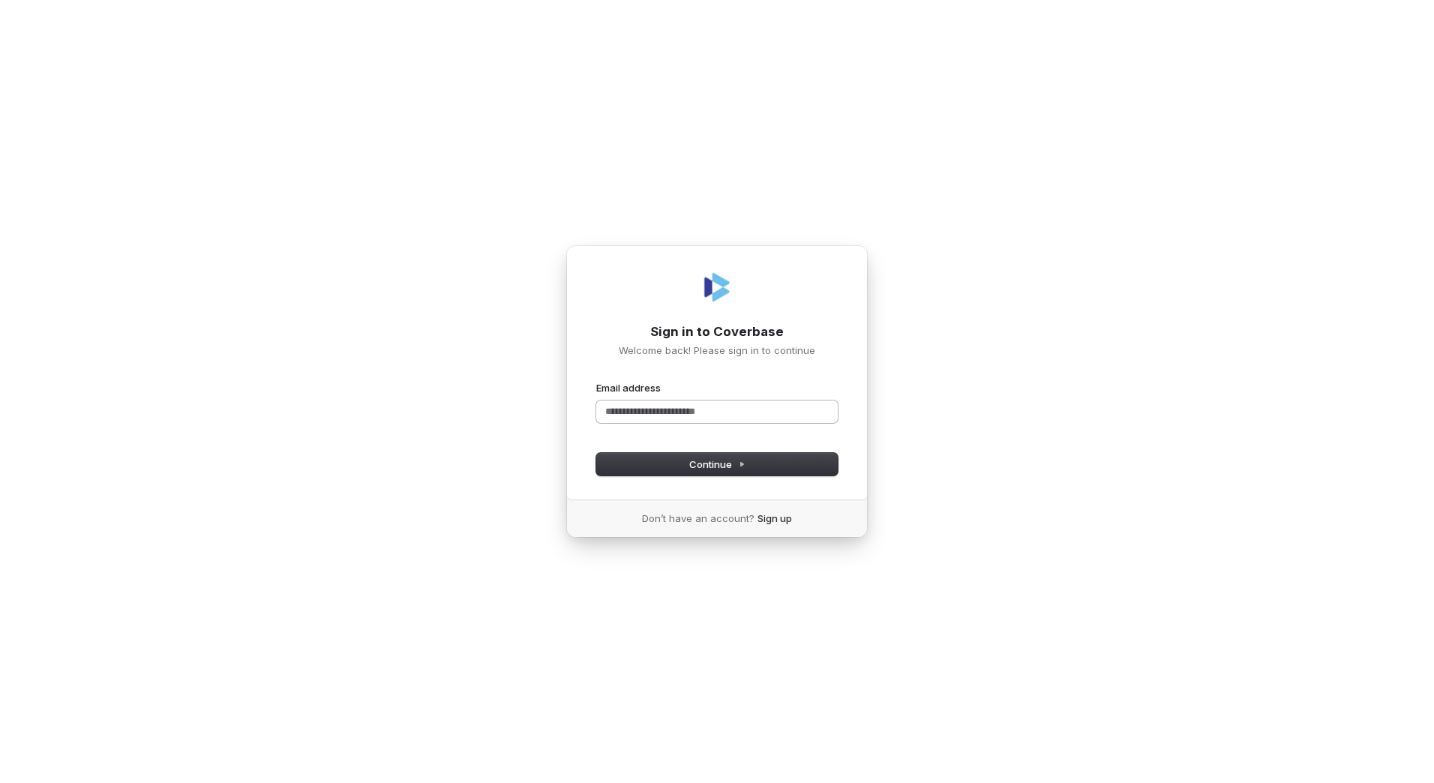
click at [749, 410] on input "Email address" at bounding box center [716, 411] width 241 height 22
click at [720, 469] on span "Continue" at bounding box center [717, 463] width 56 height 13
type input "**********"
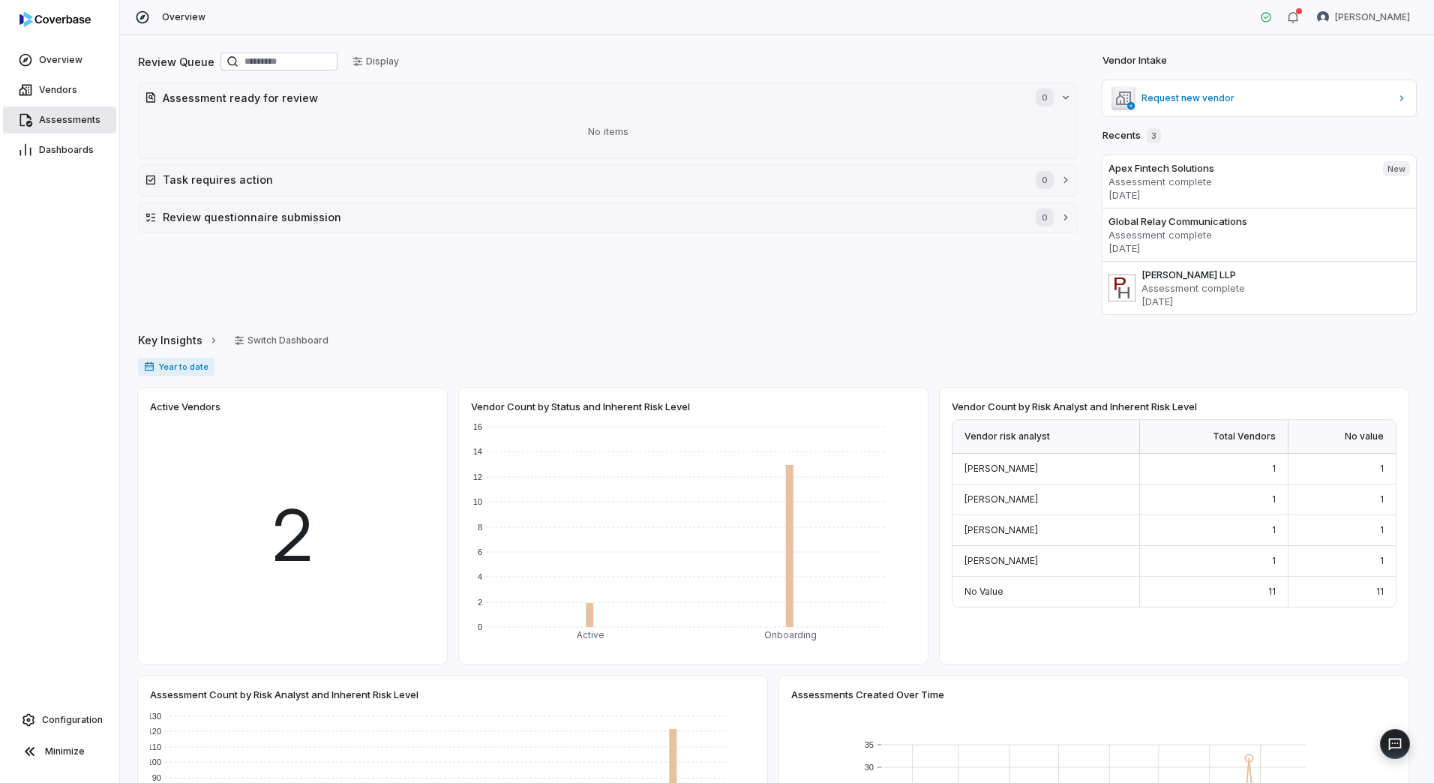
click at [69, 119] on span "Assessments" at bounding box center [69, 120] width 61 height 12
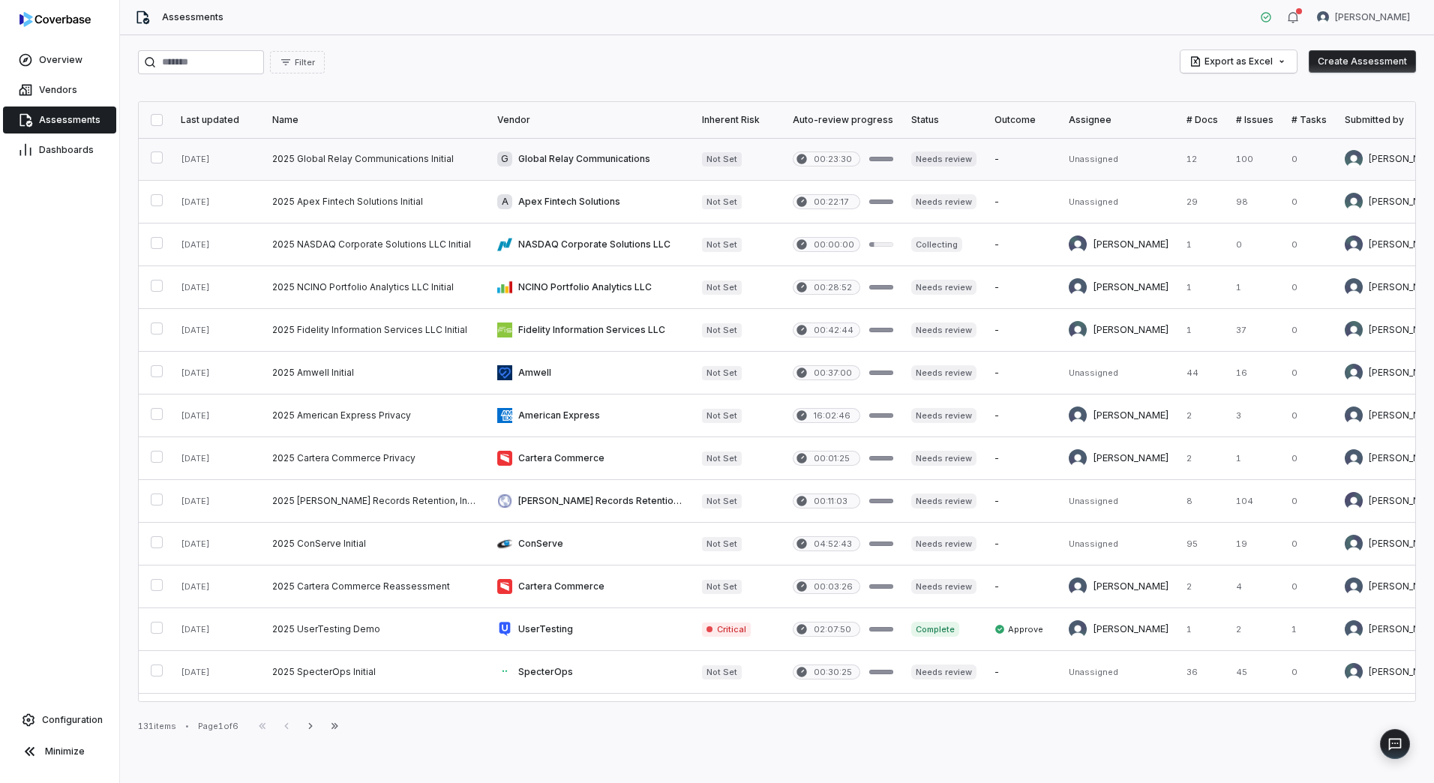
click at [573, 169] on link at bounding box center [590, 159] width 205 height 42
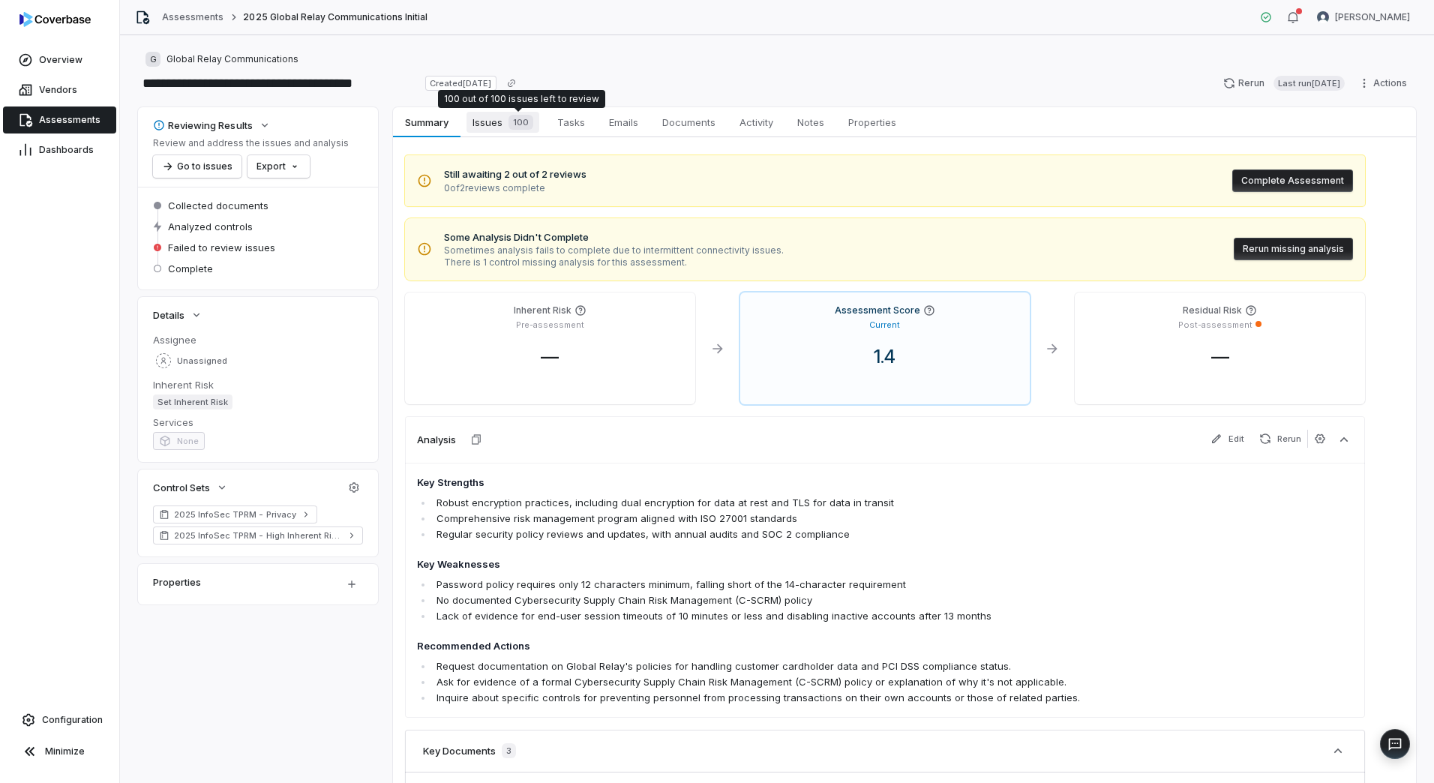
click at [505, 119] on div "100" at bounding box center [517, 122] width 31 height 15
